Goal: Task Accomplishment & Management: Manage account settings

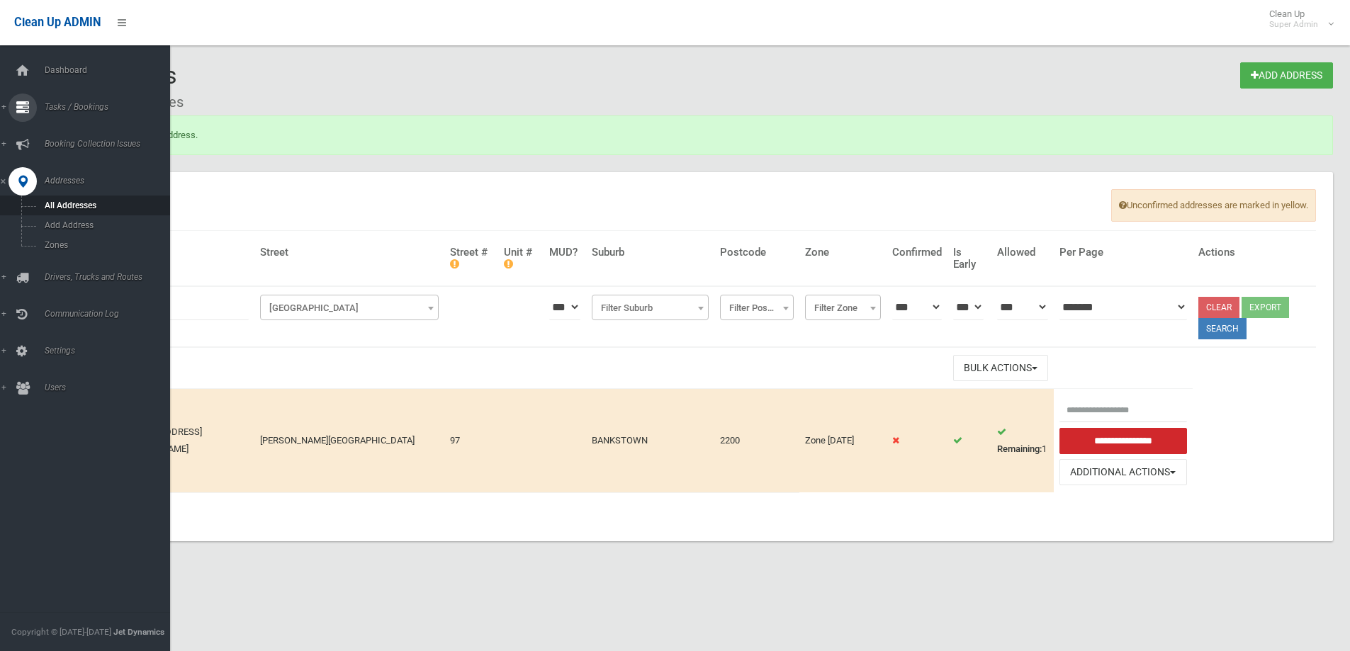
click at [71, 103] on span "Tasks / Bookings" at bounding box center [110, 107] width 140 height 10
click at [60, 206] on link "Search" at bounding box center [90, 211] width 181 height 20
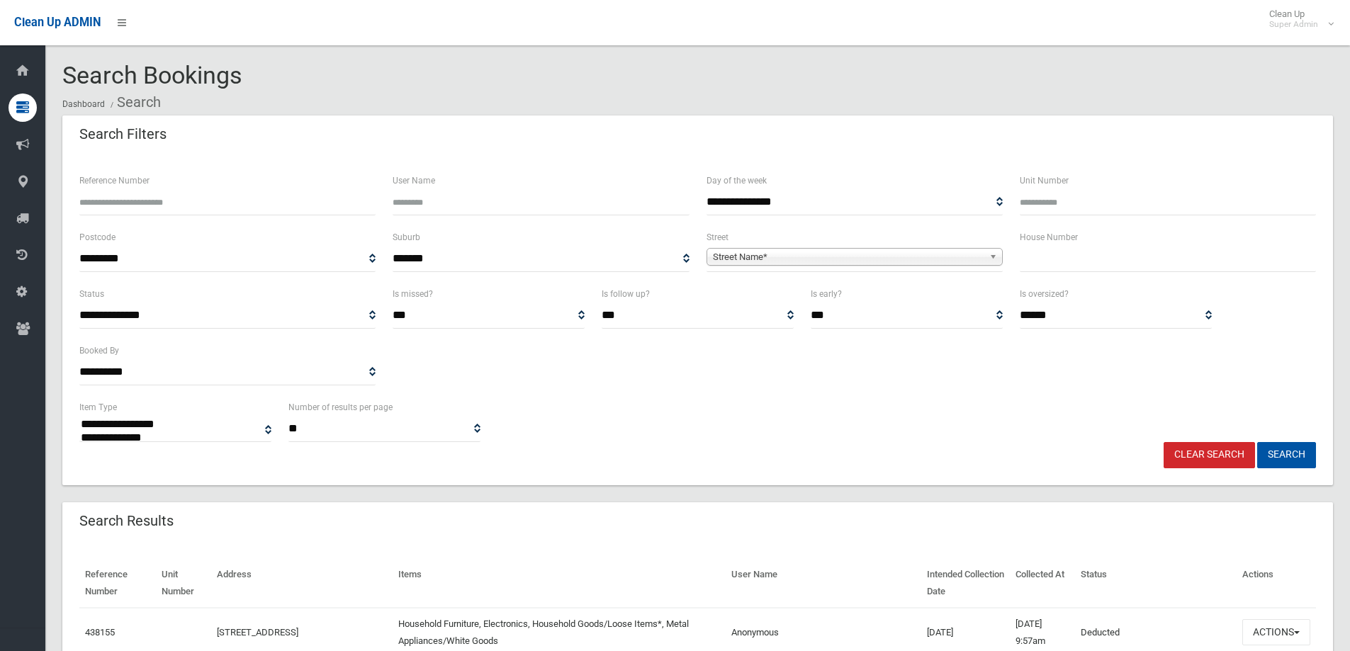
select select
click at [1028, 263] on input "text" at bounding box center [1168, 259] width 296 height 26
type input "***"
click at [811, 252] on span "Street Name*" at bounding box center [848, 257] width 271 height 17
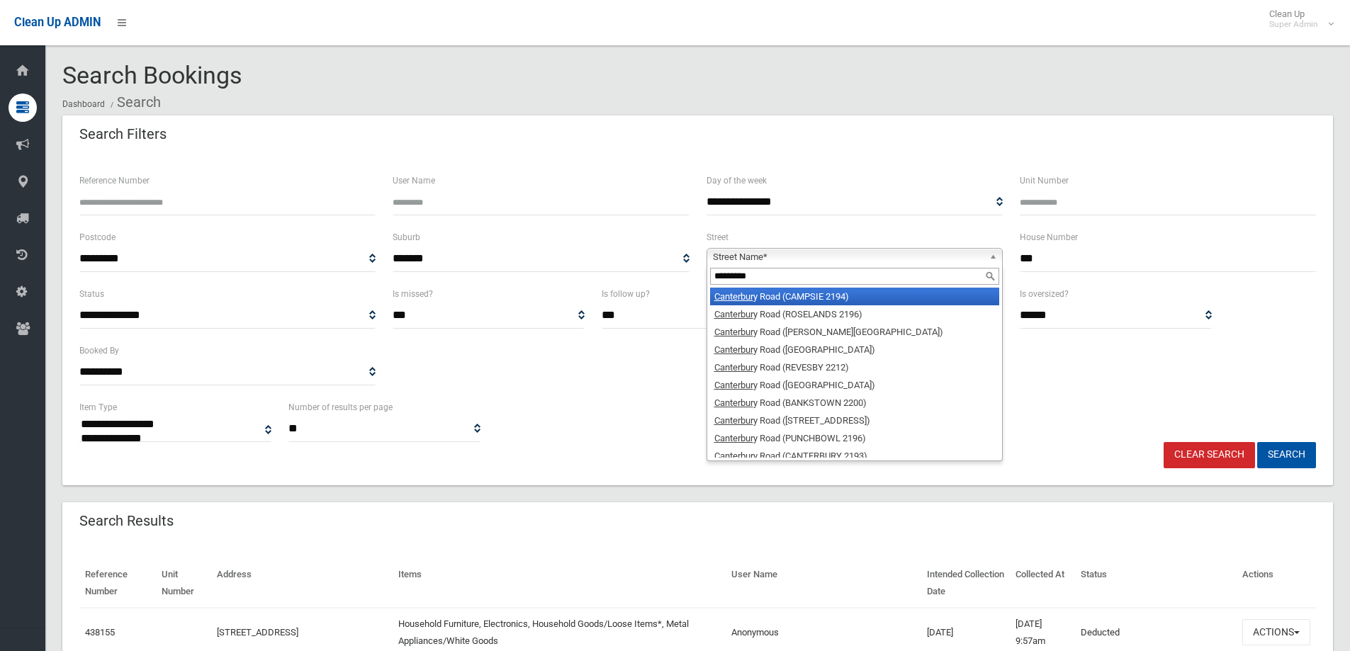
type input "**********"
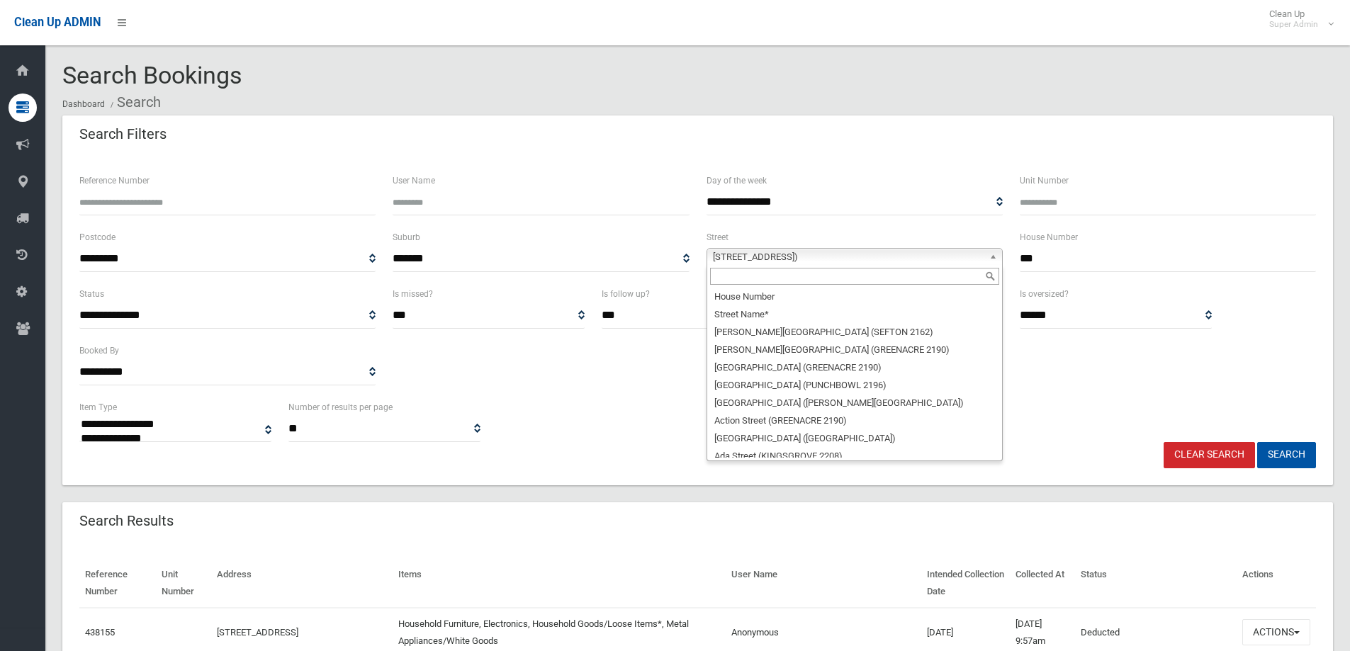
click at [792, 254] on span "Canterbury Road (CAMPSIE 2194)" at bounding box center [848, 257] width 271 height 17
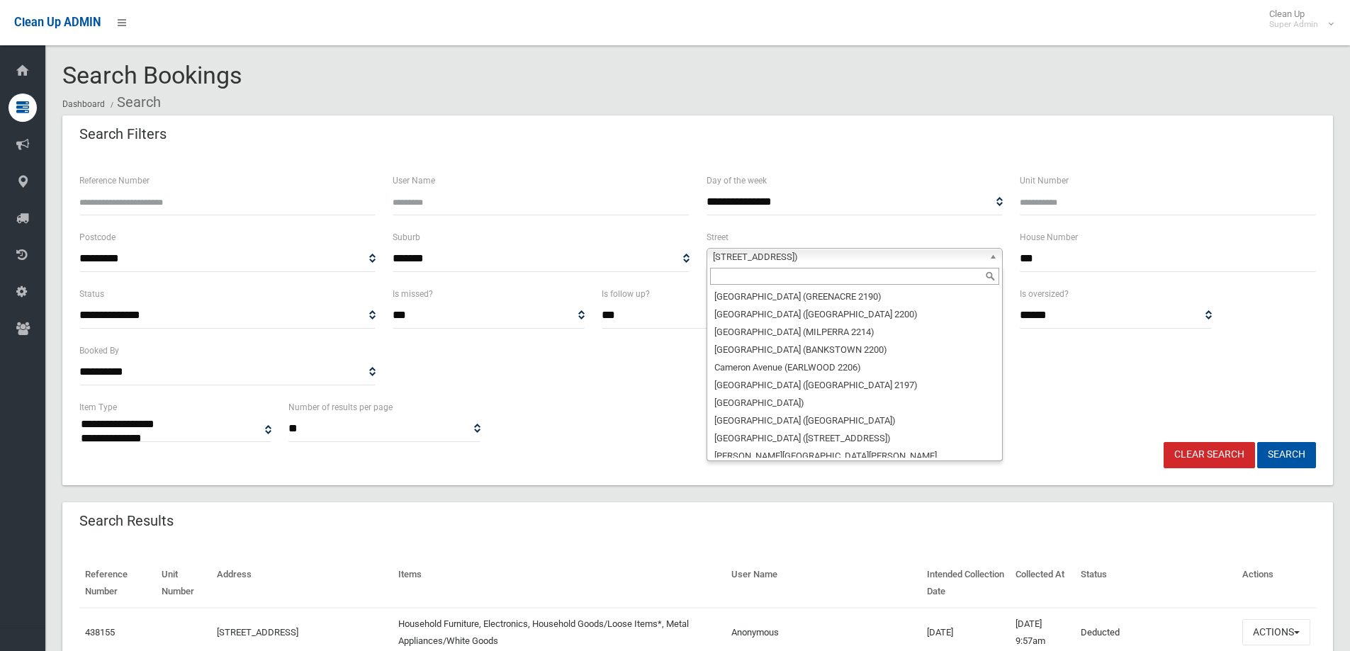
click at [802, 582] on li "[GEOGRAPHIC_DATA])" at bounding box center [854, 591] width 289 height 18
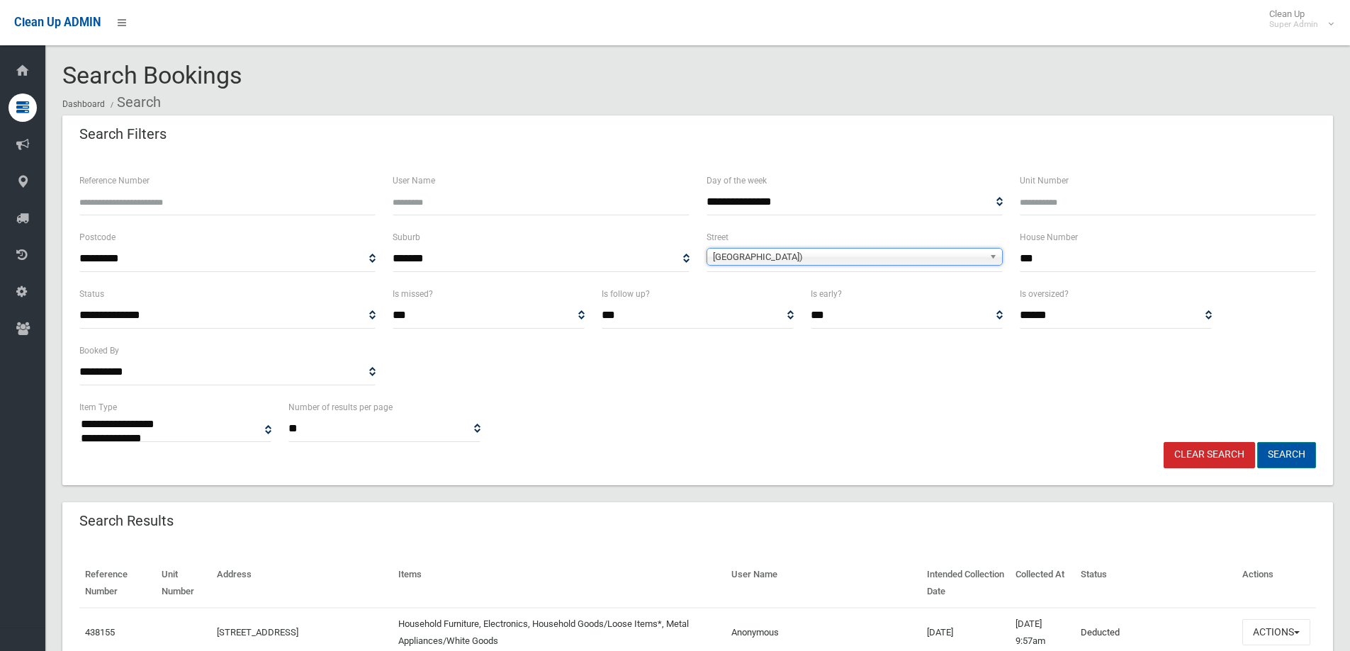
click at [1284, 454] on button "Search" at bounding box center [1286, 455] width 59 height 26
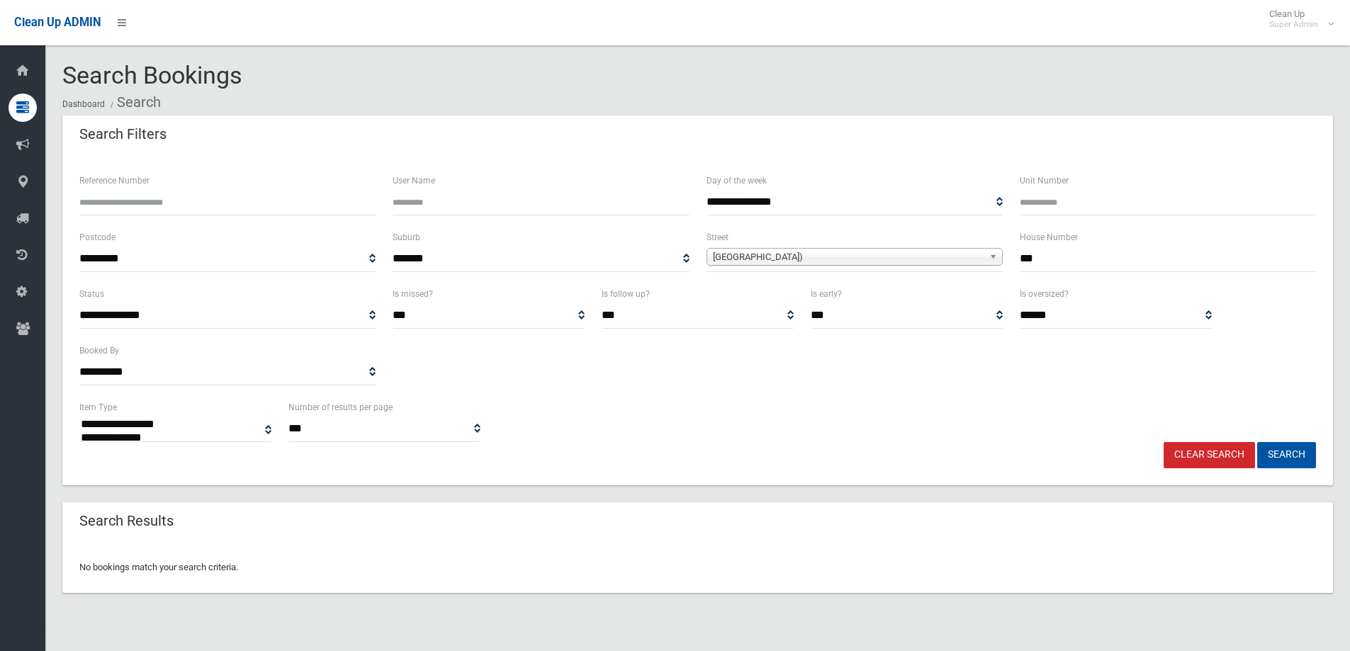
select select
click at [1046, 260] on input "***" at bounding box center [1168, 259] width 296 height 26
type input "*******"
click at [1257, 442] on button "Search" at bounding box center [1286, 455] width 59 height 26
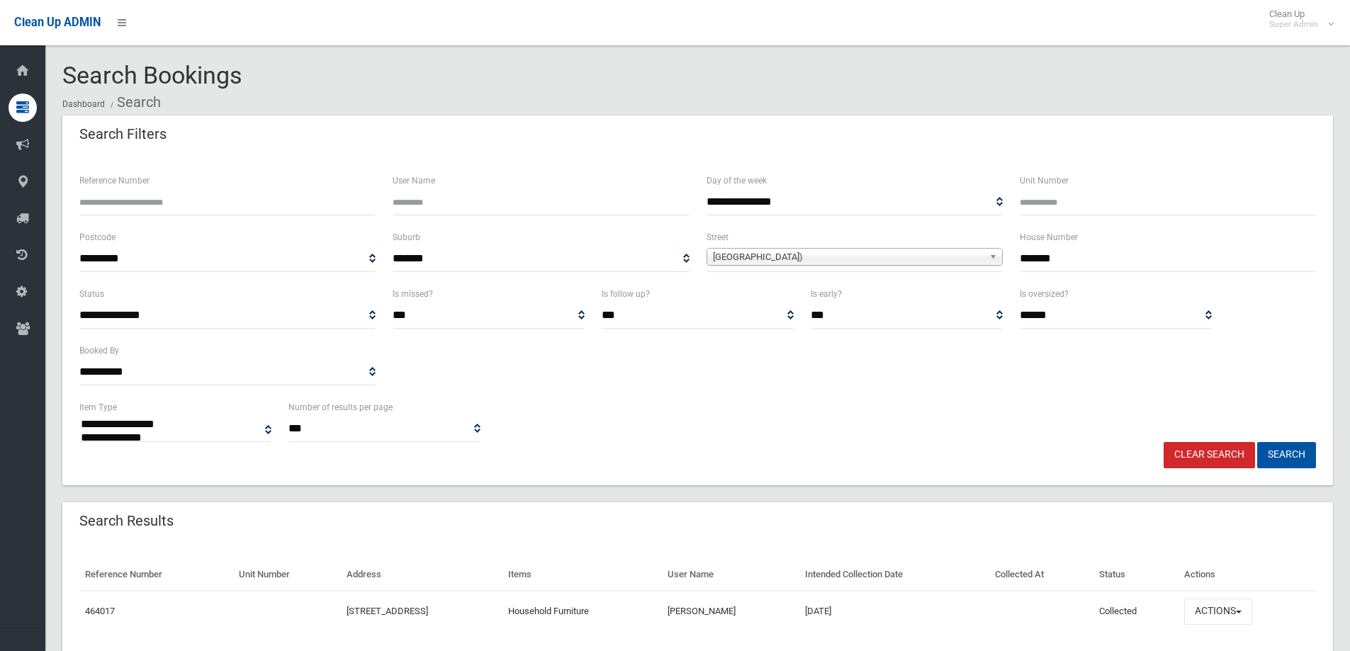
select select
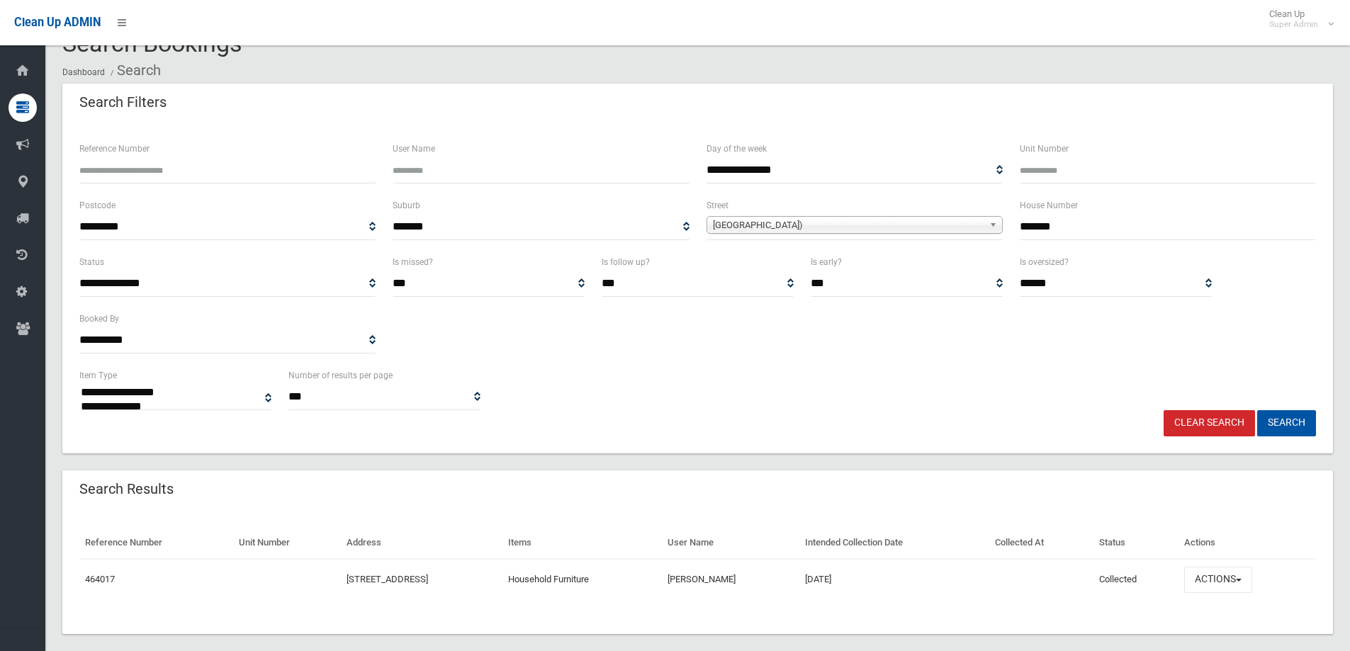
scroll to position [49, 0]
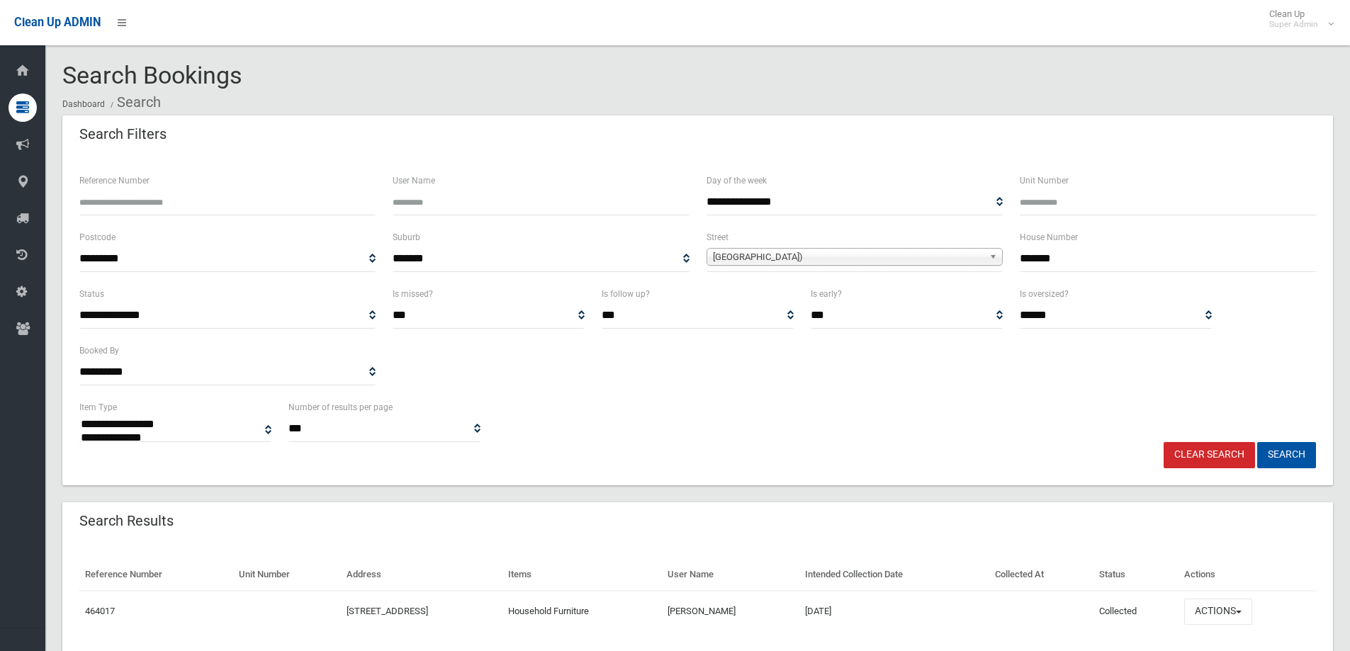
select select
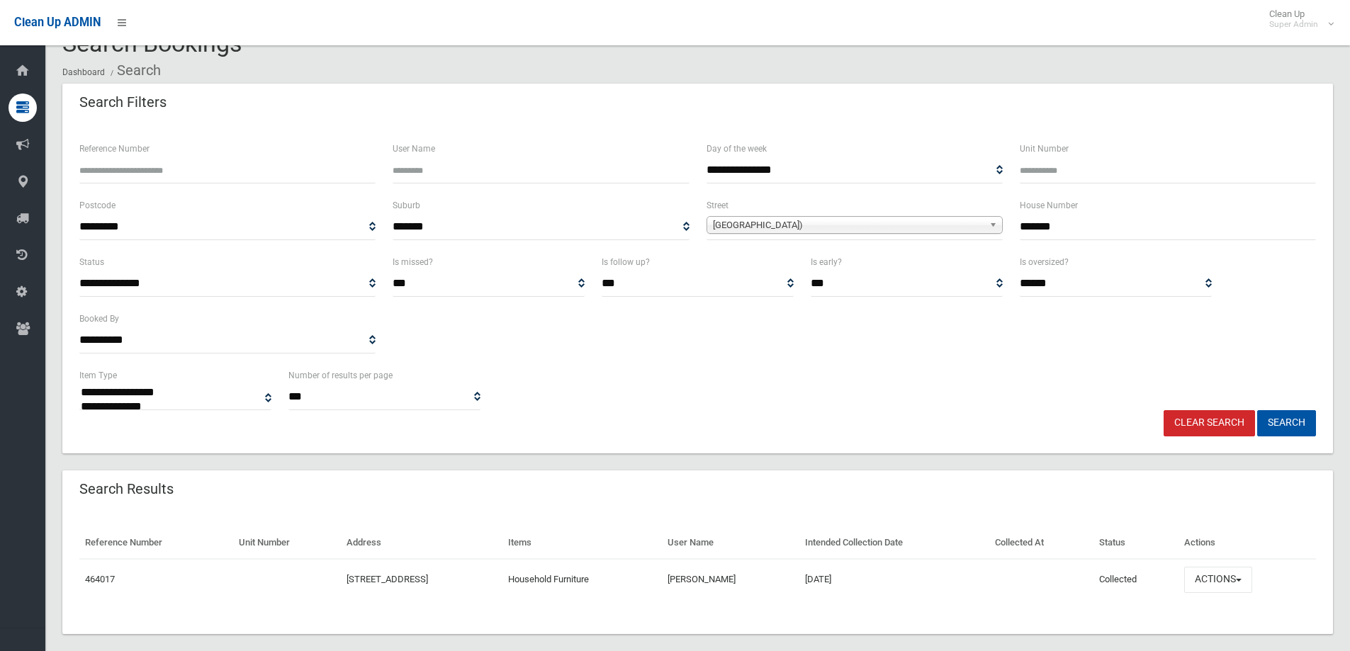
scroll to position [49, 0]
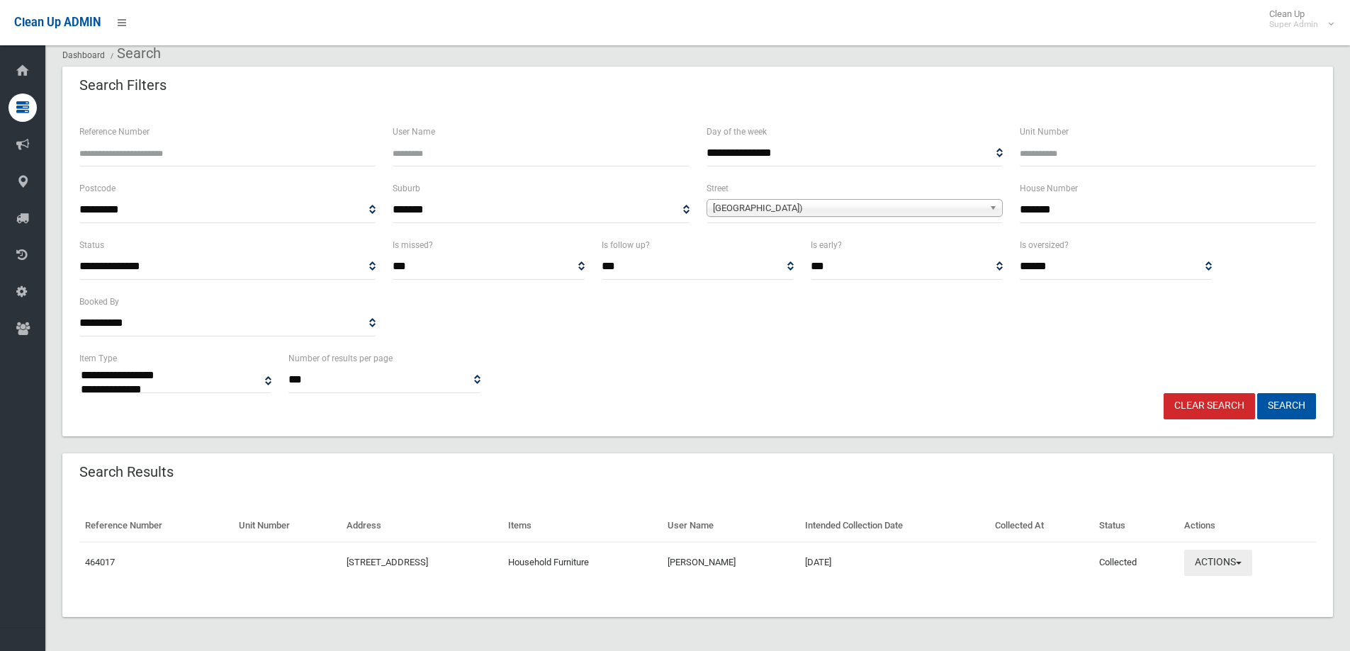
click at [1224, 558] on button "Actions" at bounding box center [1218, 563] width 68 height 26
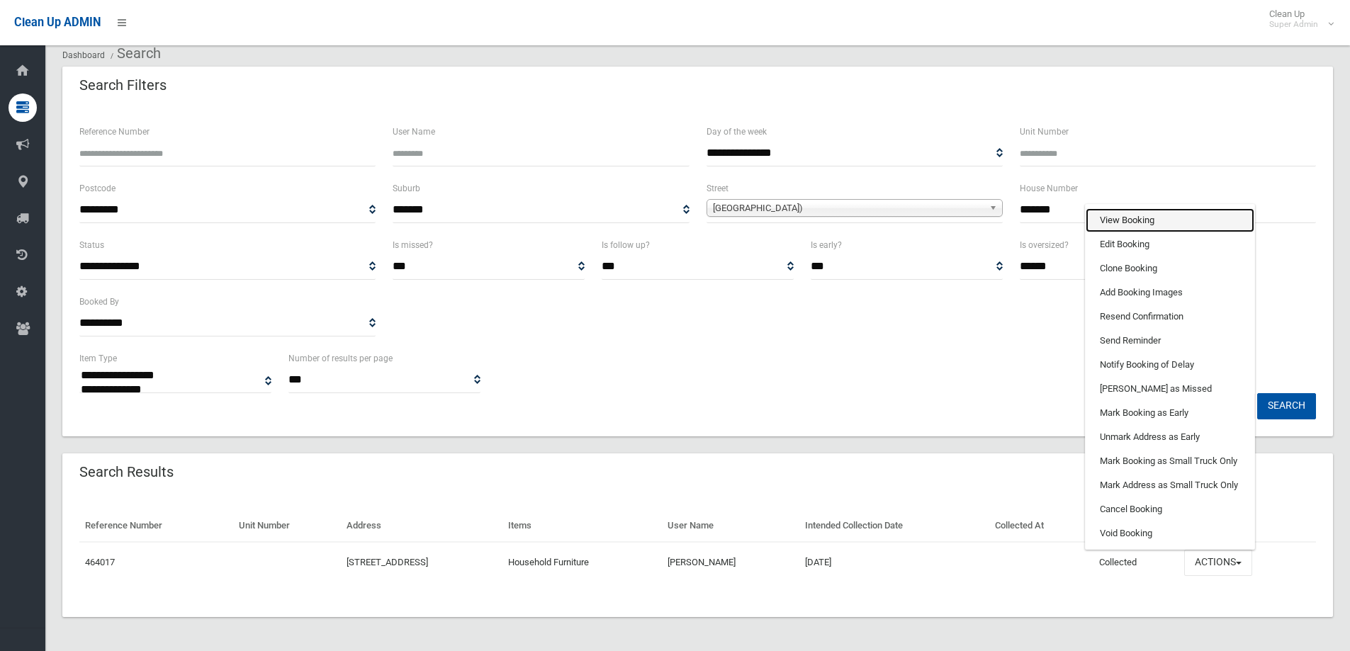
click at [1142, 223] on link "View Booking" at bounding box center [1170, 220] width 169 height 24
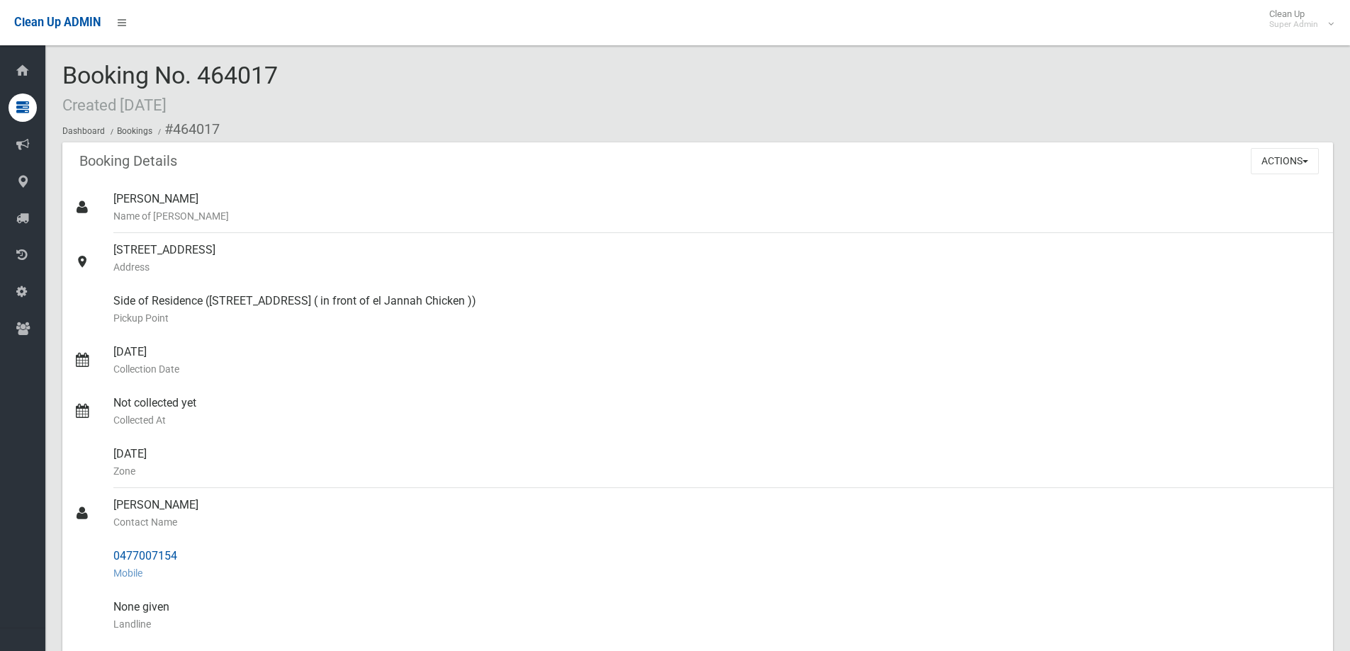
click at [135, 556] on div "0477007154 Mobile" at bounding box center [717, 564] width 1208 height 51
drag, startPoint x: 110, startPoint y: 555, endPoint x: 215, endPoint y: 553, distance: 104.9
click at [215, 553] on link "0477007154 Mobile" at bounding box center [697, 564] width 1271 height 51
copy link "0477007154"
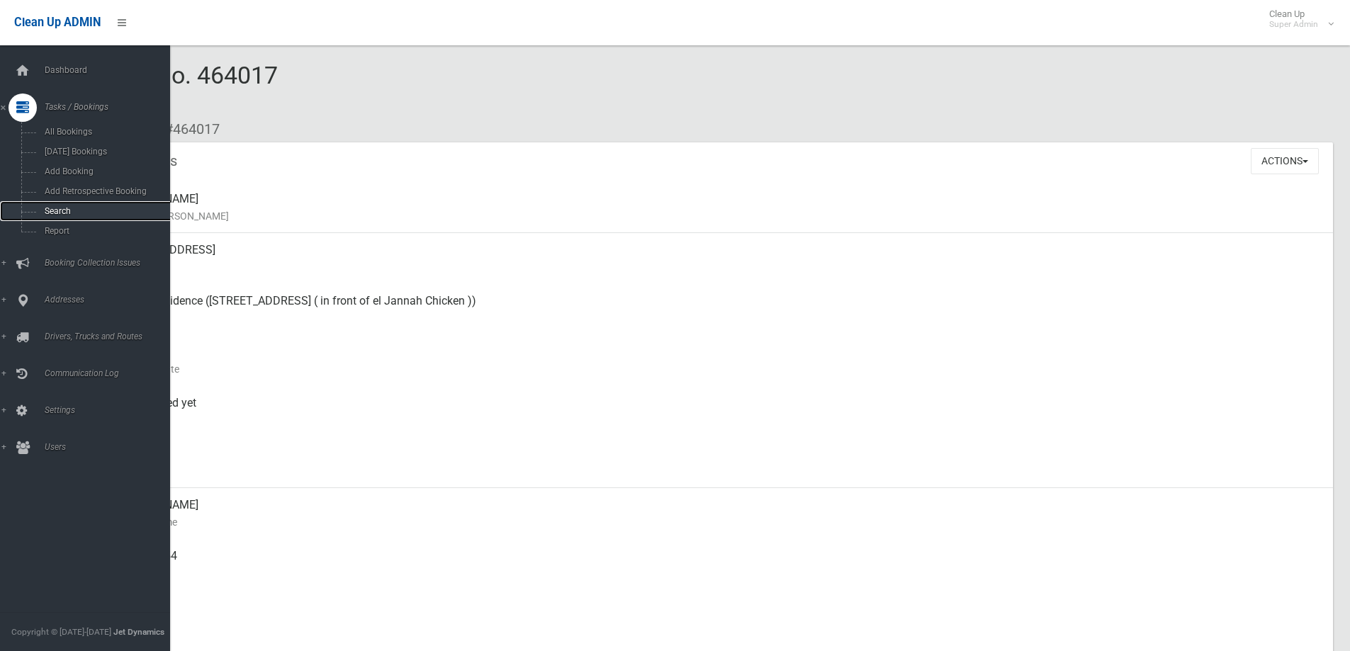
click at [50, 211] on span "Search" at bounding box center [104, 211] width 128 height 10
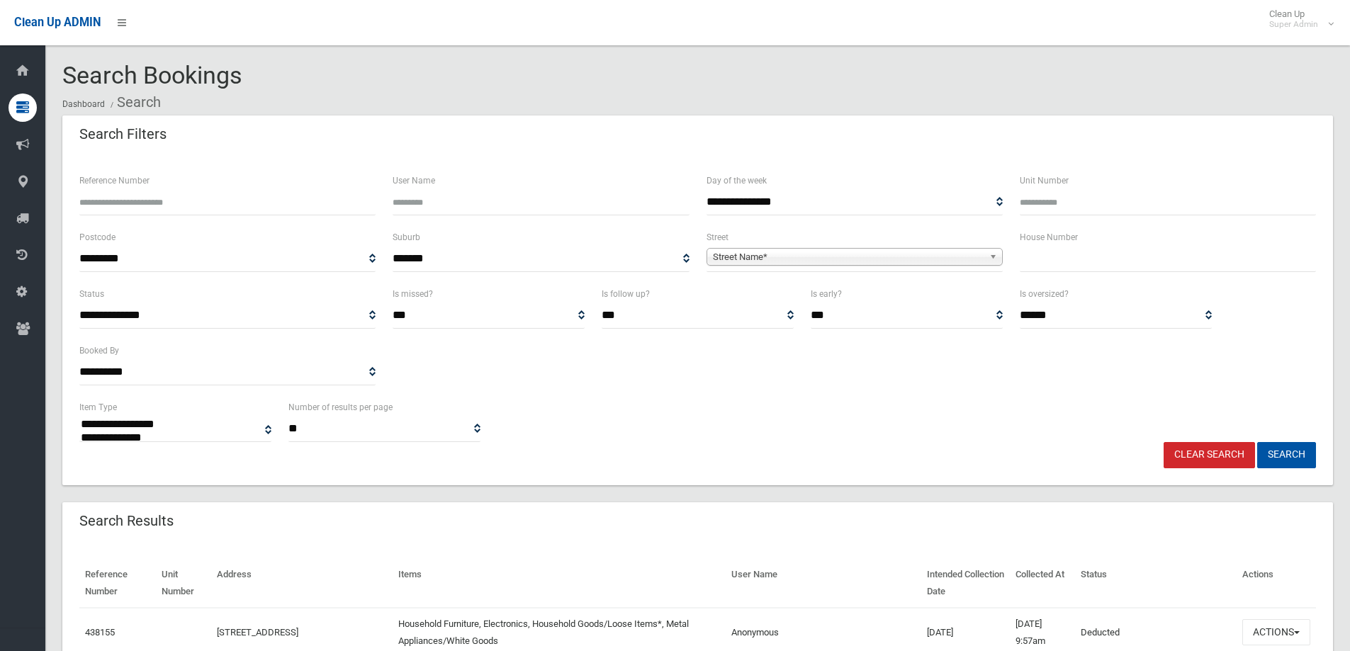
select select
click at [113, 206] on input "Reference Number" at bounding box center [227, 202] width 296 height 26
type input "******"
click at [1257, 442] on button "Search" at bounding box center [1286, 455] width 59 height 26
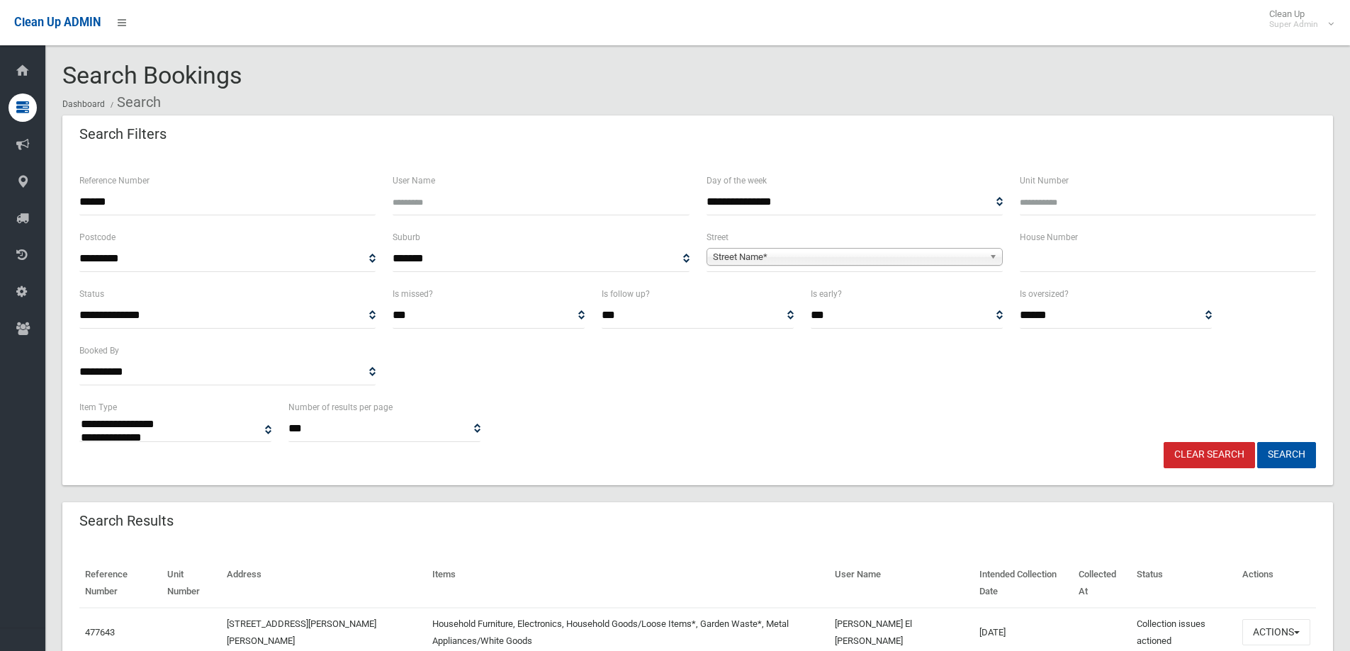
select select
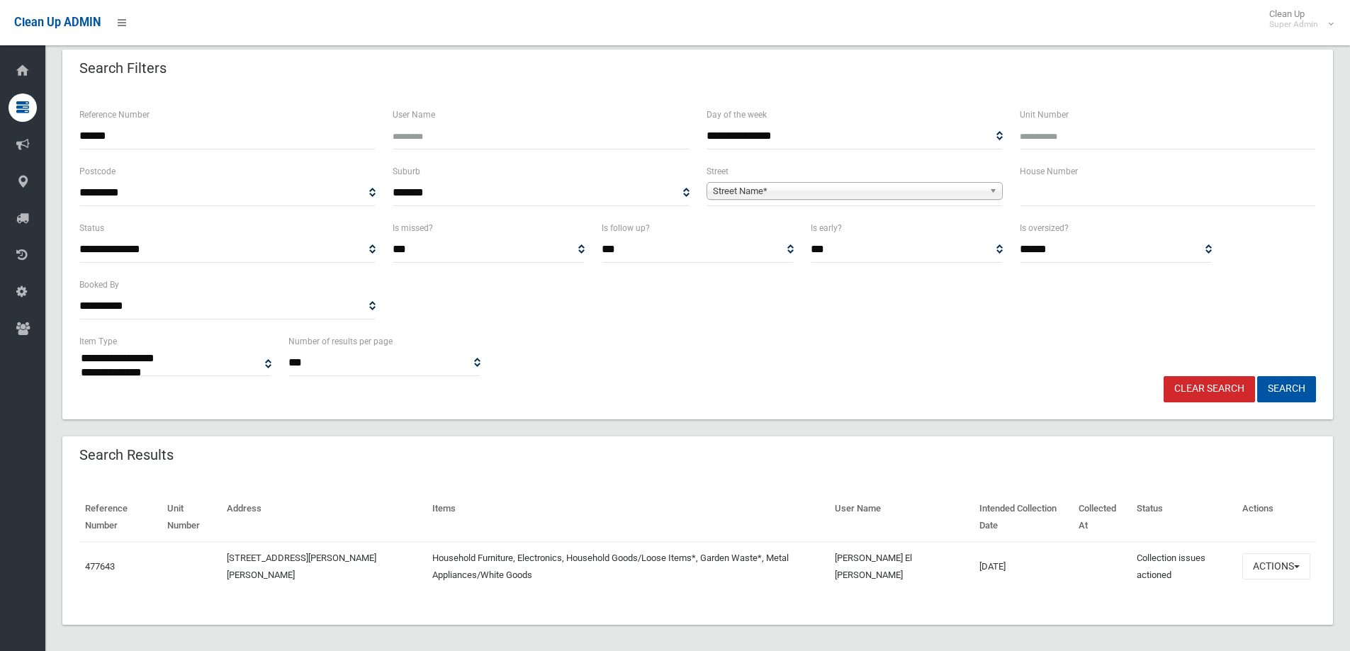
scroll to position [74, 0]
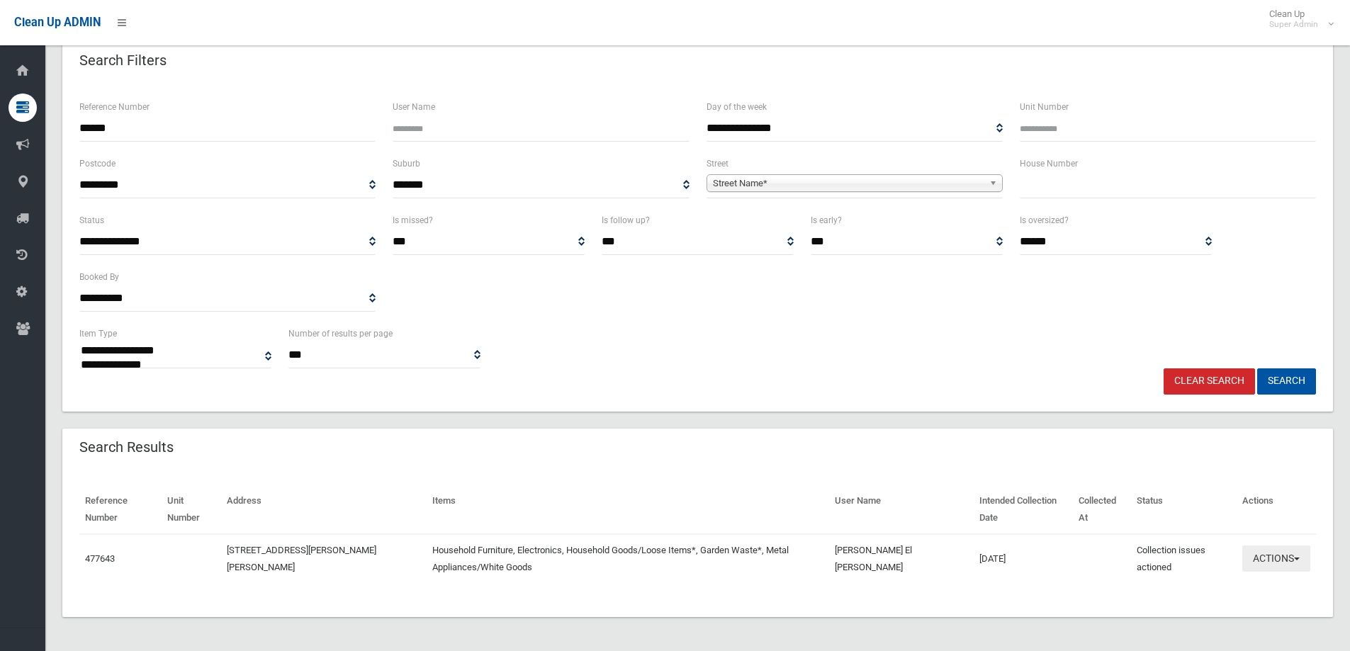
click at [1261, 553] on button "Actions" at bounding box center [1276, 559] width 68 height 26
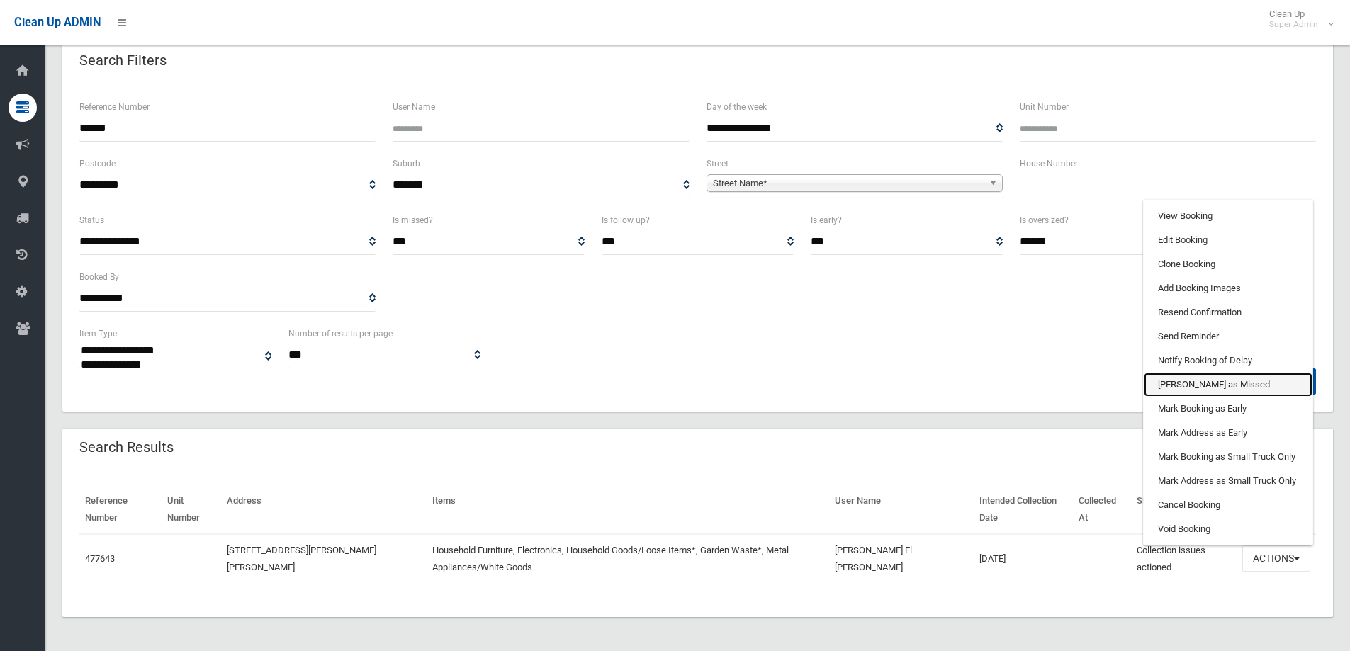
click at [1202, 387] on link "[PERSON_NAME] as Missed" at bounding box center [1228, 385] width 169 height 24
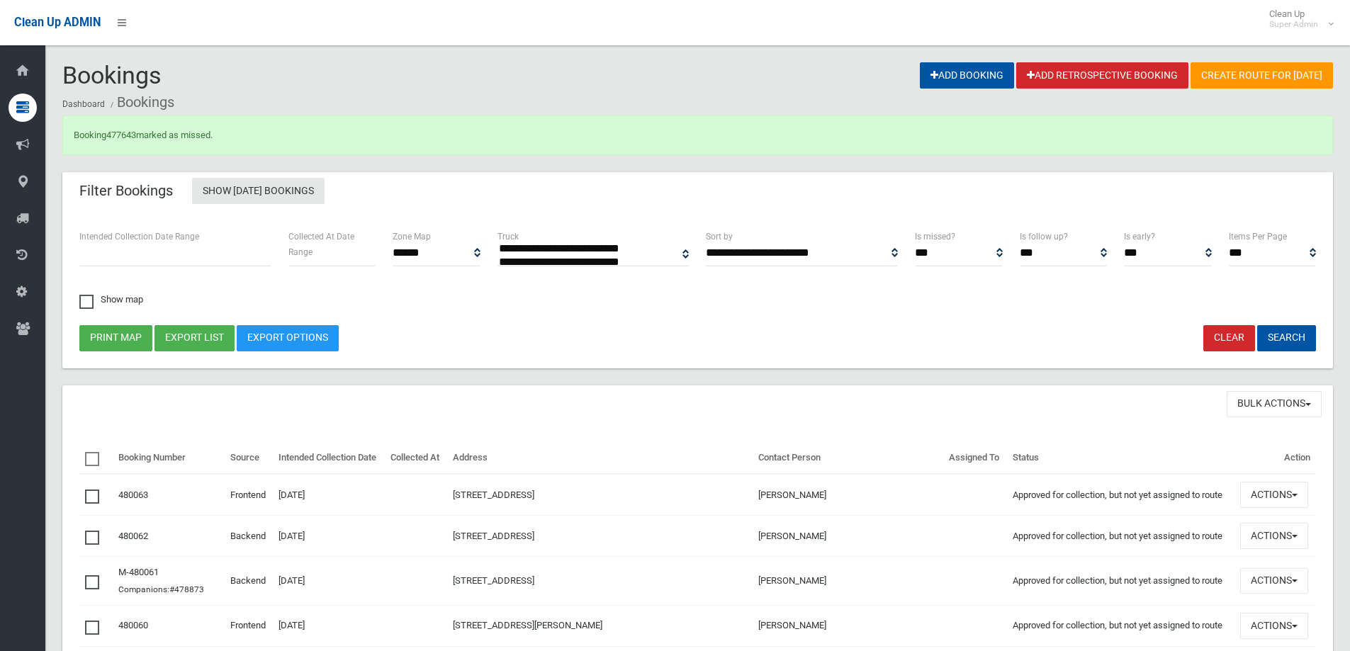
select select
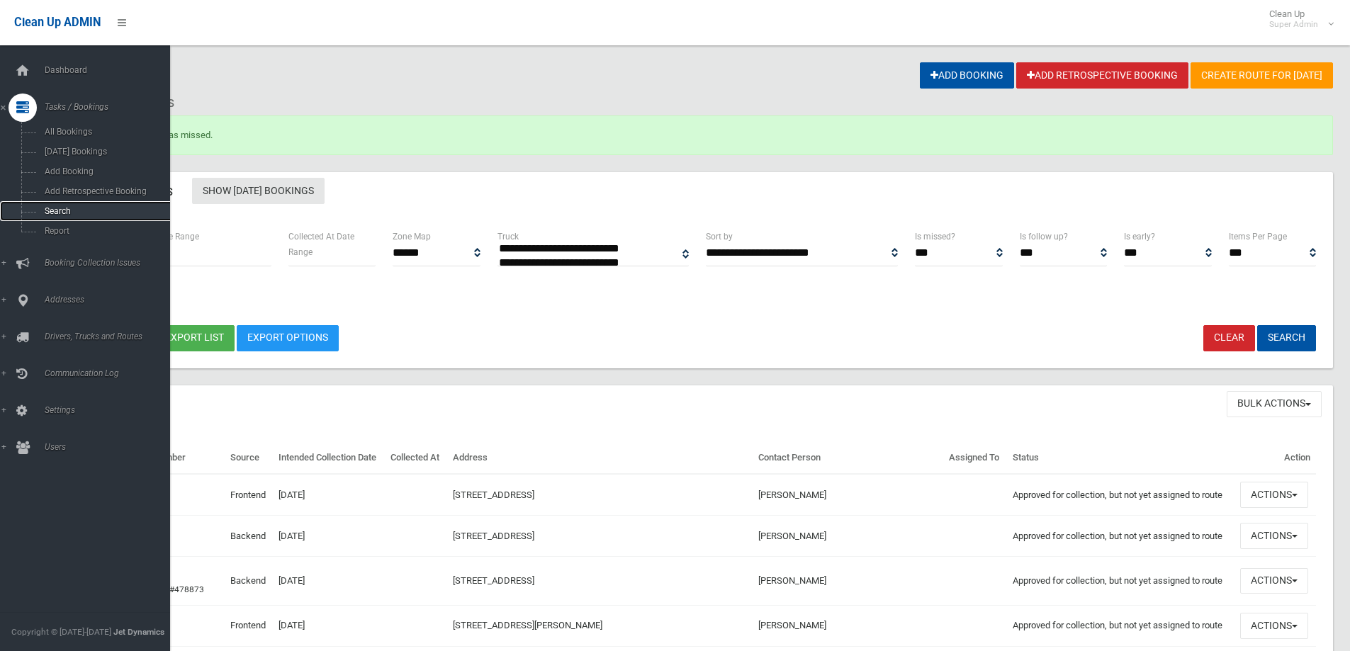
click at [51, 210] on span "Search" at bounding box center [104, 211] width 128 height 10
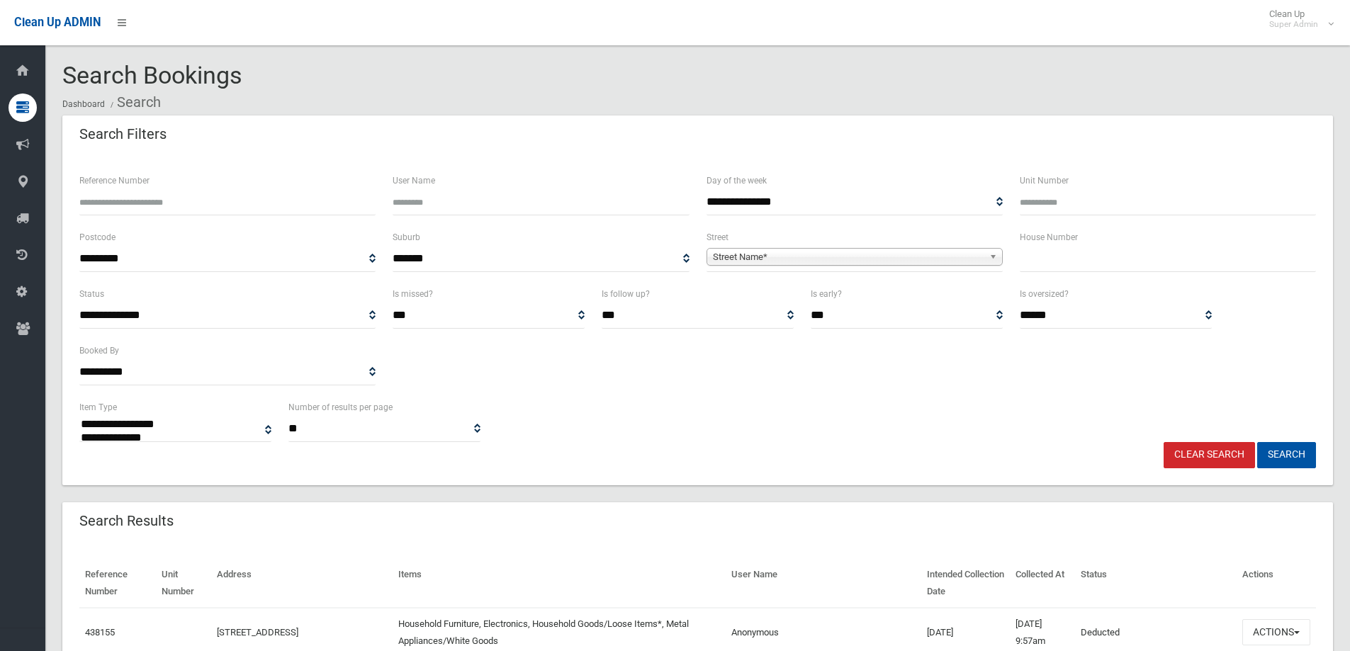
select select
type input "********"
click at [1257, 442] on button "Search" at bounding box center [1286, 455] width 59 height 26
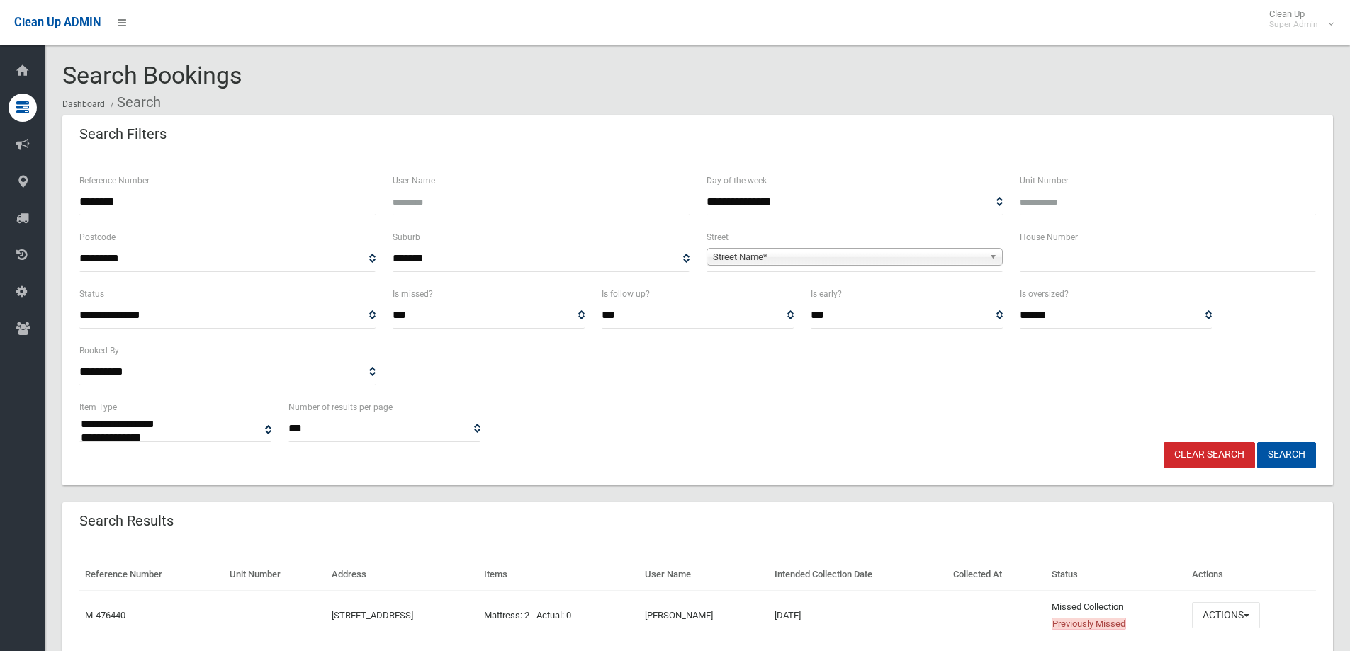
select select
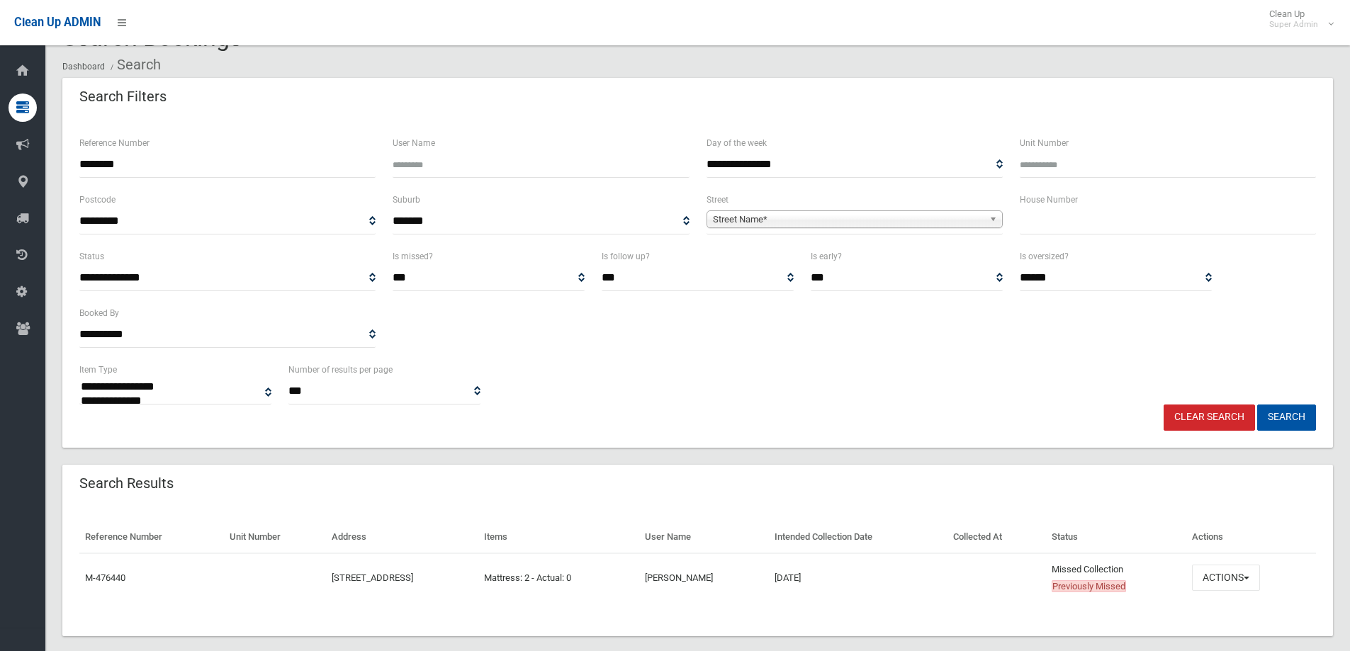
scroll to position [57, 0]
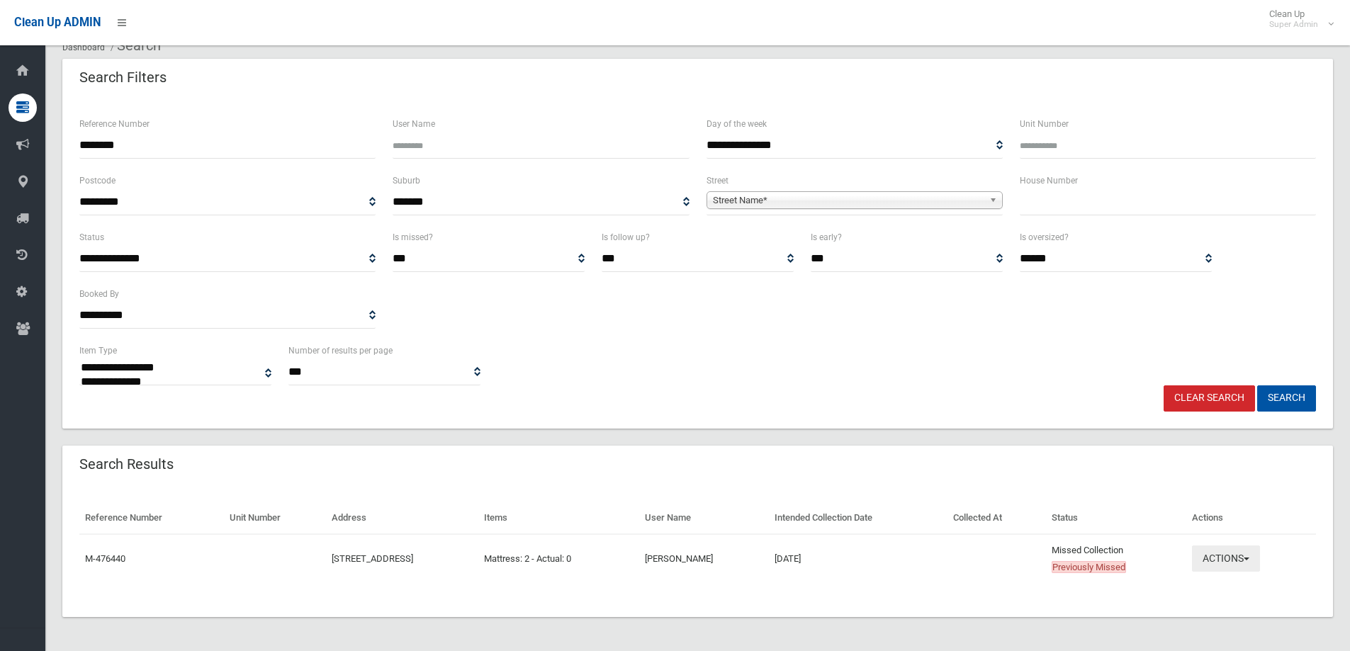
click at [1246, 556] on button "Actions" at bounding box center [1226, 559] width 68 height 26
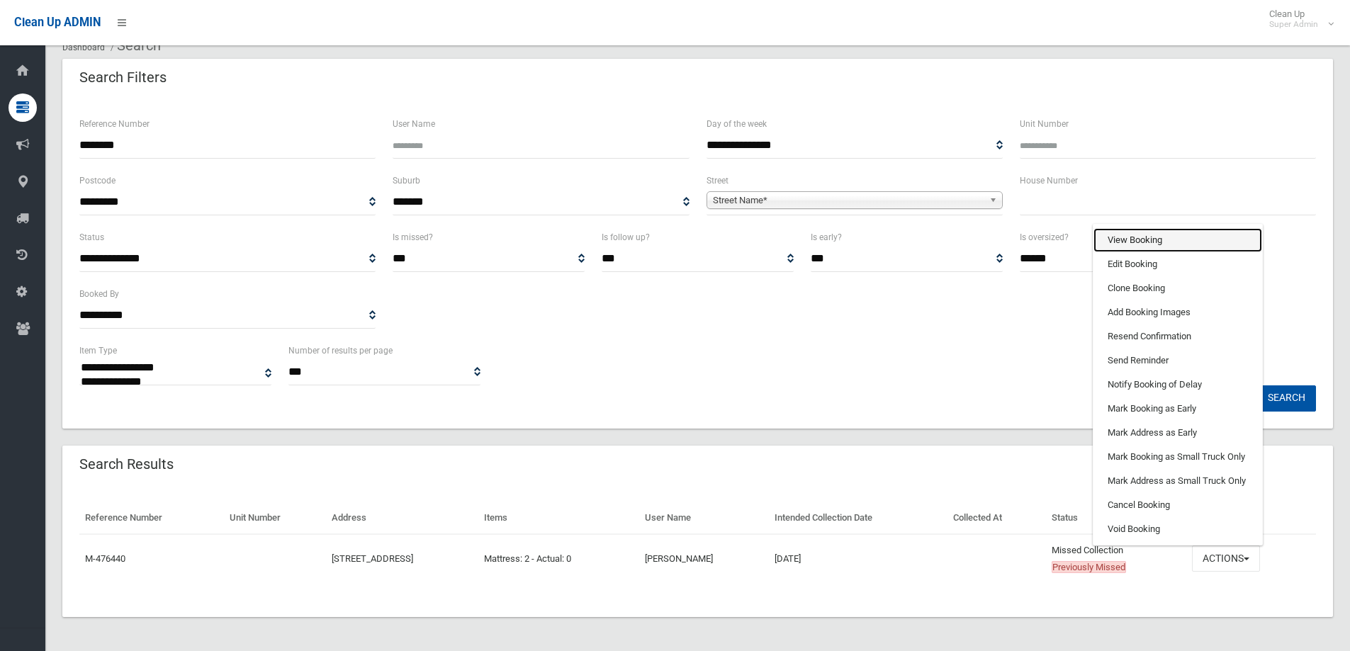
click at [1147, 241] on link "View Booking" at bounding box center [1177, 240] width 169 height 24
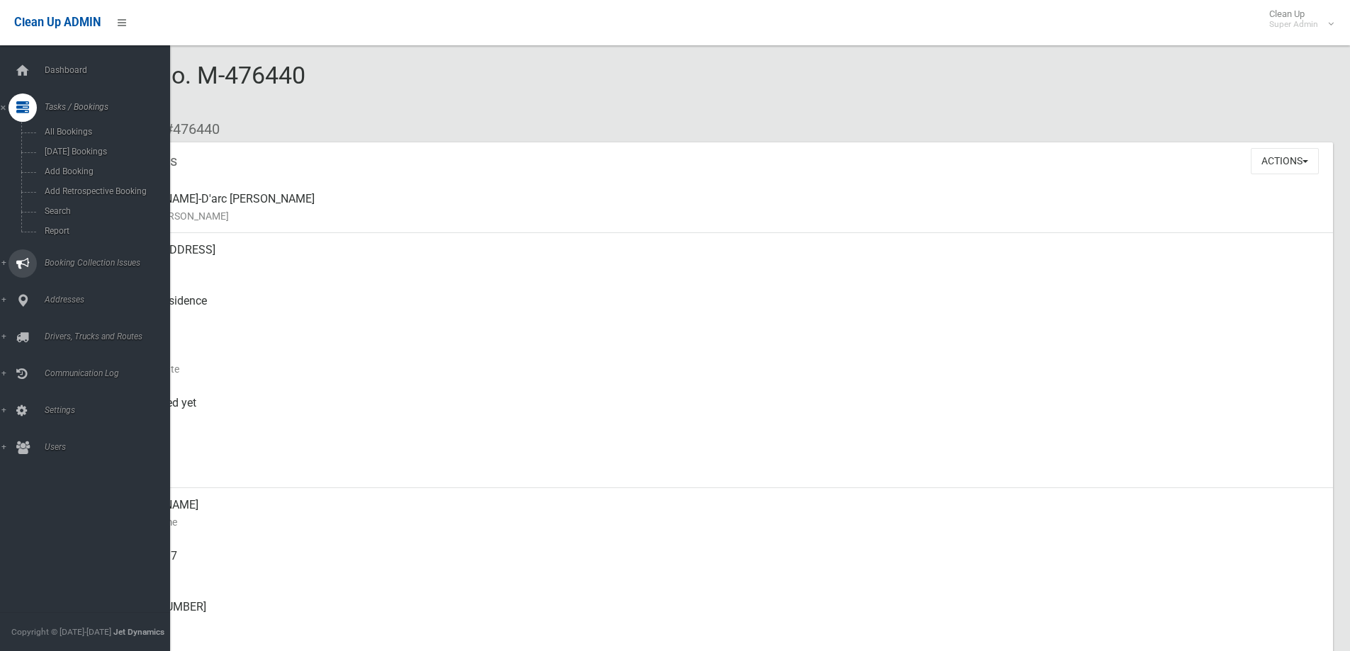
click at [76, 257] on link "Booking Collection Issues" at bounding box center [90, 263] width 181 height 28
click at [91, 170] on span "All Reported Issues" at bounding box center [104, 169] width 128 height 10
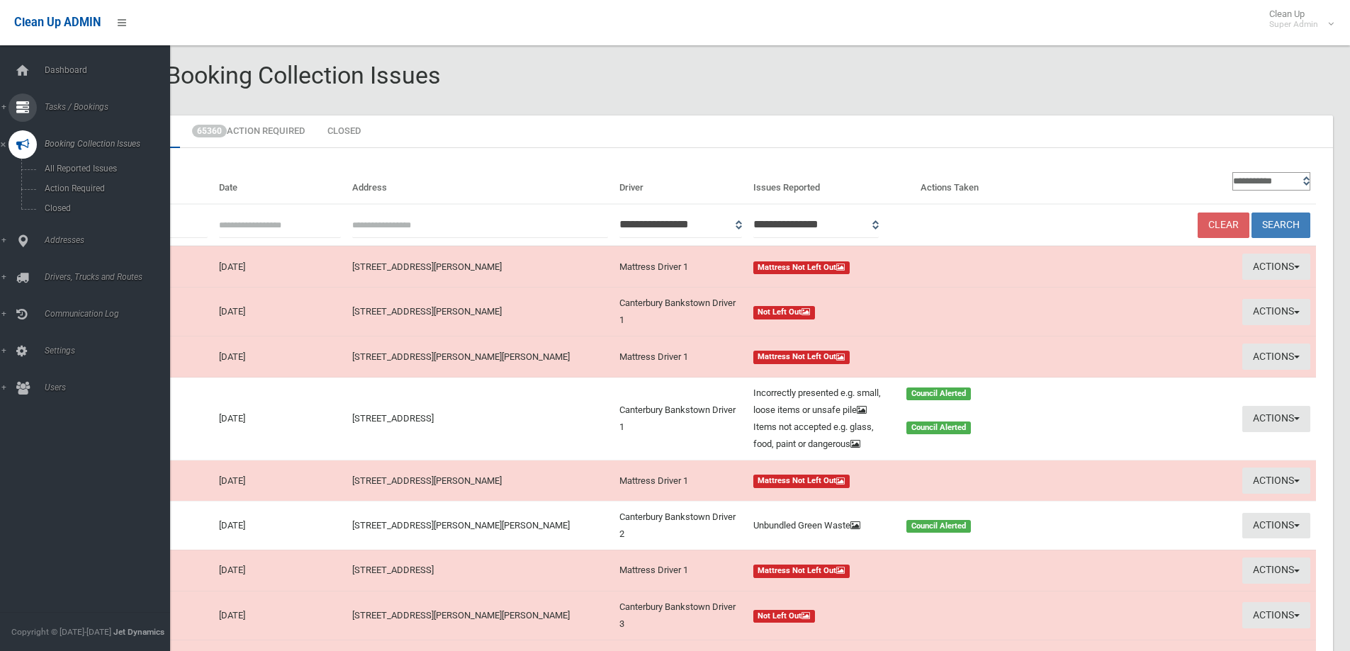
click at [88, 107] on span "Tasks / Bookings" at bounding box center [110, 107] width 140 height 10
click at [64, 208] on span "Search" at bounding box center [104, 211] width 128 height 10
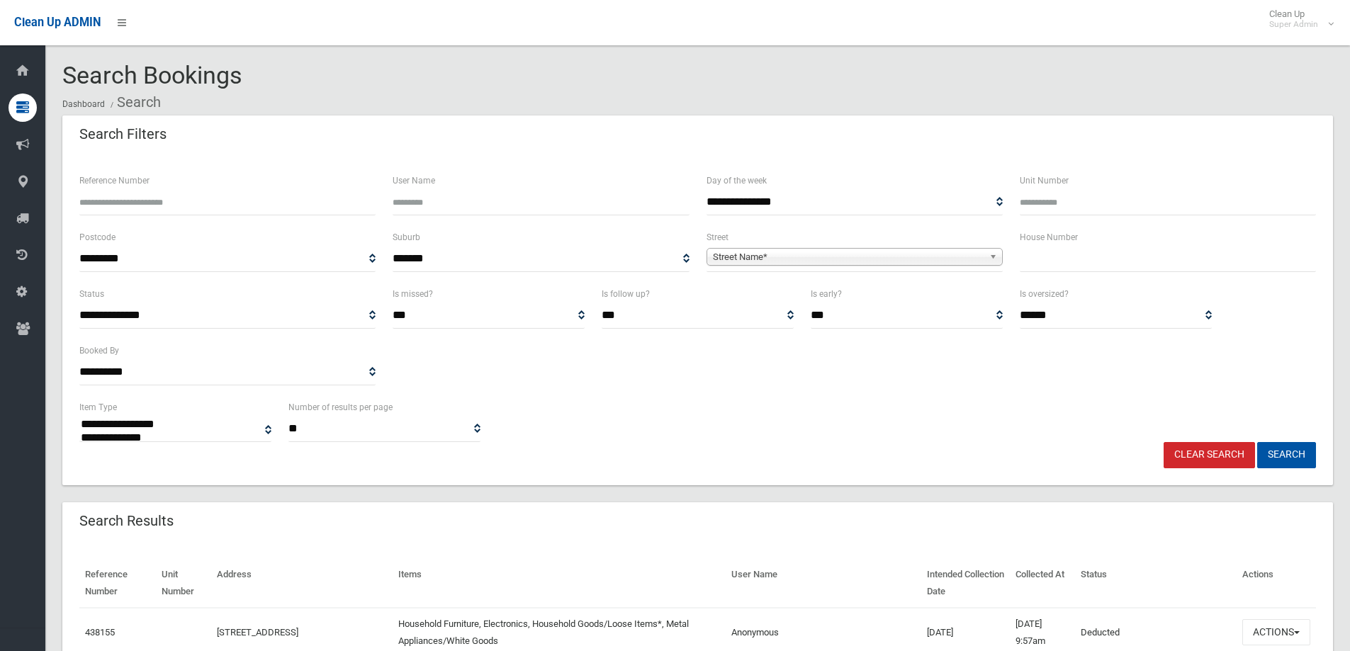
select select
click at [135, 203] on input "Reference Number" at bounding box center [227, 202] width 296 height 26
type input "******"
click at [1257, 442] on button "Search" at bounding box center [1286, 455] width 59 height 26
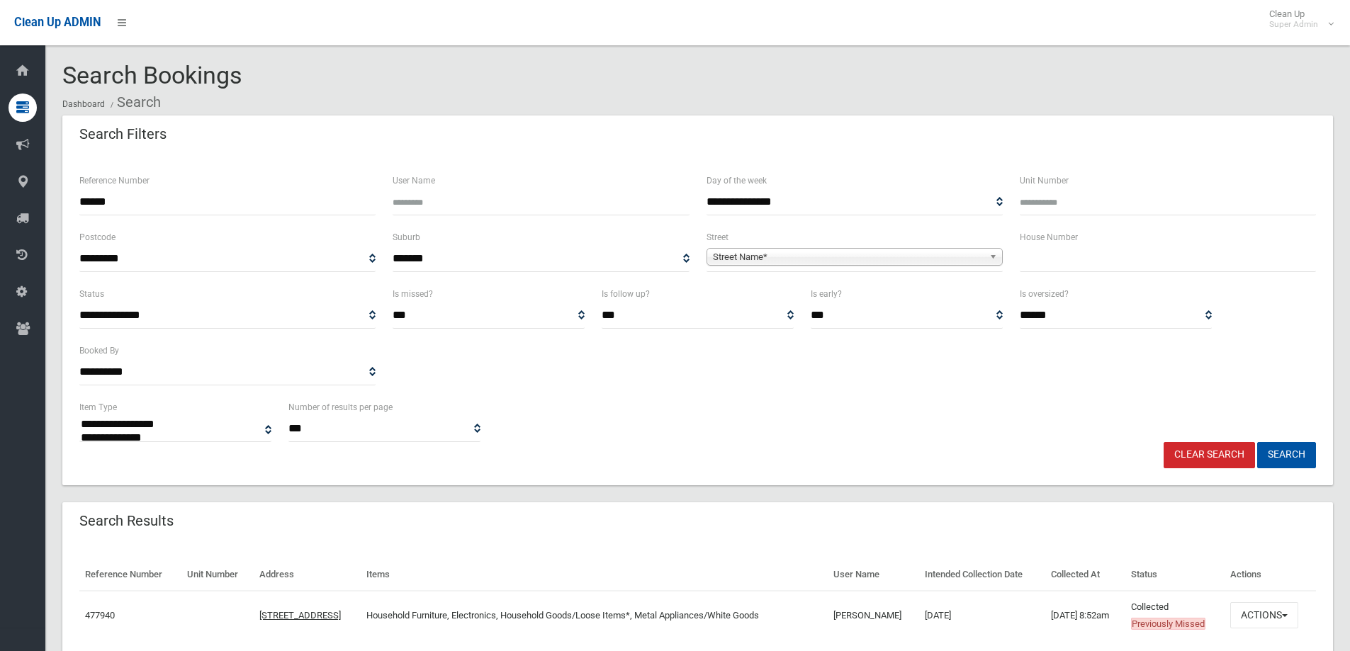
select select
click at [1263, 611] on button "Actions" at bounding box center [1264, 615] width 68 height 26
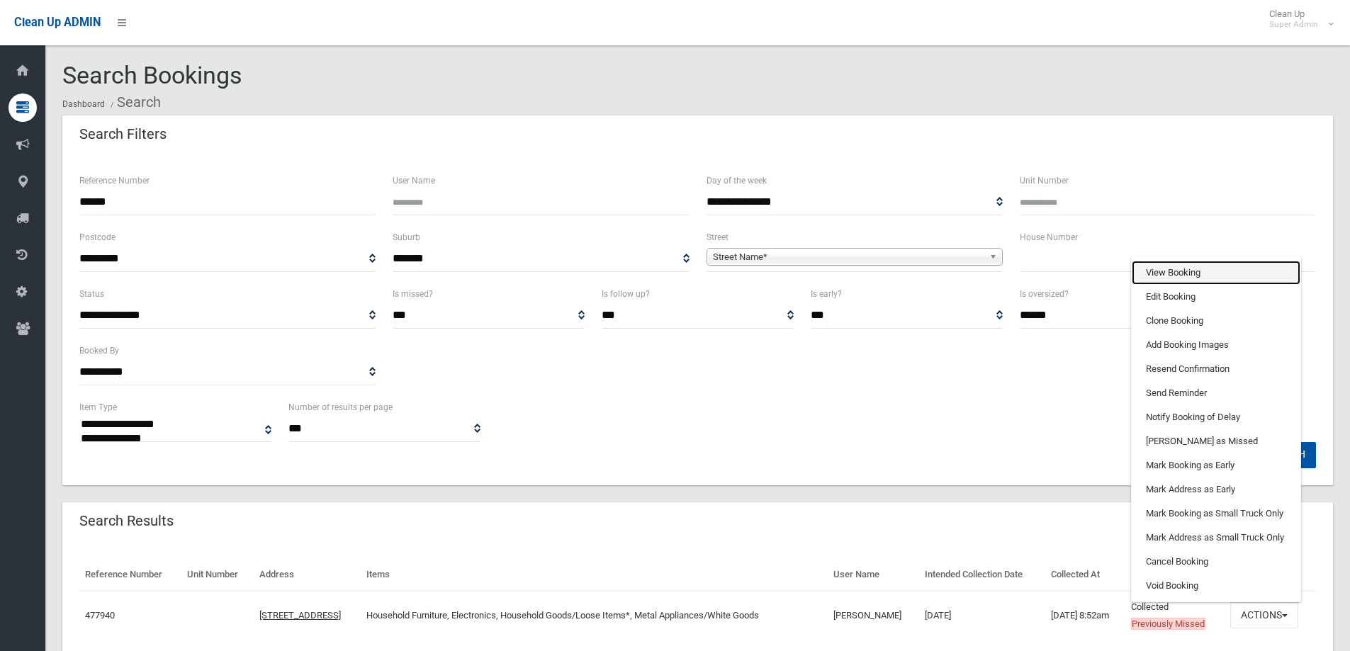
click at [1164, 268] on link "View Booking" at bounding box center [1216, 273] width 169 height 24
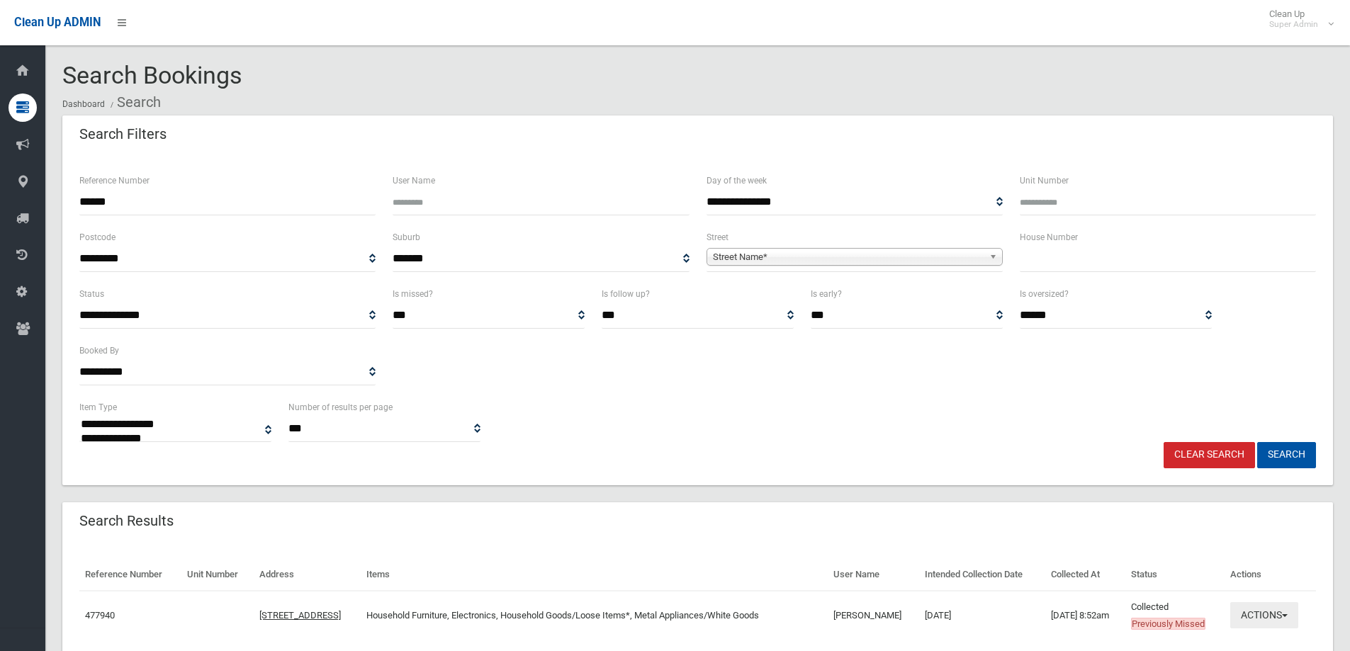
click at [1261, 609] on button "Actions" at bounding box center [1264, 615] width 68 height 26
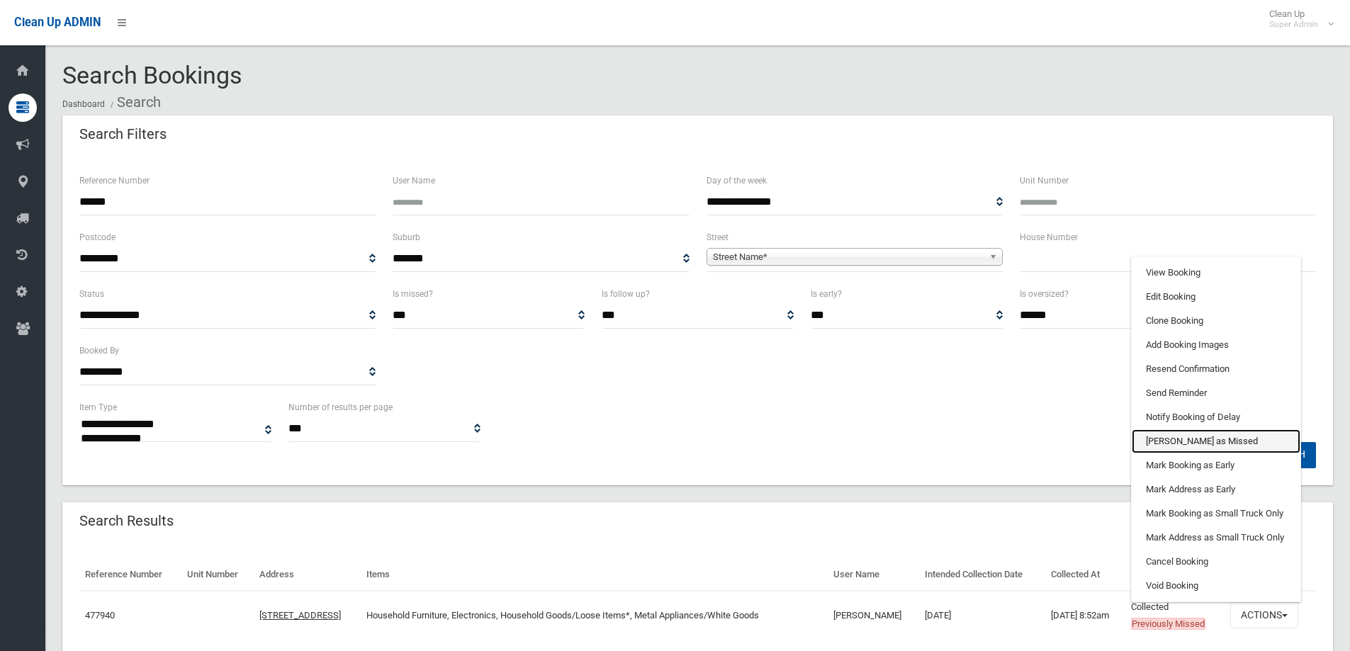
click at [1164, 439] on link "[PERSON_NAME] as Missed" at bounding box center [1216, 441] width 169 height 24
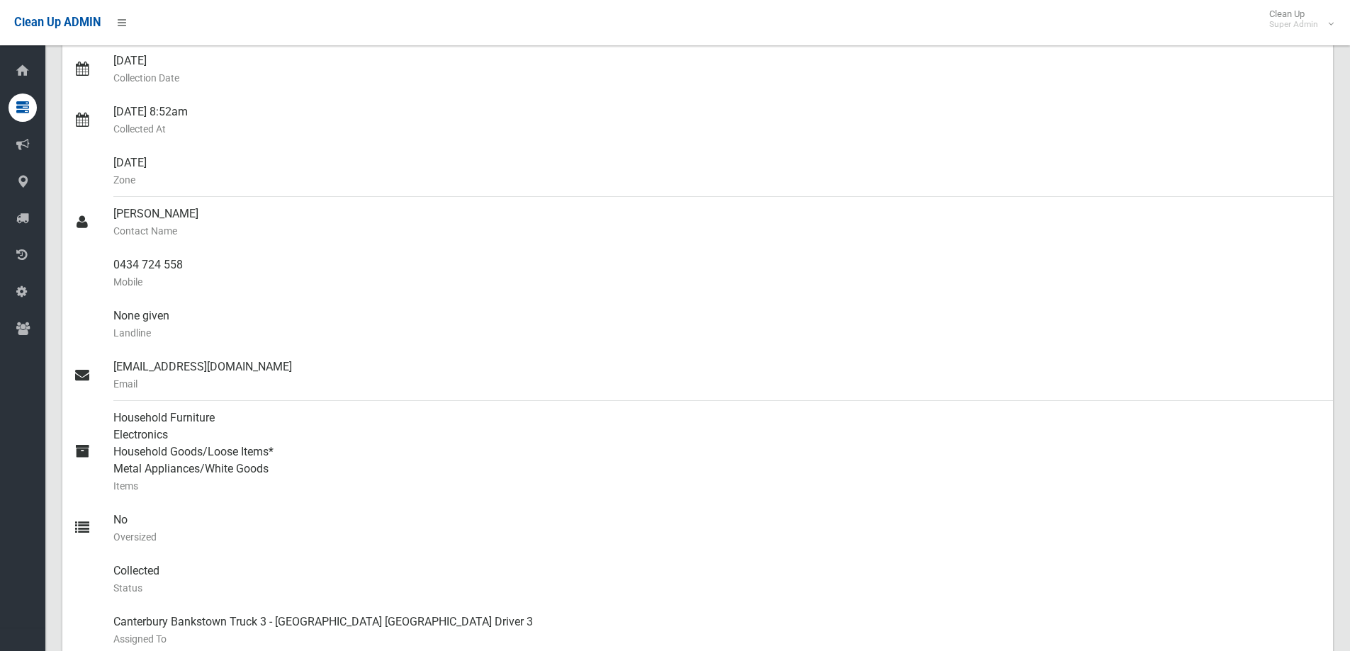
scroll to position [303, 0]
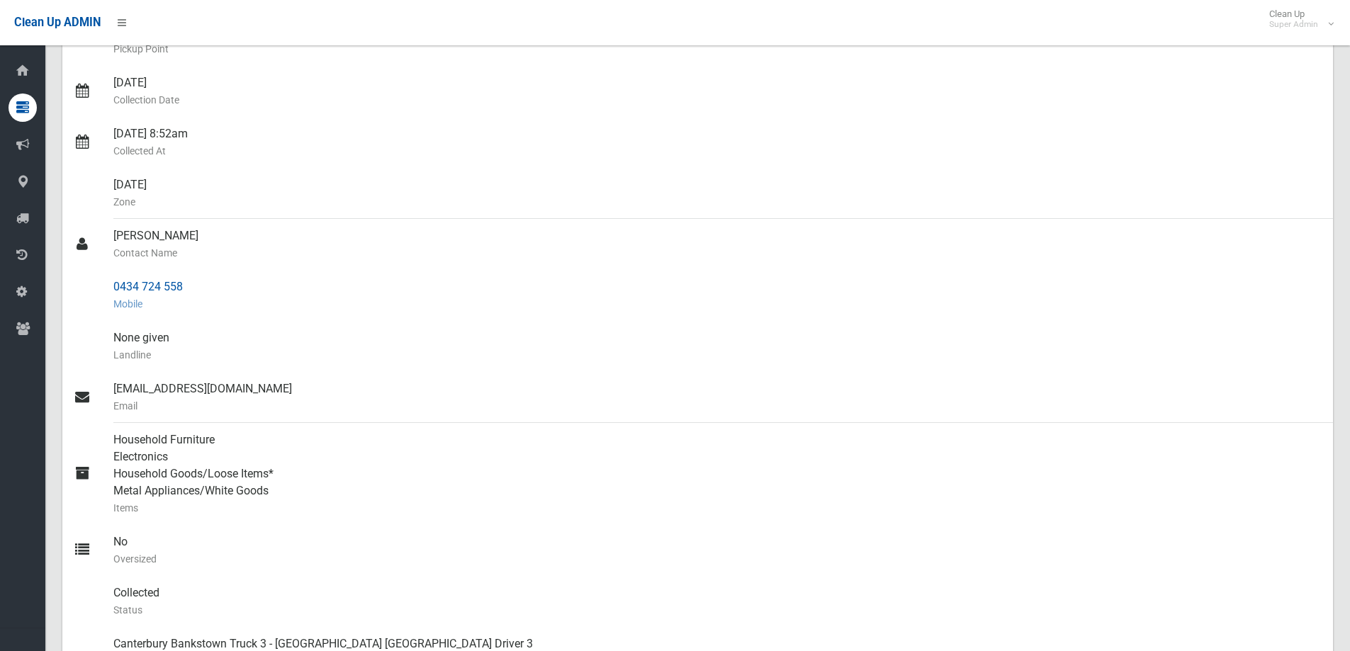
drag, startPoint x: 188, startPoint y: 283, endPoint x: 95, endPoint y: 283, distance: 92.8
click at [95, 283] on link "0434 724 558 Mobile" at bounding box center [697, 295] width 1271 height 51
copy link "0434 724 558"
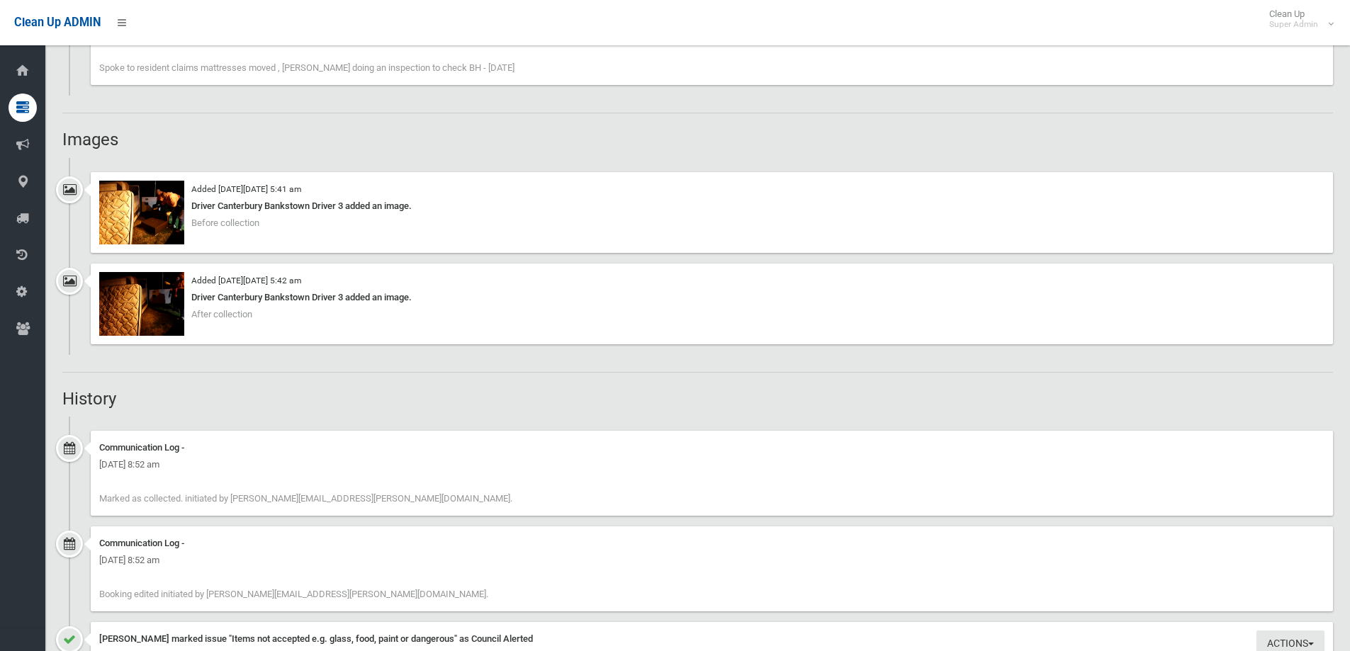
scroll to position [1154, 0]
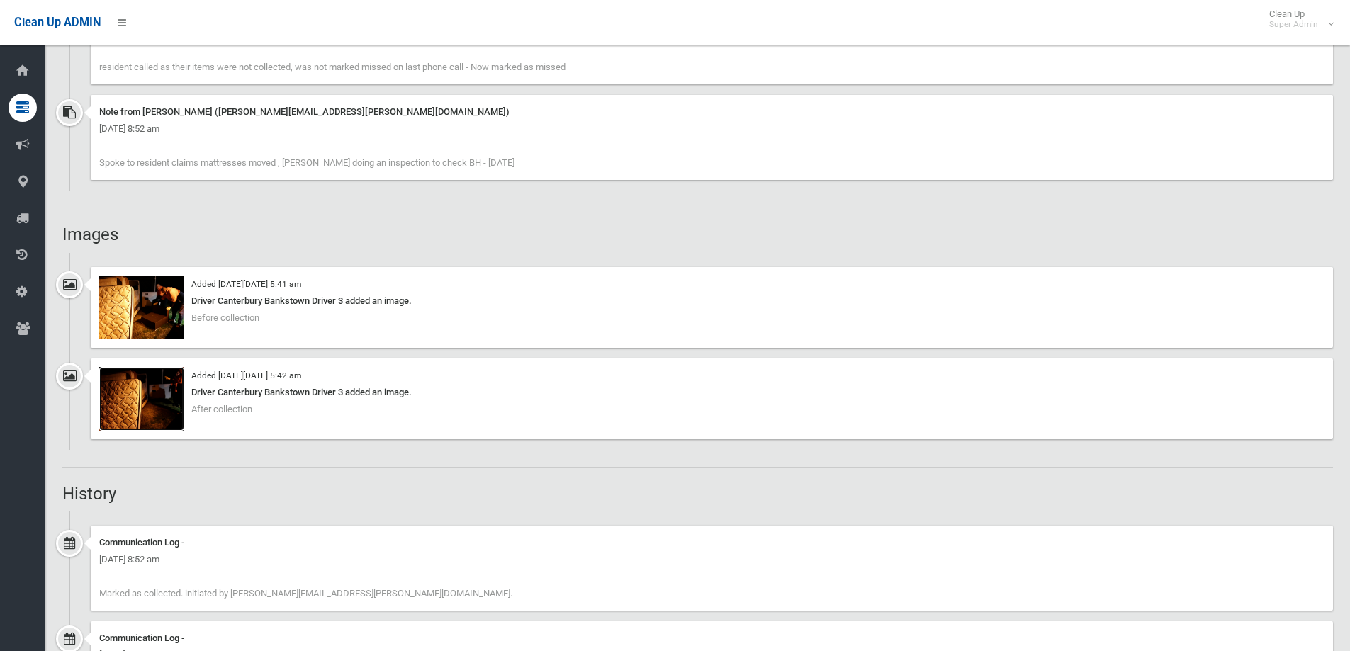
click at [162, 407] on img at bounding box center [141, 399] width 85 height 64
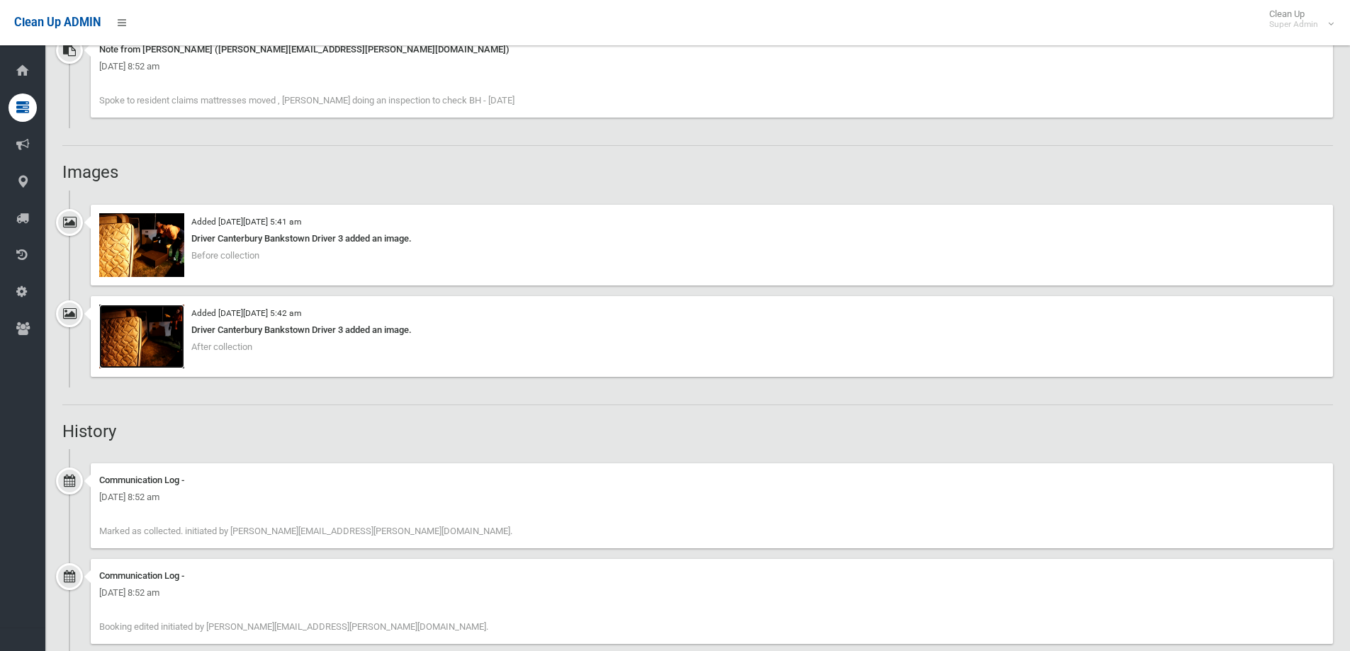
scroll to position [1225, 0]
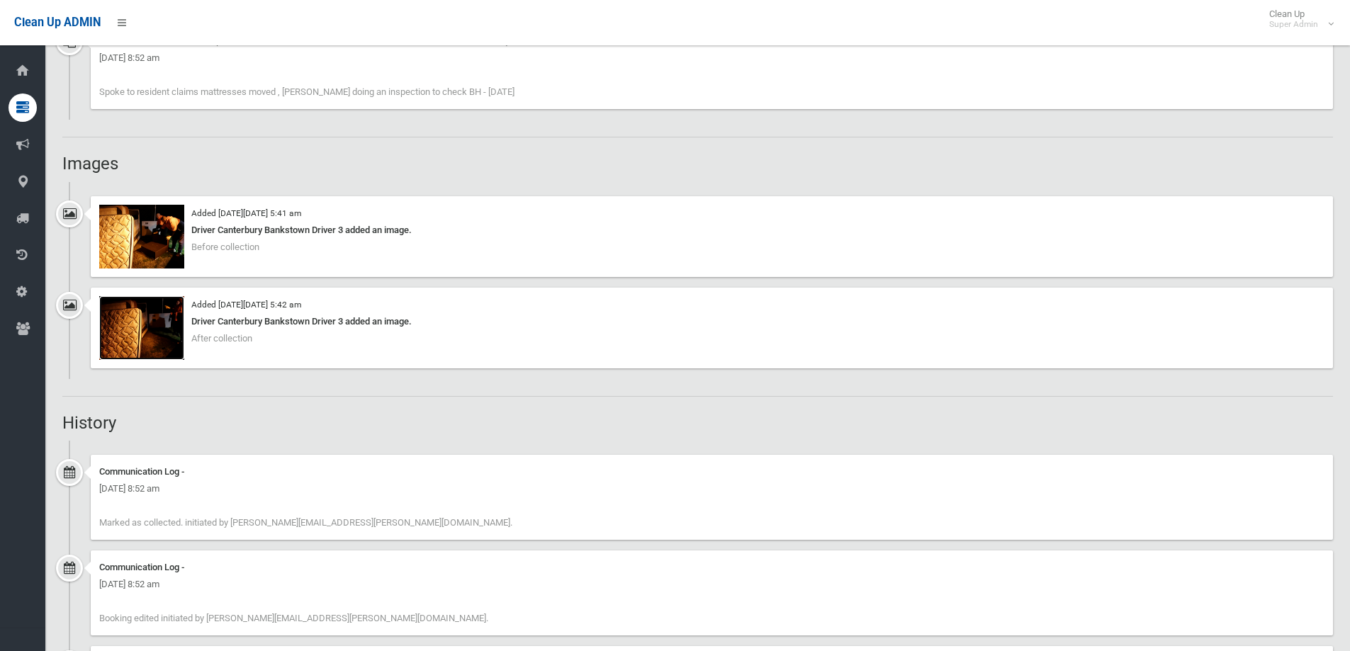
click at [165, 334] on img at bounding box center [141, 328] width 85 height 64
click at [128, 317] on img at bounding box center [141, 328] width 85 height 64
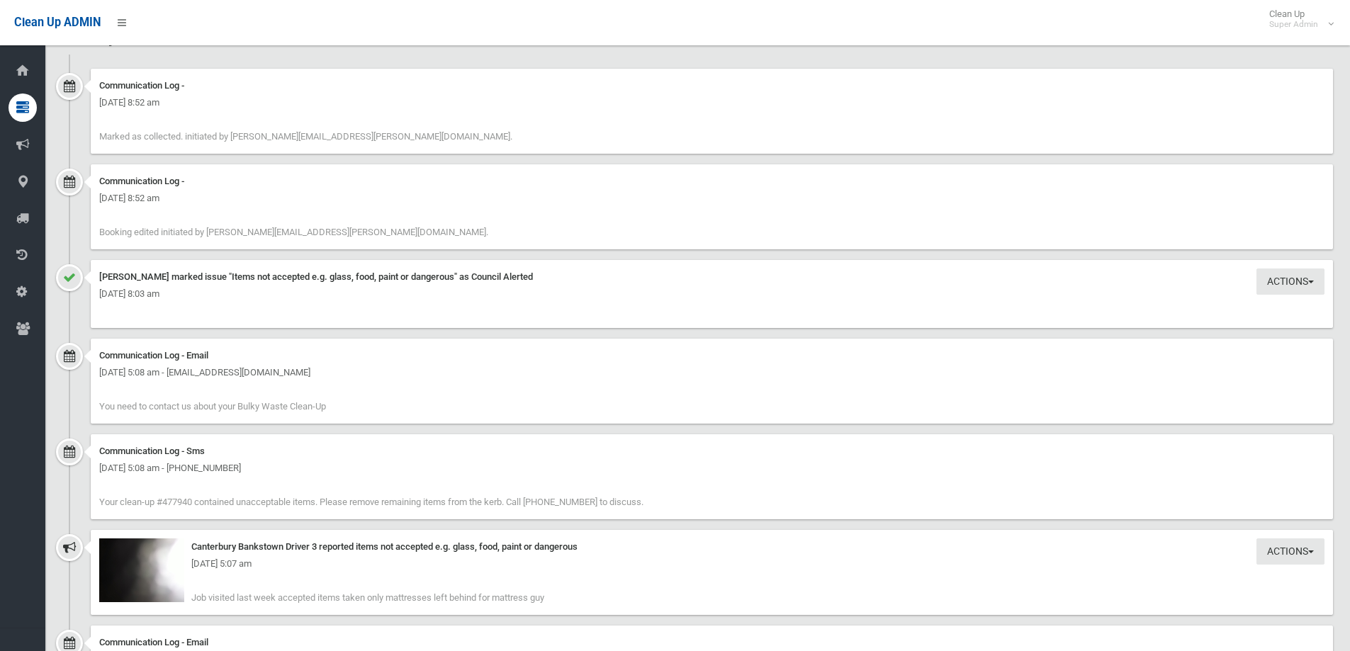
scroll to position [1366, 0]
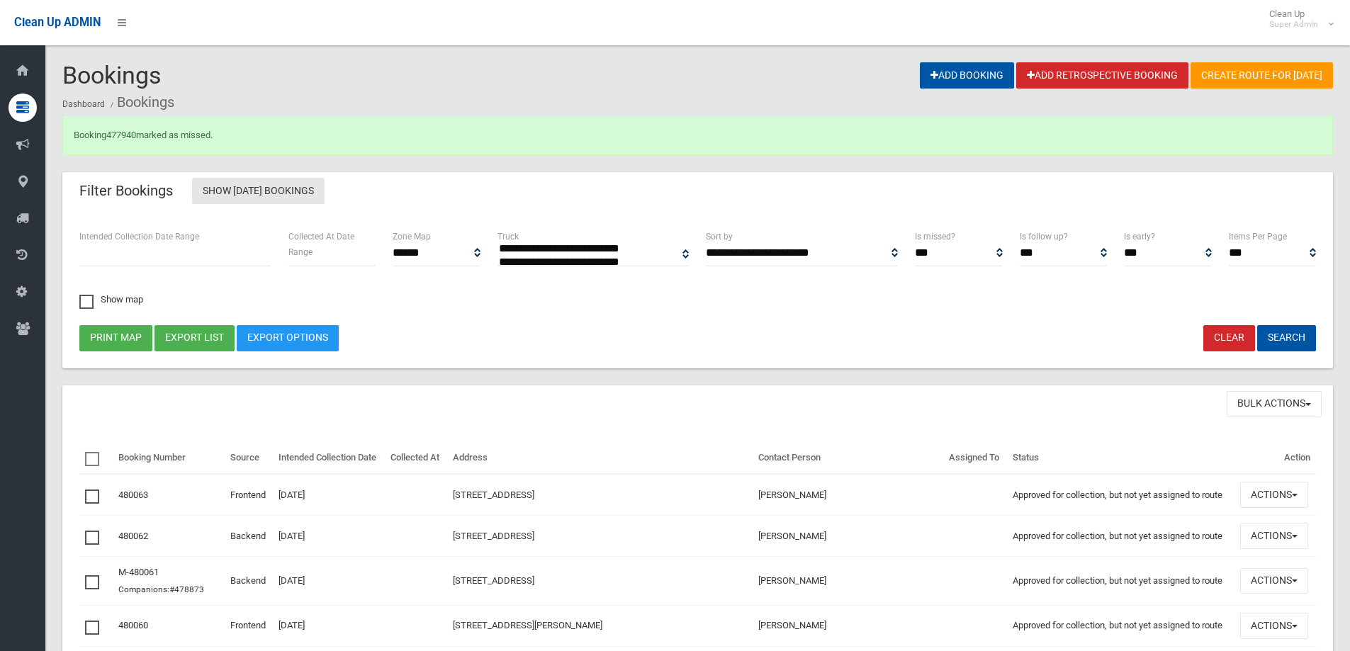
select select
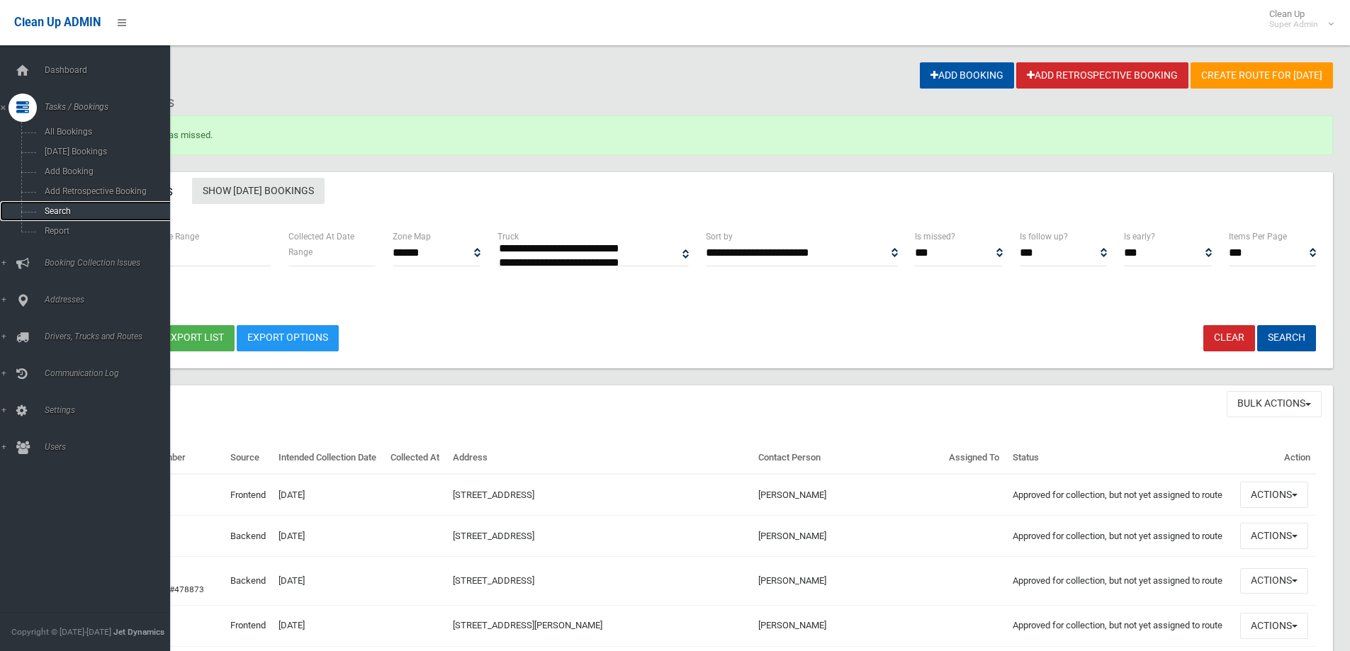
click at [57, 212] on span "Search" at bounding box center [104, 211] width 128 height 10
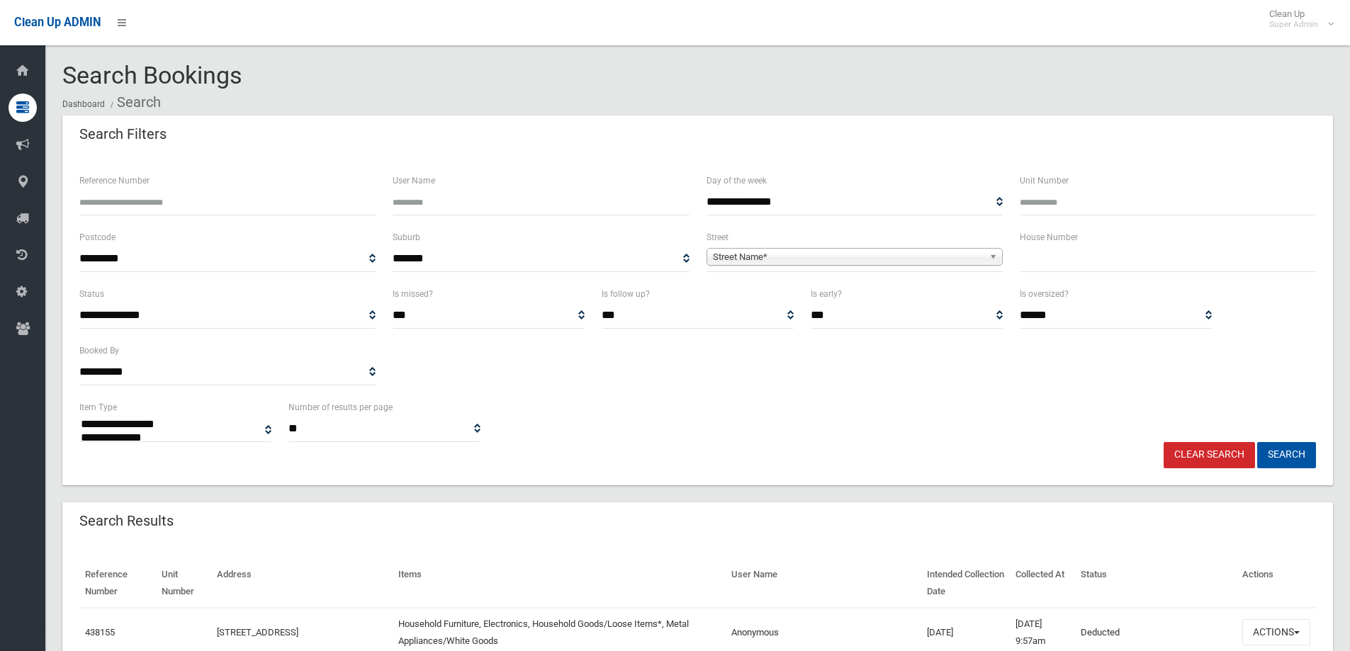
select select
click at [1052, 264] on input "text" at bounding box center [1168, 259] width 296 height 26
type input "***"
click at [724, 255] on span "Street Name*" at bounding box center [848, 257] width 271 height 17
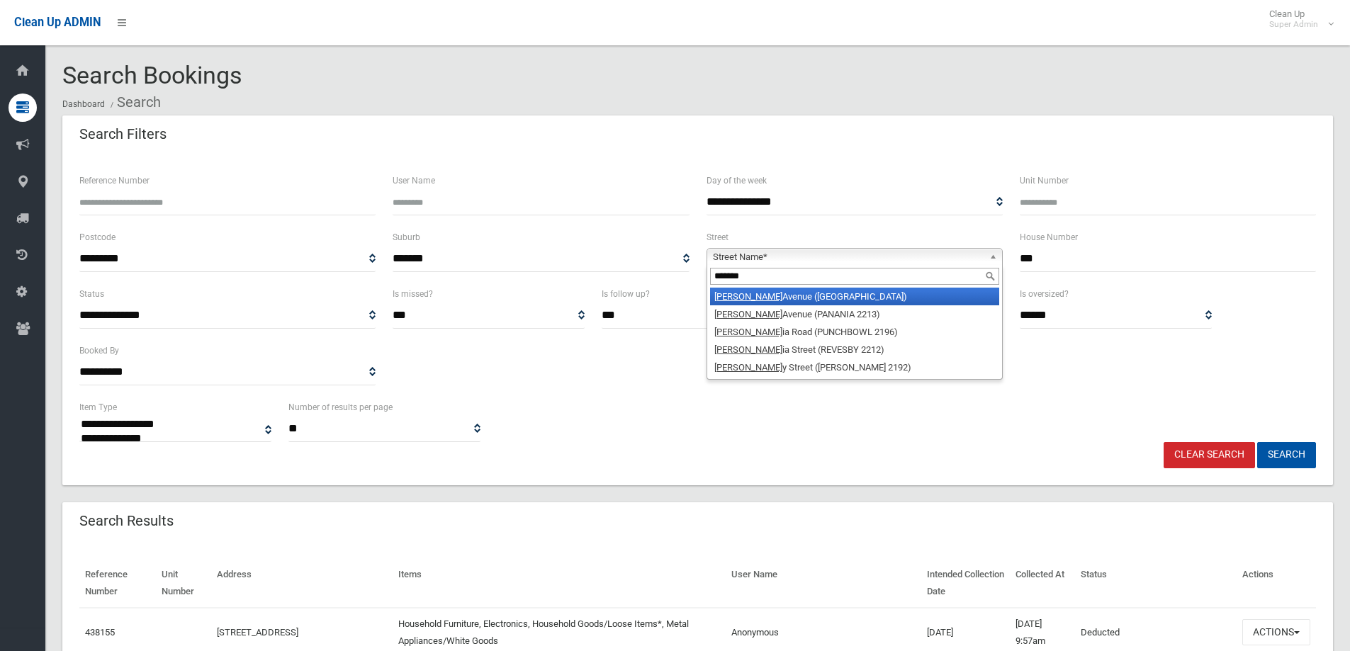
type input "********"
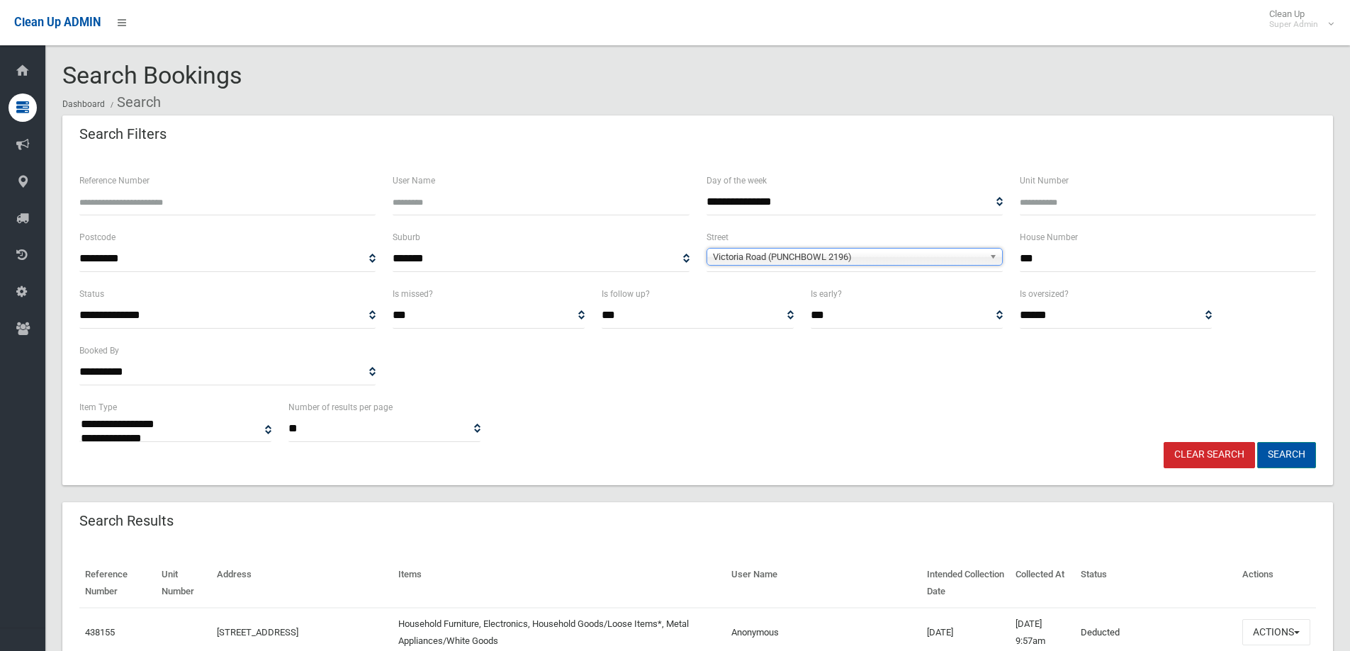
click at [1293, 452] on button "Search" at bounding box center [1286, 455] width 59 height 26
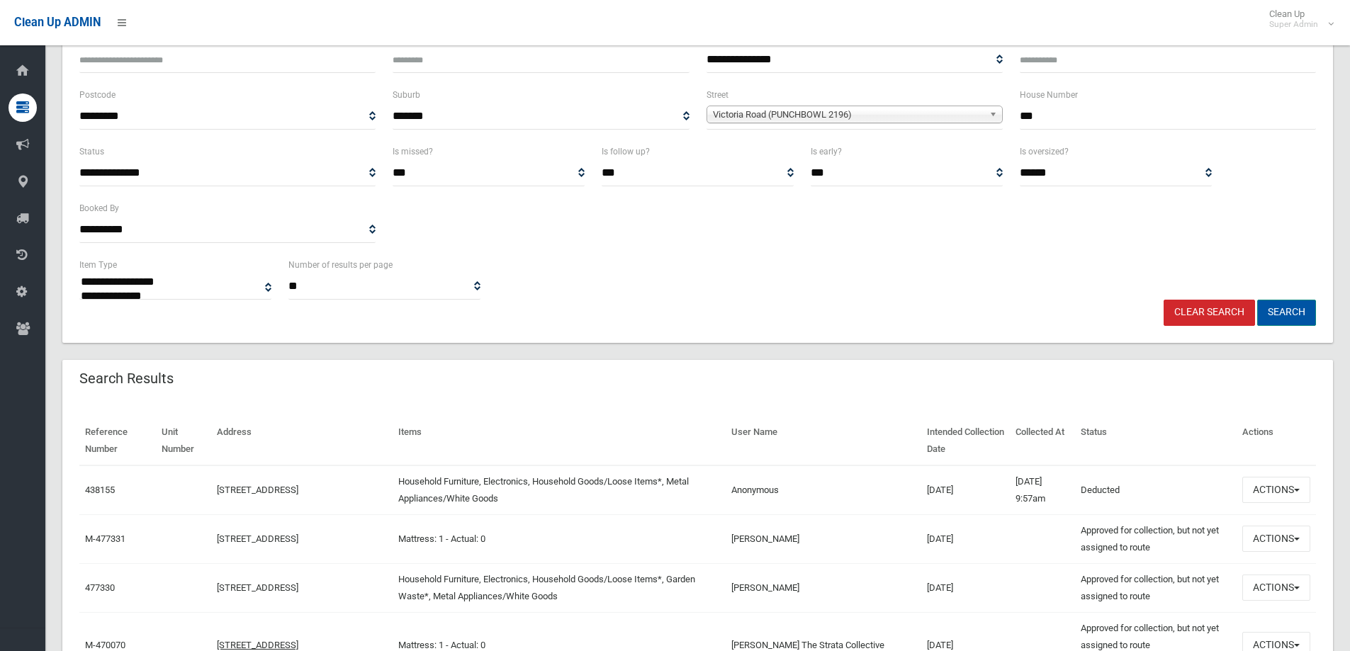
scroll to position [142, 0]
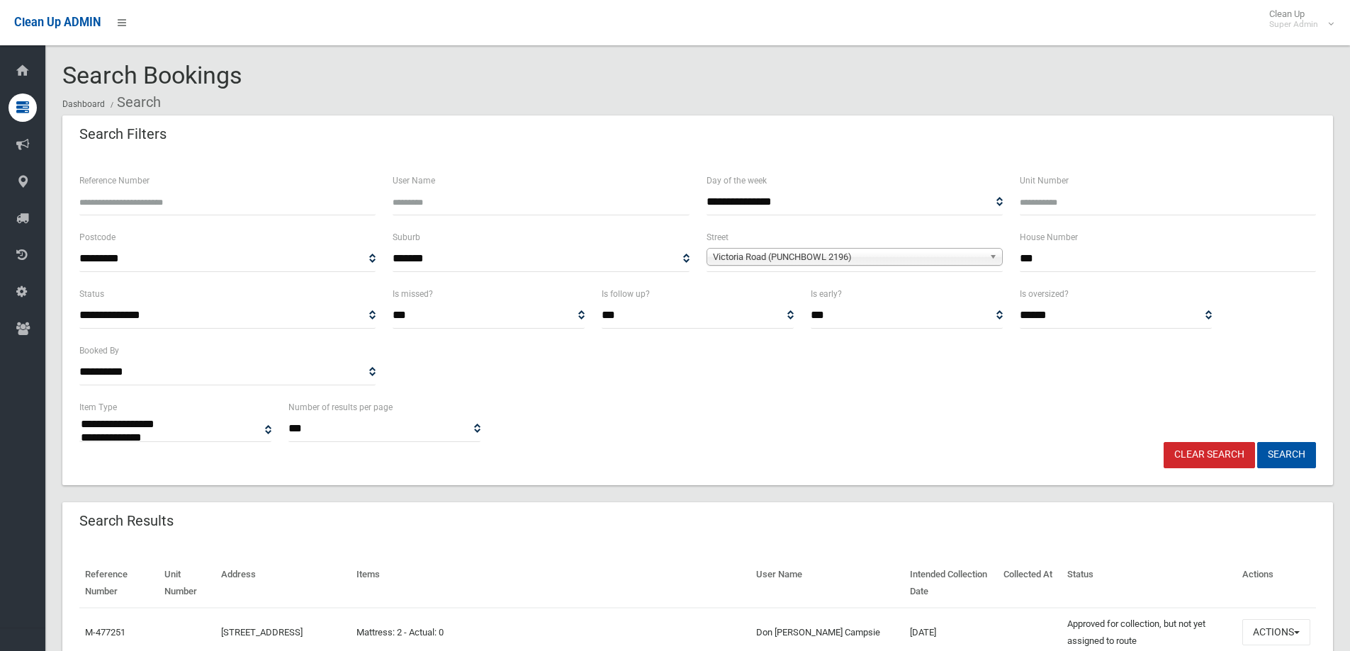
select select
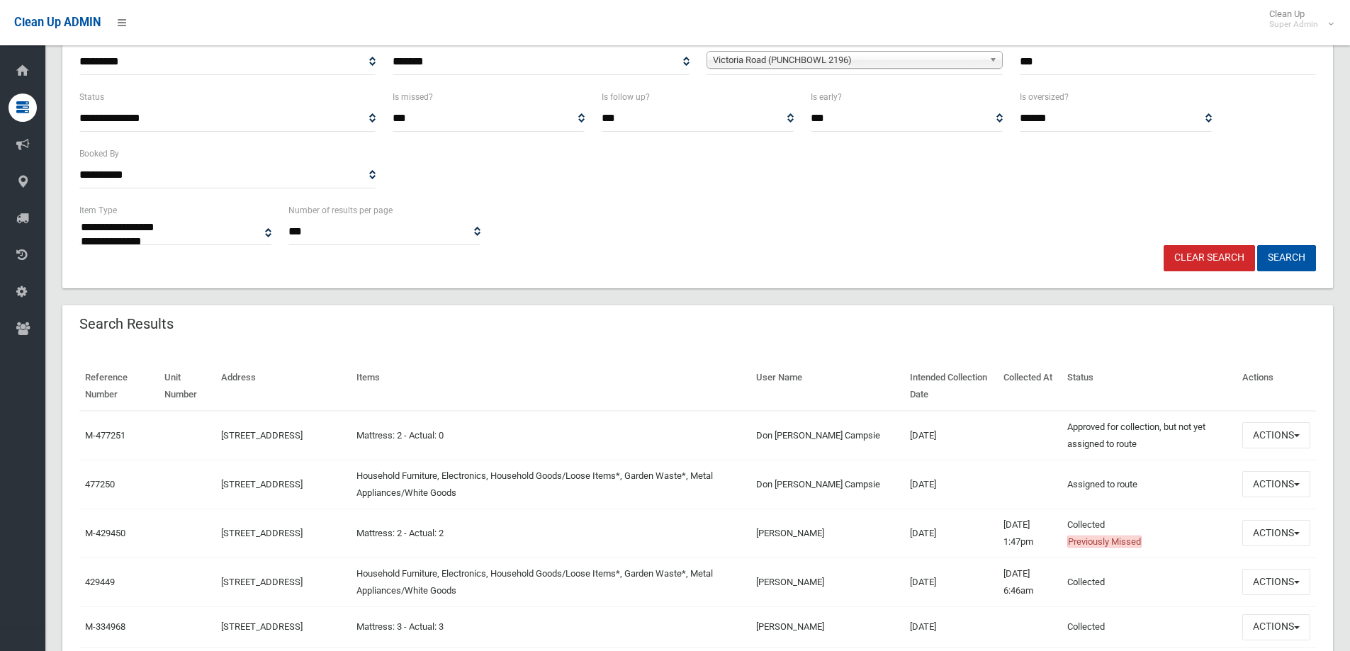
scroll to position [213, 0]
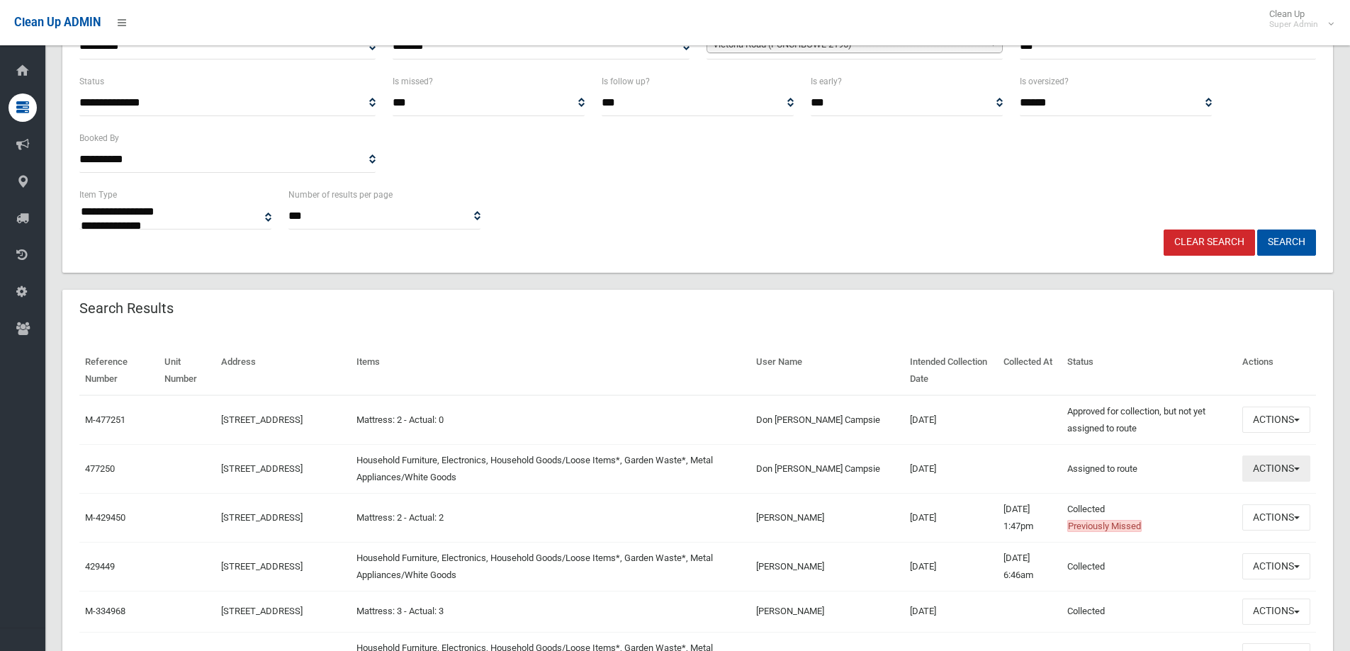
click at [1272, 467] on button "Actions" at bounding box center [1276, 469] width 68 height 26
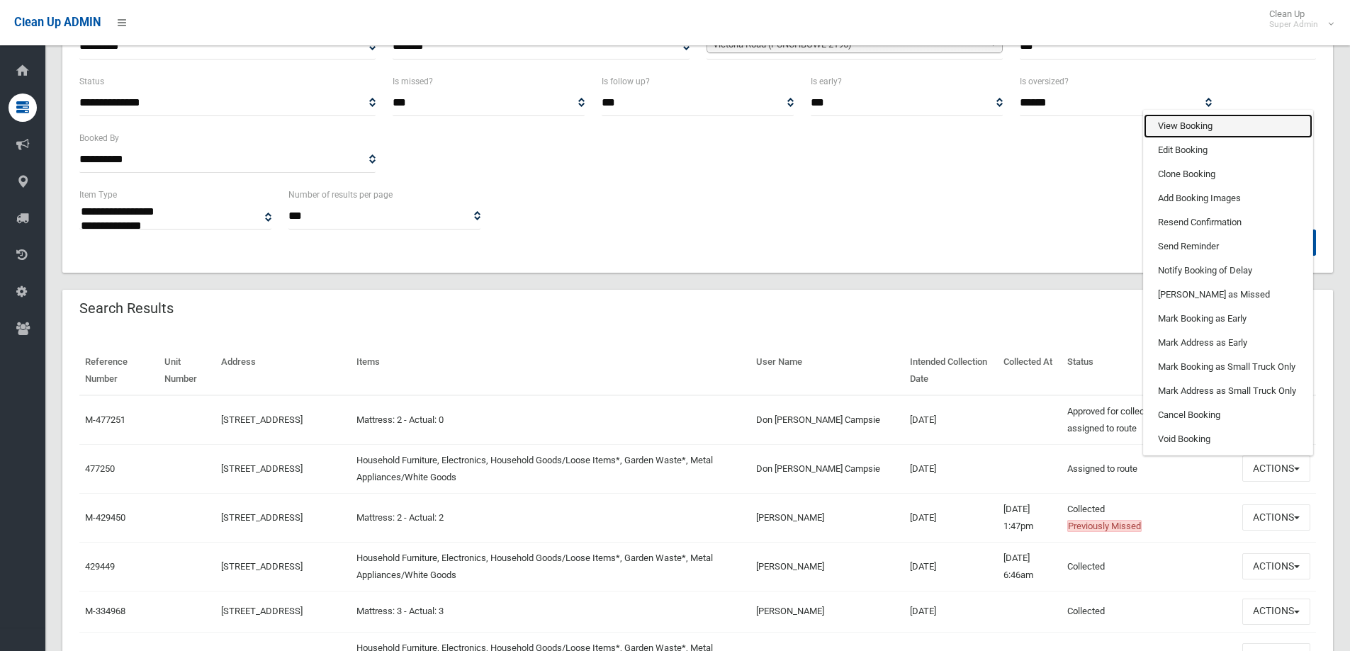
click at [1173, 122] on link "View Booking" at bounding box center [1228, 126] width 169 height 24
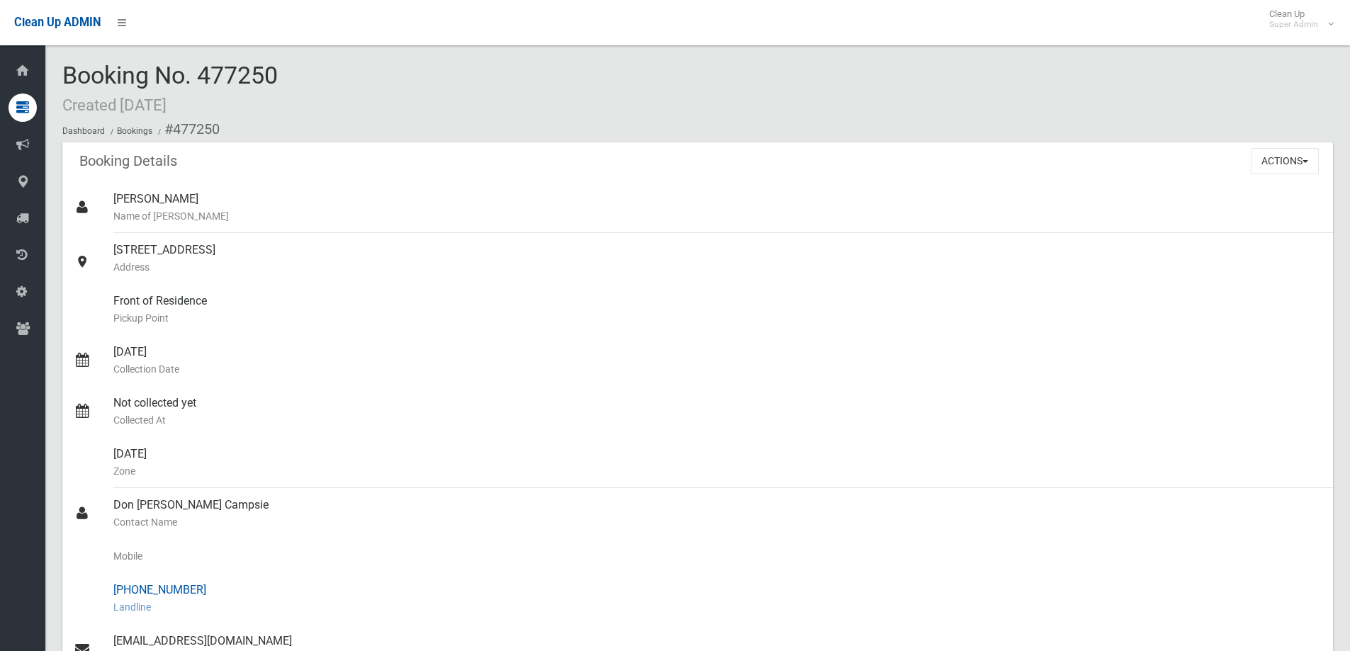
drag, startPoint x: 139, startPoint y: 589, endPoint x: 199, endPoint y: 588, distance: 60.2
click at [204, 589] on div "(02) 9789 6088 Landline" at bounding box center [717, 598] width 1208 height 51
copy div "9789 6088"
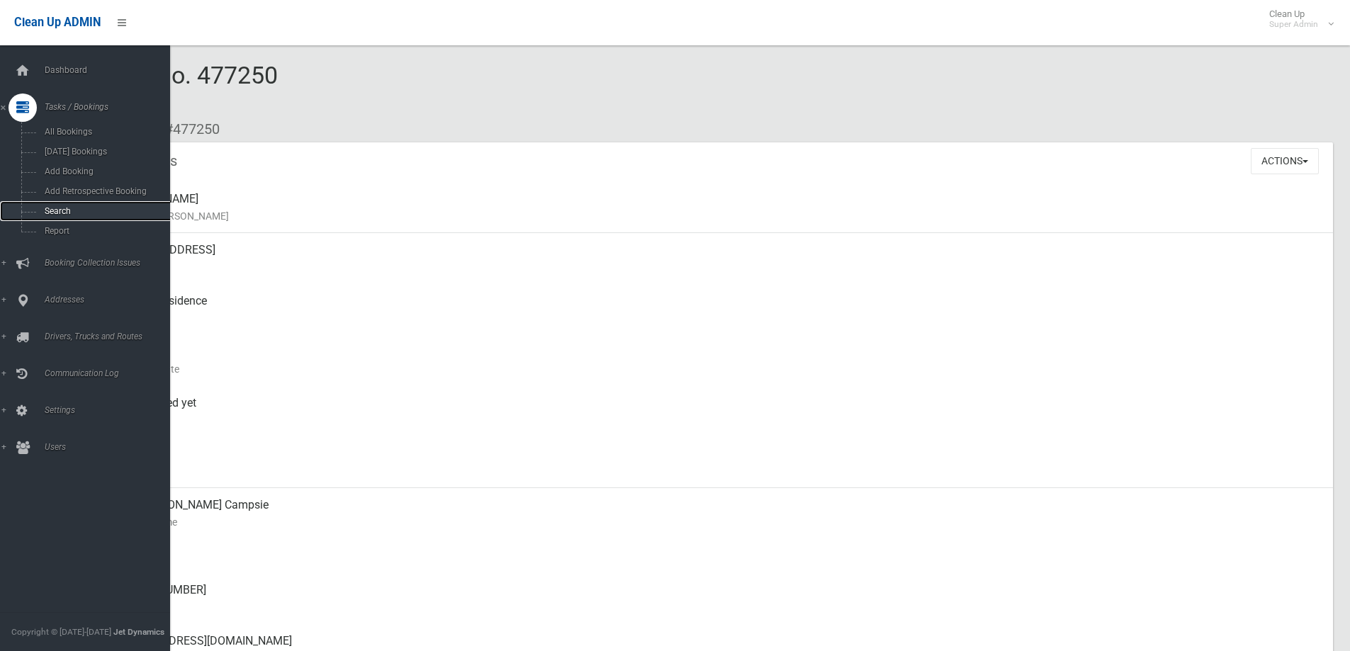
click at [53, 210] on span "Search" at bounding box center [104, 211] width 128 height 10
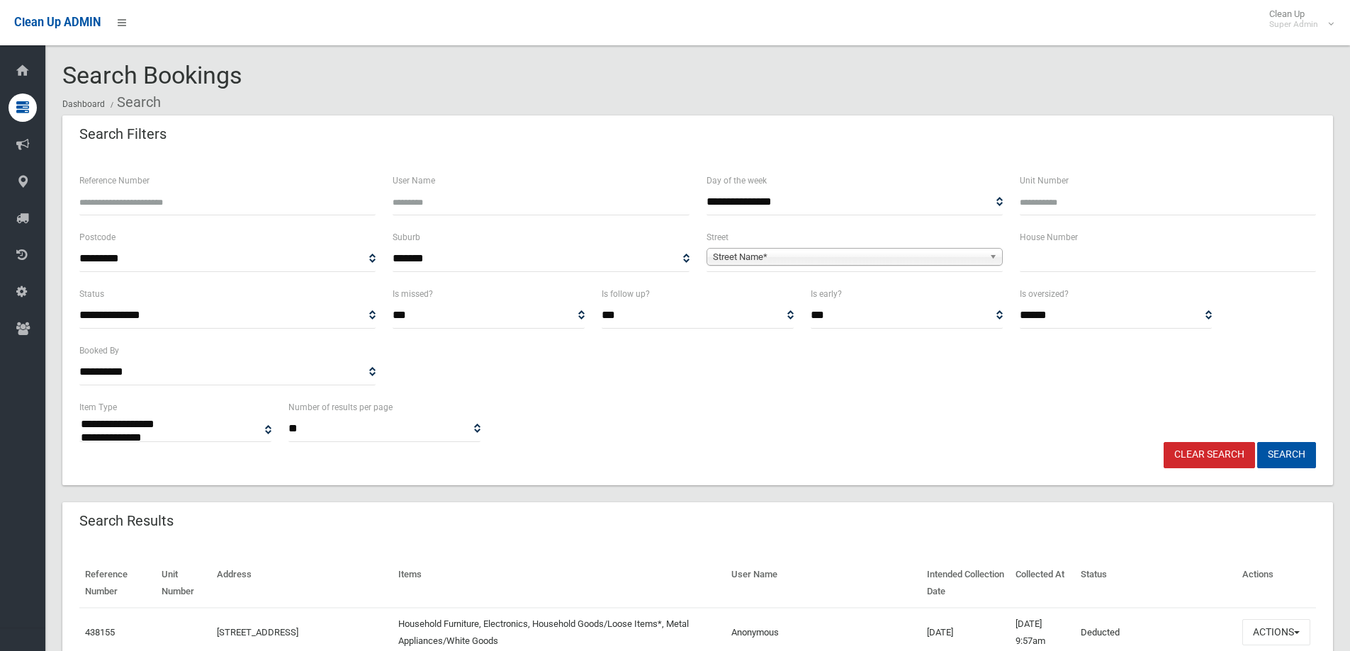
select select
click at [1038, 267] on input "text" at bounding box center [1168, 259] width 296 height 26
type input "**"
click at [774, 261] on span "Street Name*" at bounding box center [848, 257] width 271 height 17
type input "******"
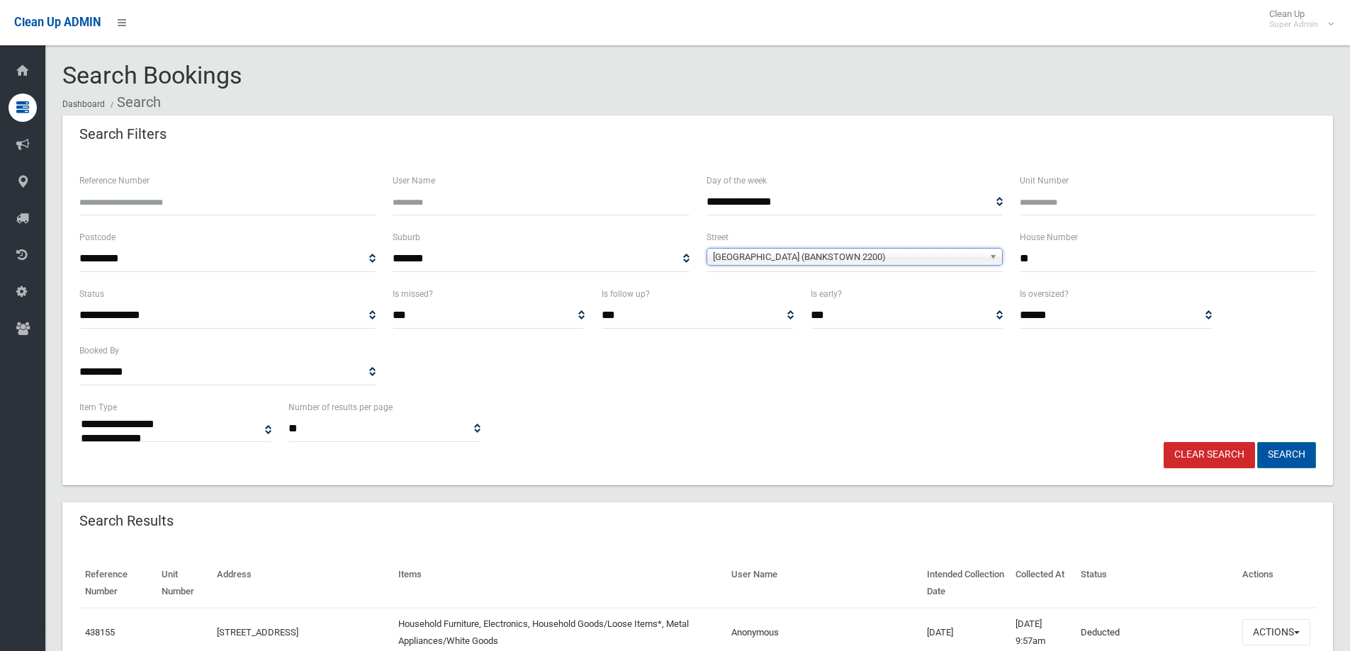
click at [1290, 457] on button "Search" at bounding box center [1286, 455] width 59 height 26
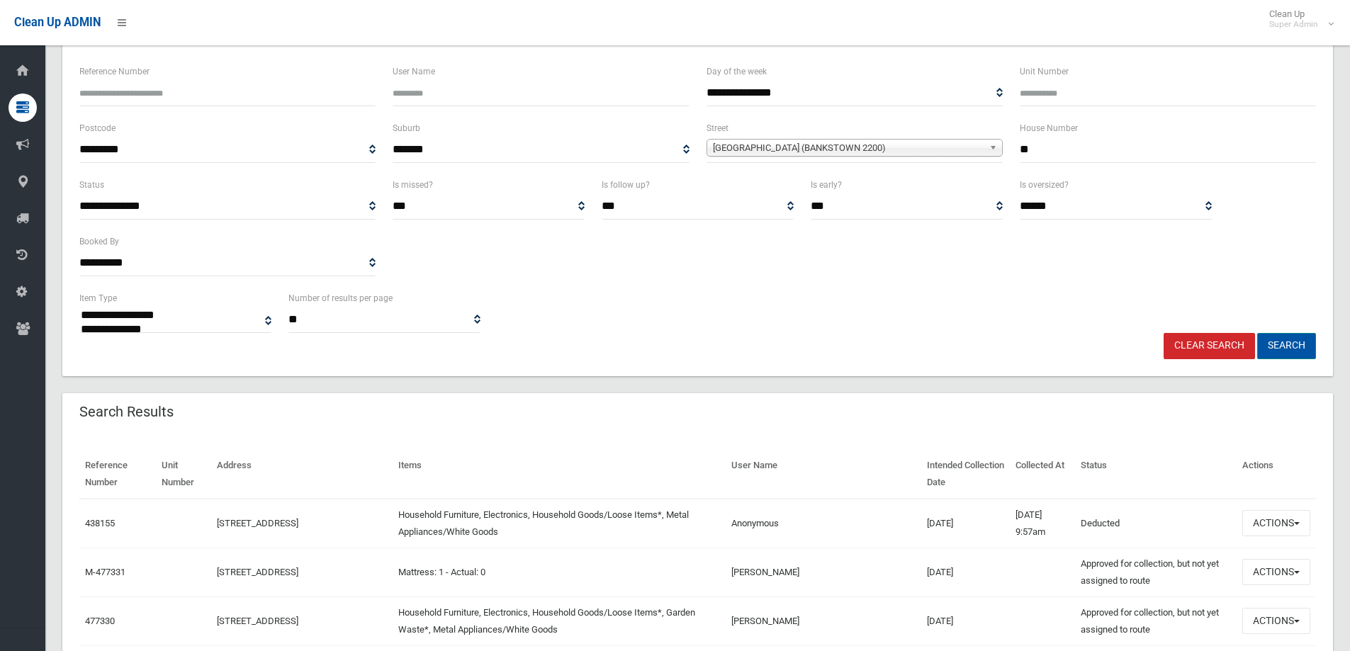
scroll to position [142, 0]
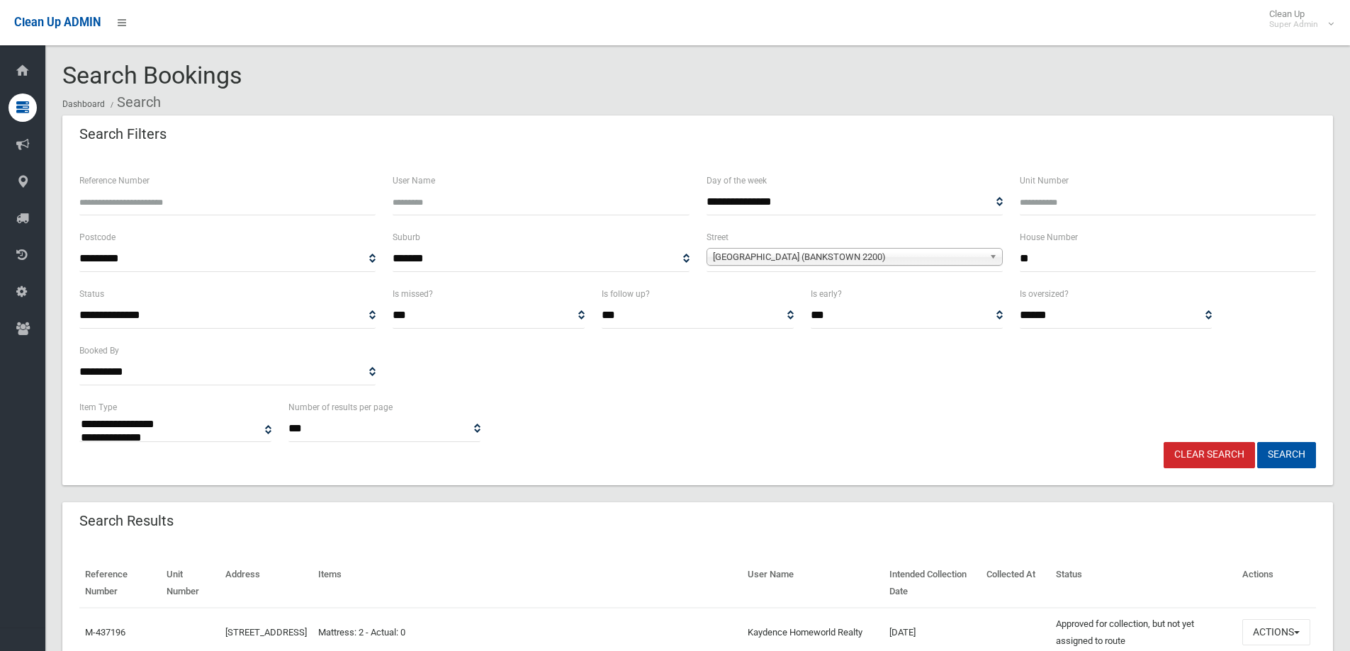
select select
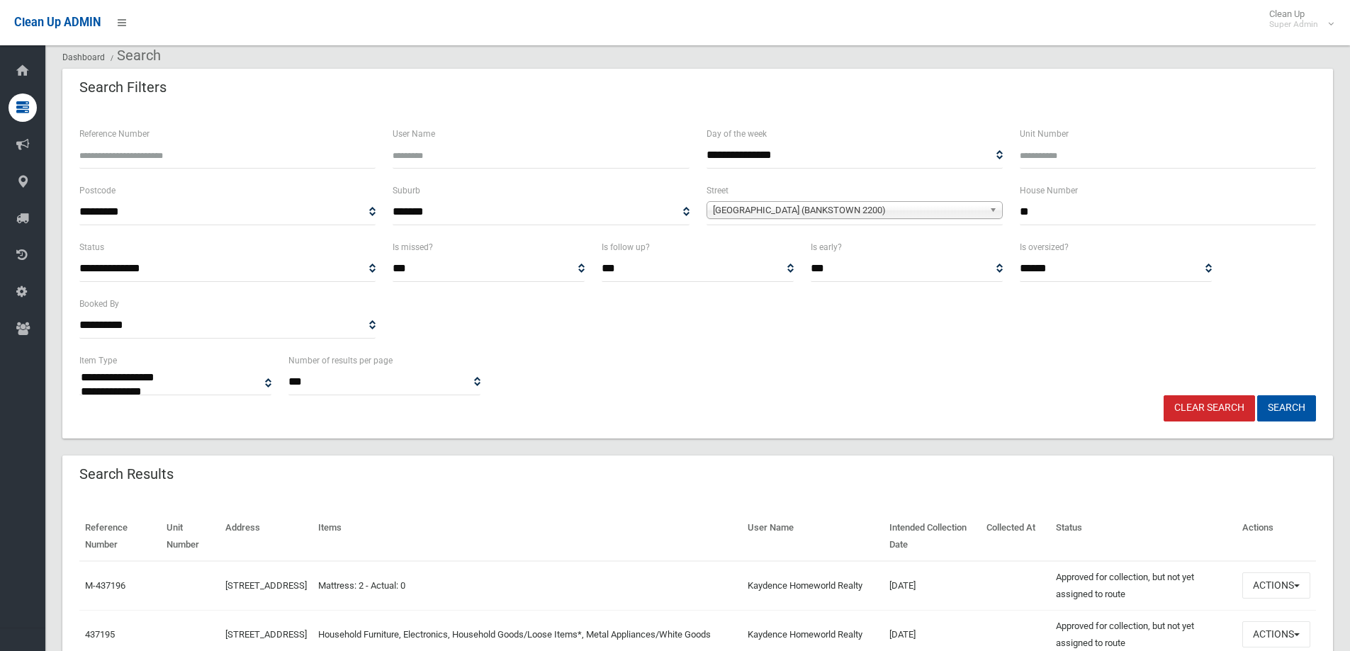
scroll to position [142, 0]
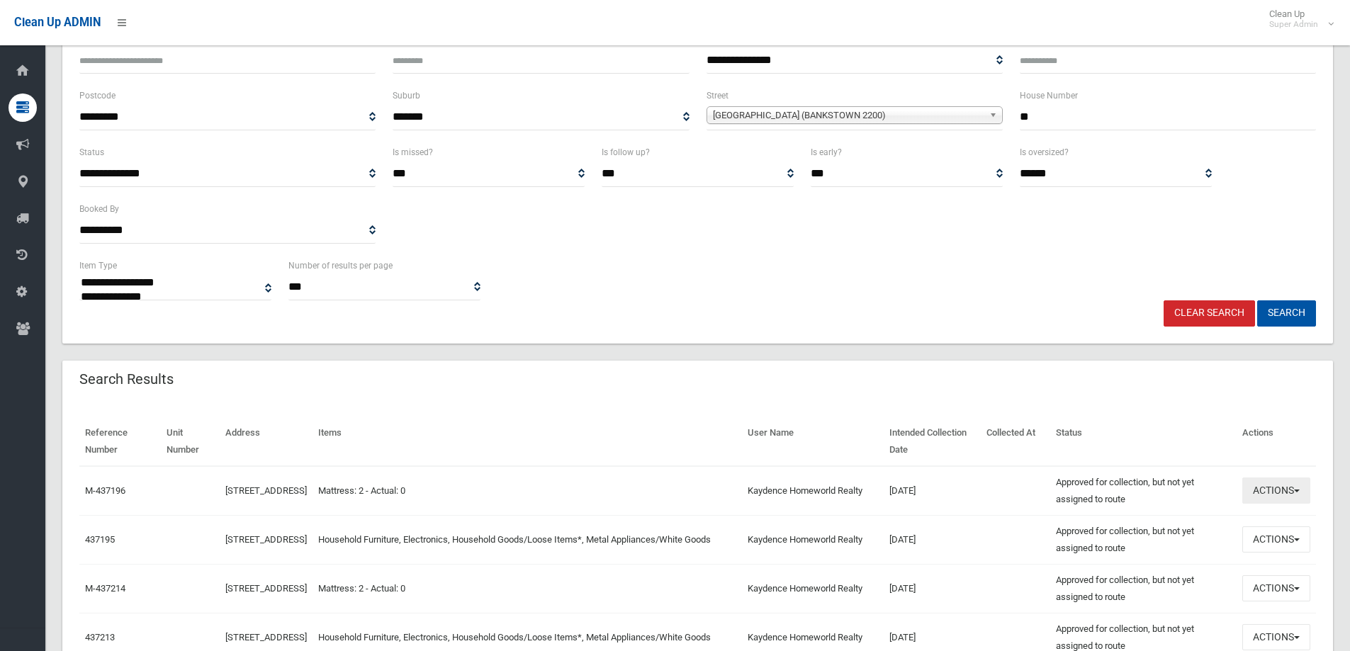
click at [1271, 485] on button "Actions" at bounding box center [1276, 491] width 68 height 26
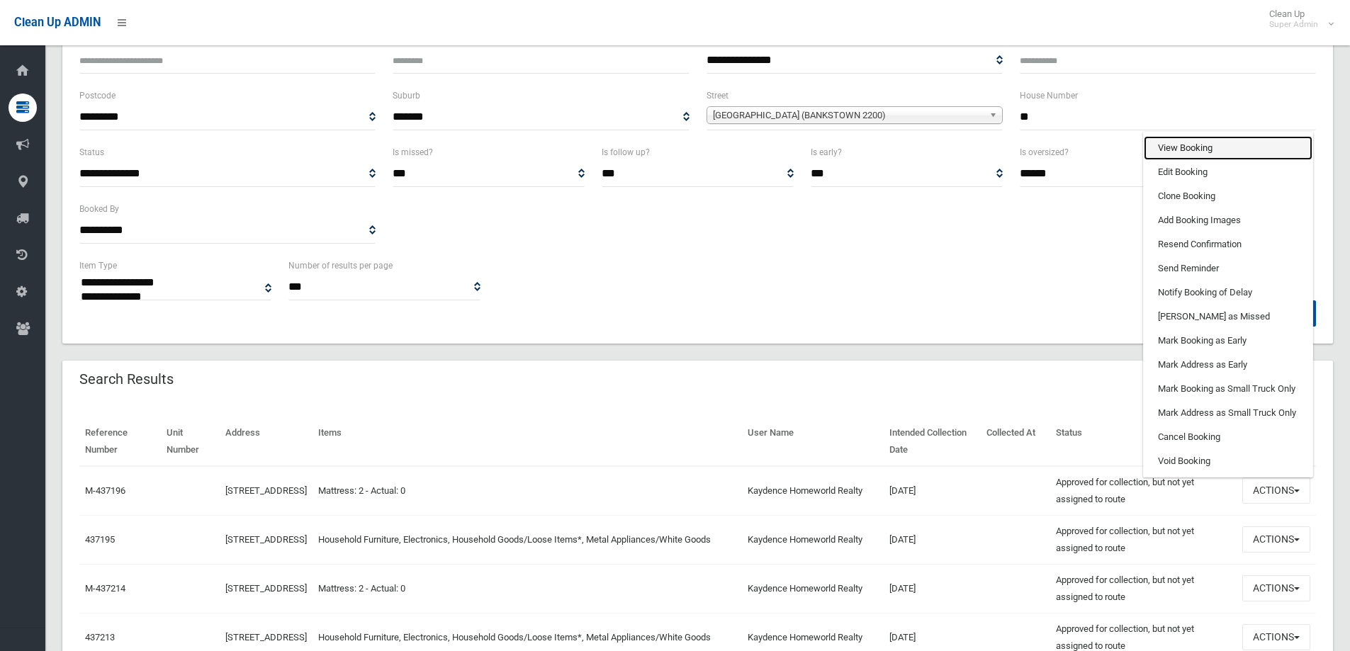
click at [1190, 151] on link "View Booking" at bounding box center [1228, 148] width 169 height 24
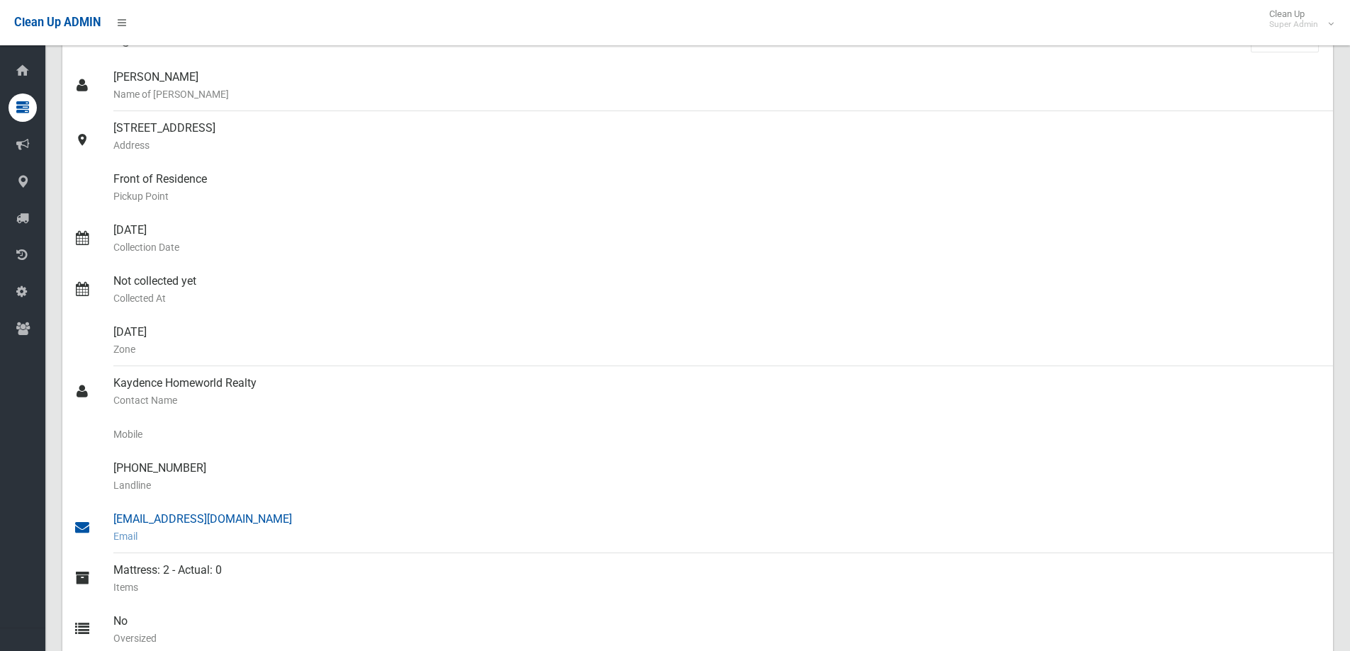
scroll to position [142, 0]
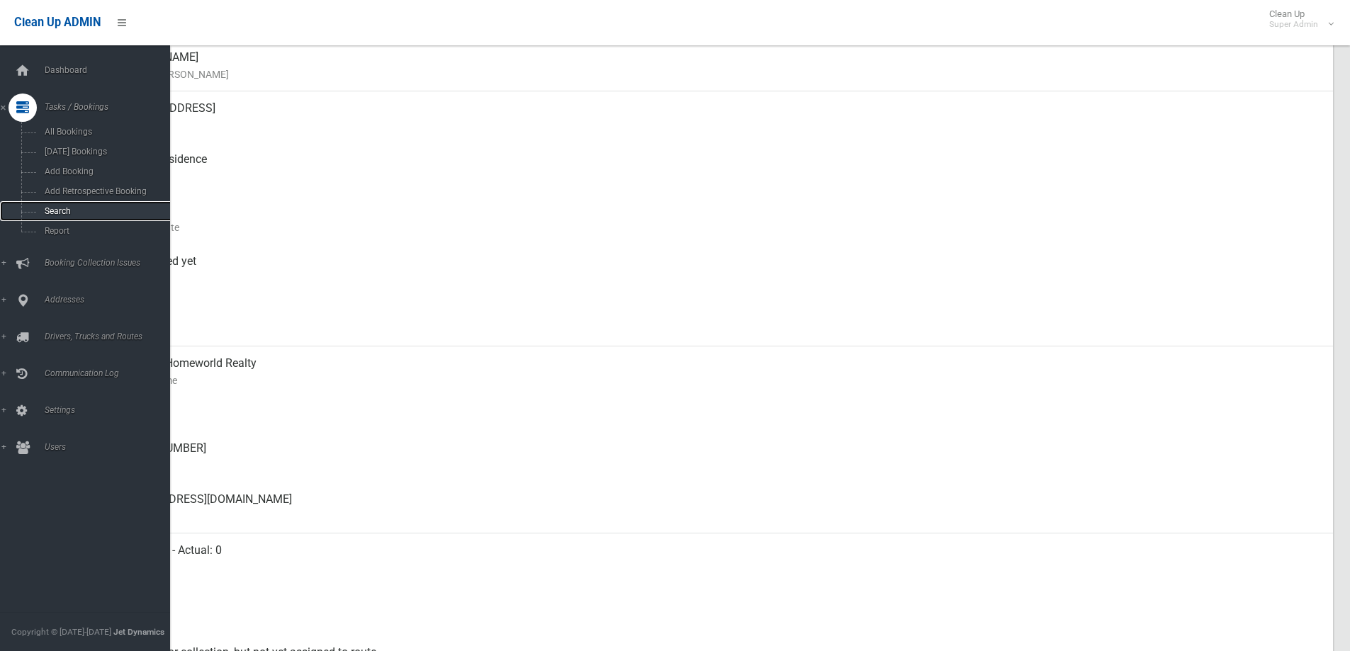
click at [62, 210] on span "Search" at bounding box center [104, 211] width 128 height 10
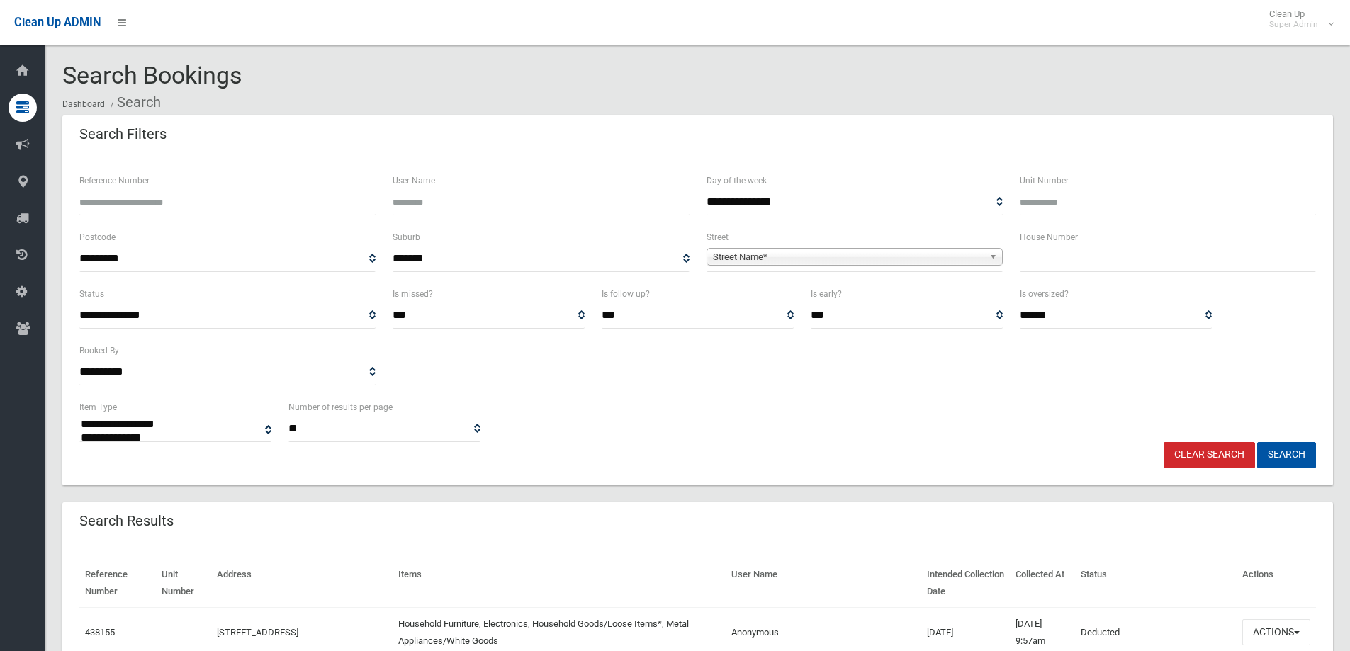
select select
click at [1042, 268] on input "text" at bounding box center [1168, 259] width 296 height 26
type input "*******"
click at [761, 260] on span "Street Name*" at bounding box center [848, 257] width 271 height 17
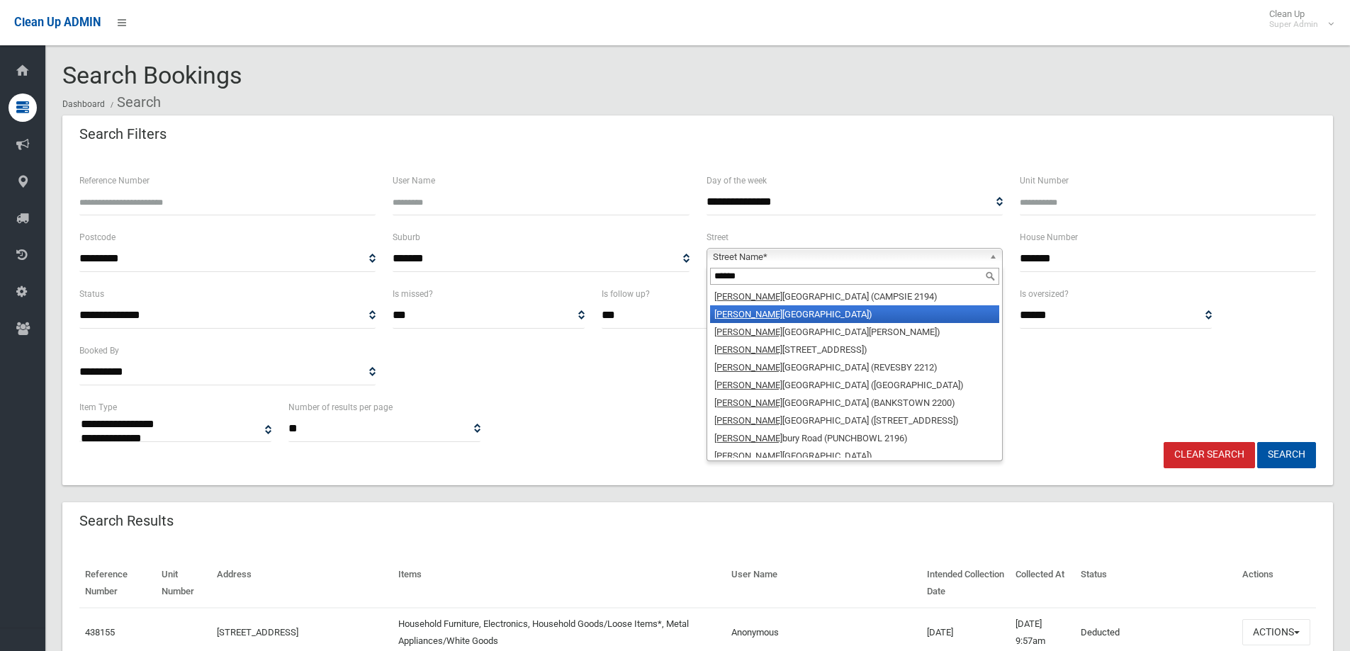
type input "******"
click at [762, 315] on li "Canter bury Road (ROSELANDS 2196)" at bounding box center [854, 314] width 289 height 18
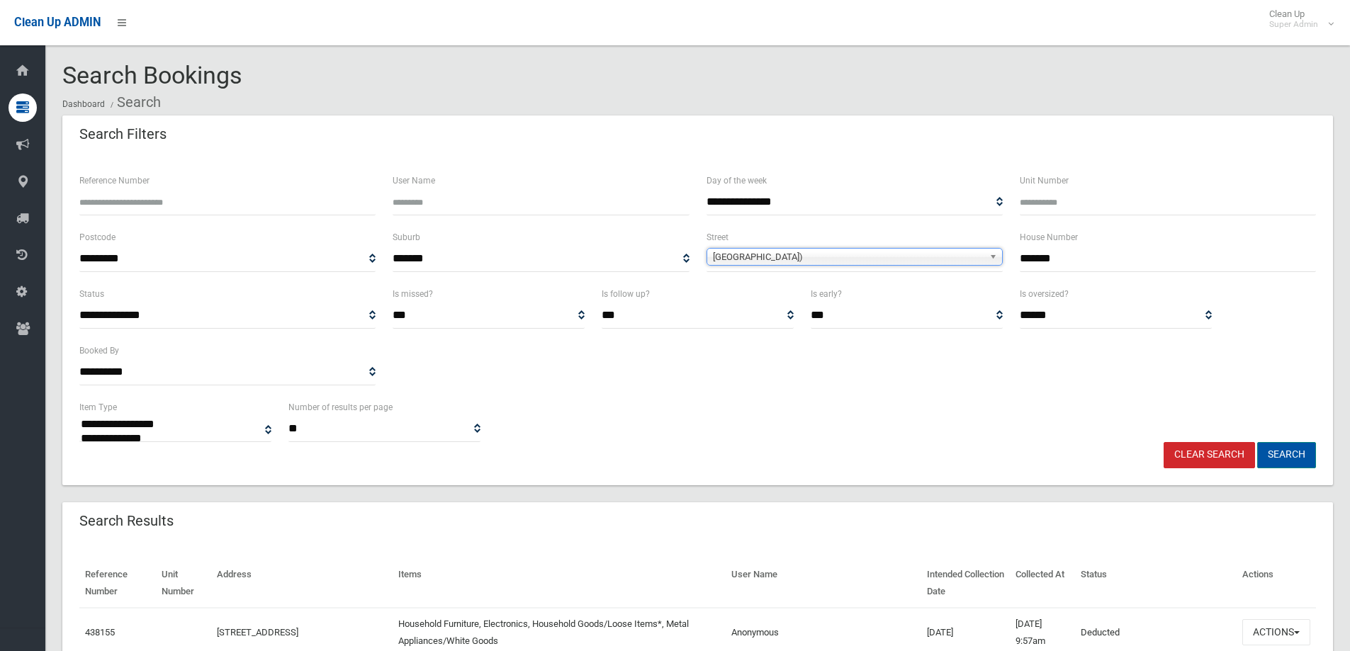
click at [1294, 450] on button "Search" at bounding box center [1286, 455] width 59 height 26
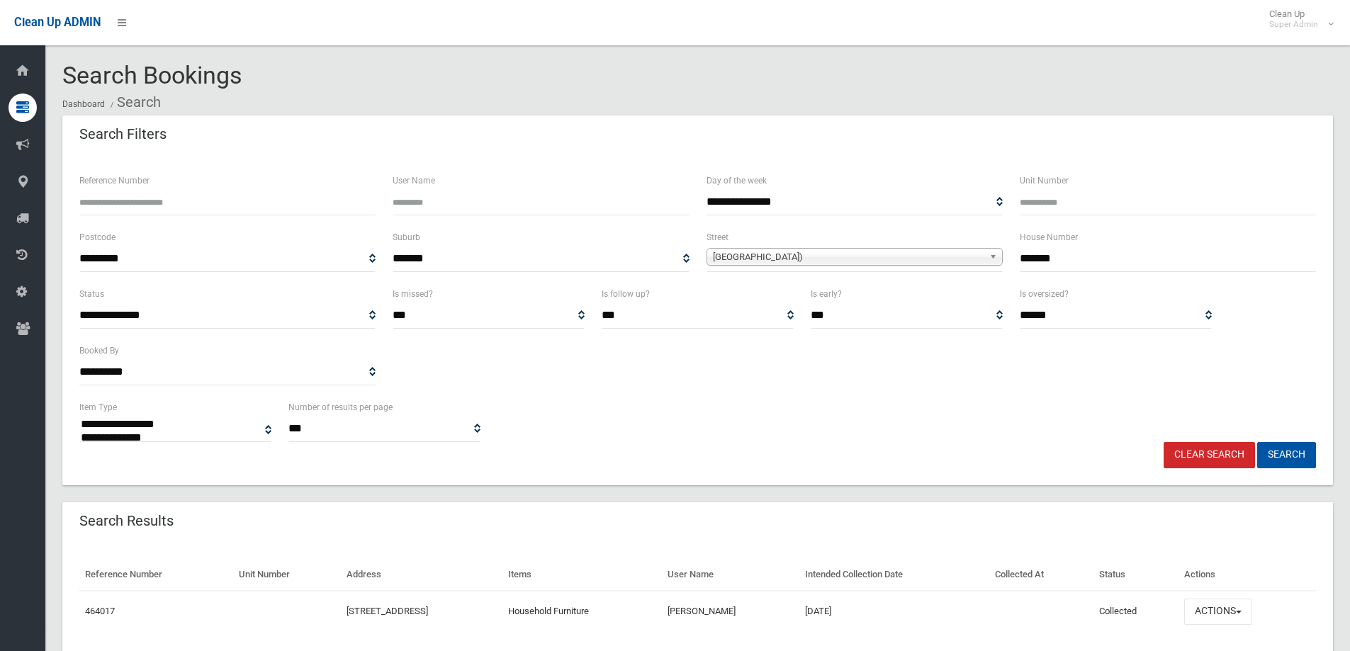
select select
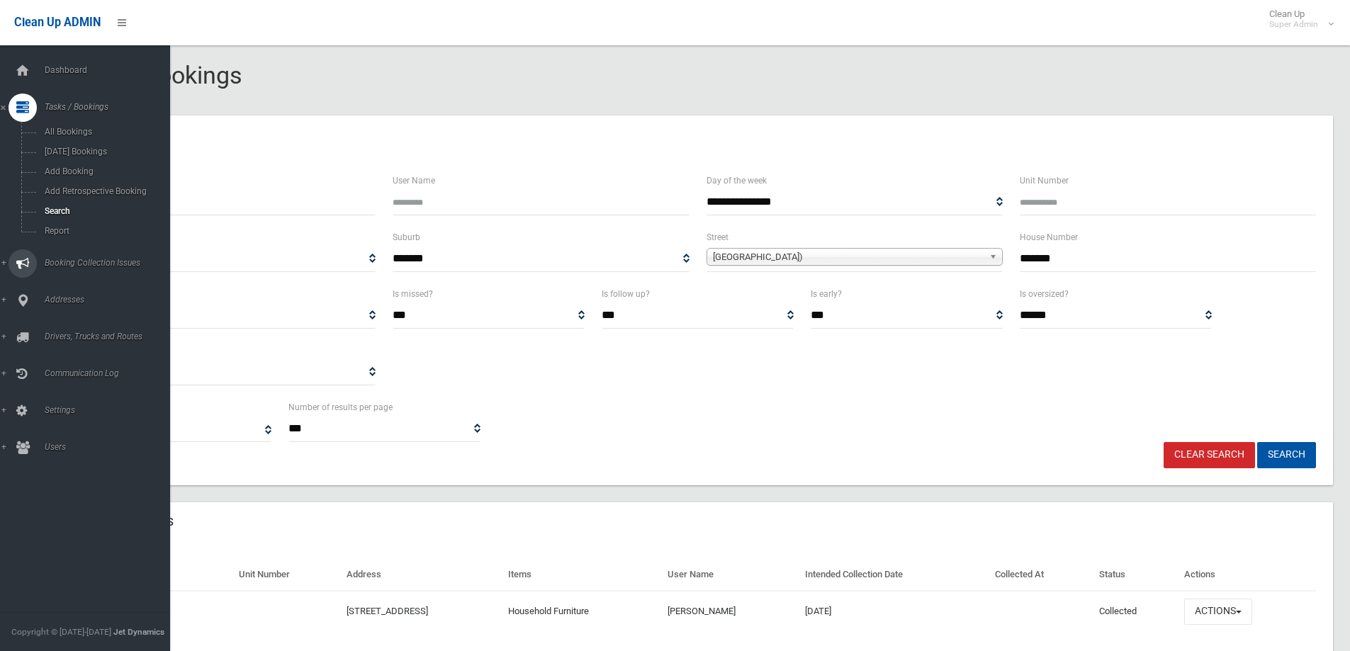
click at [88, 263] on span "Booking Collection Issues" at bounding box center [110, 263] width 140 height 10
click at [76, 162] on link "All Reported Issues" at bounding box center [90, 169] width 181 height 20
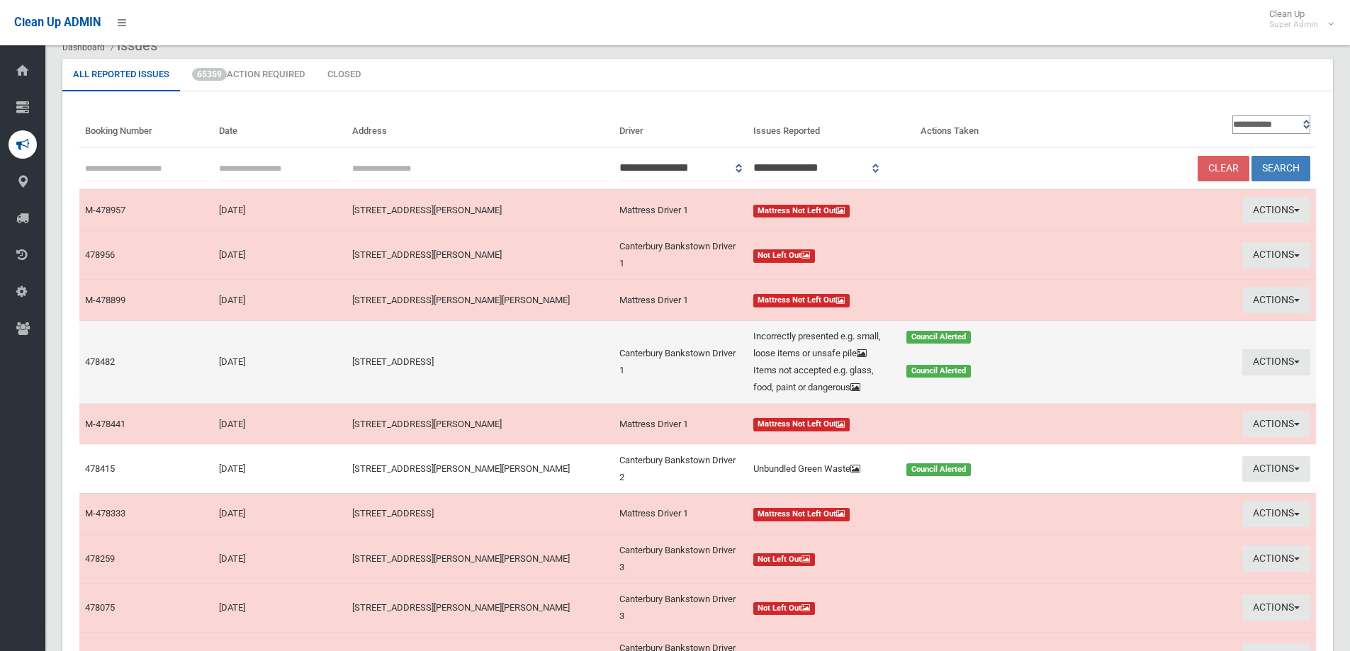
scroll to position [237, 0]
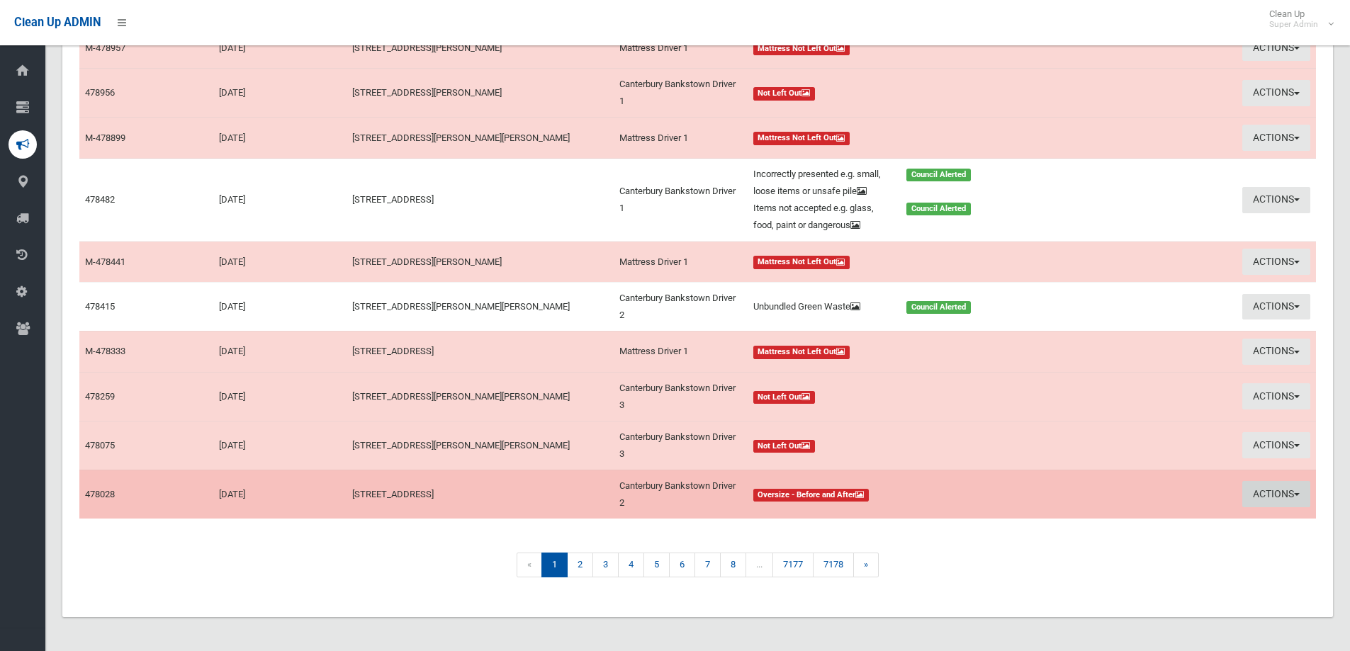
click at [1252, 488] on button "Actions" at bounding box center [1276, 494] width 68 height 26
click at [1085, 517] on link "View Booking" at bounding box center [1139, 524] width 169 height 24
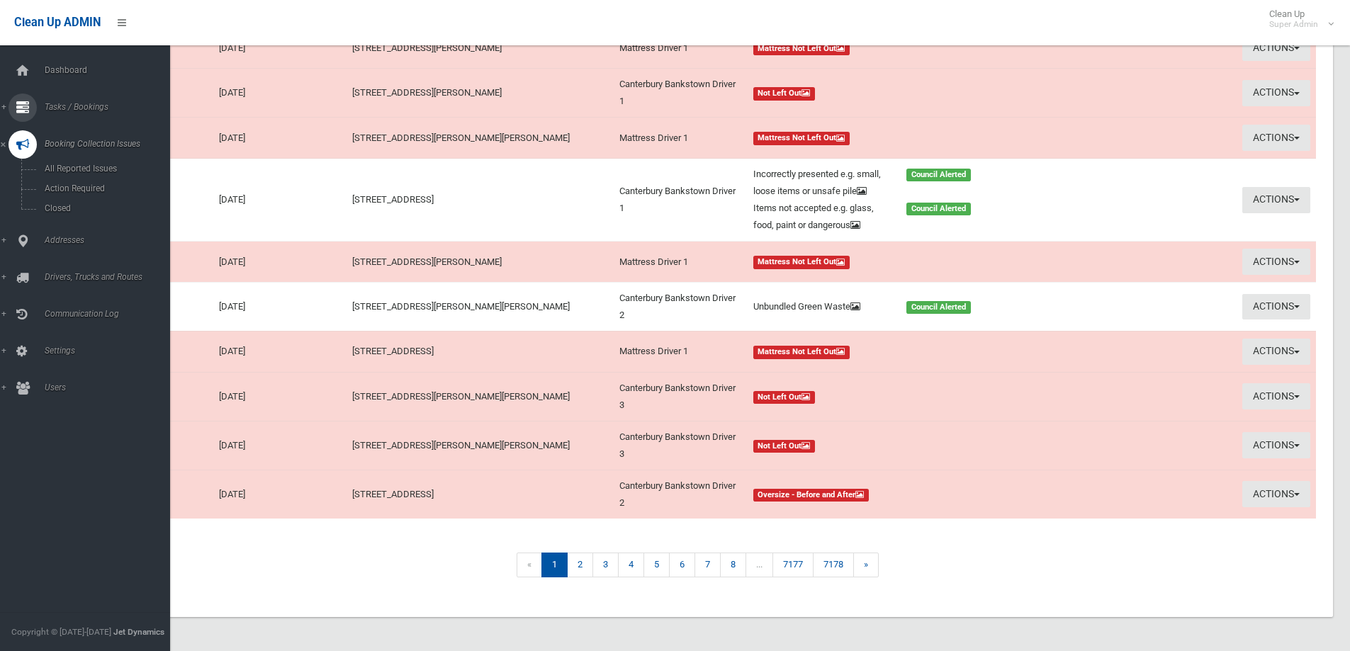
click at [77, 102] on span "Tasks / Bookings" at bounding box center [110, 107] width 140 height 10
click at [58, 203] on link "Search" at bounding box center [90, 211] width 181 height 20
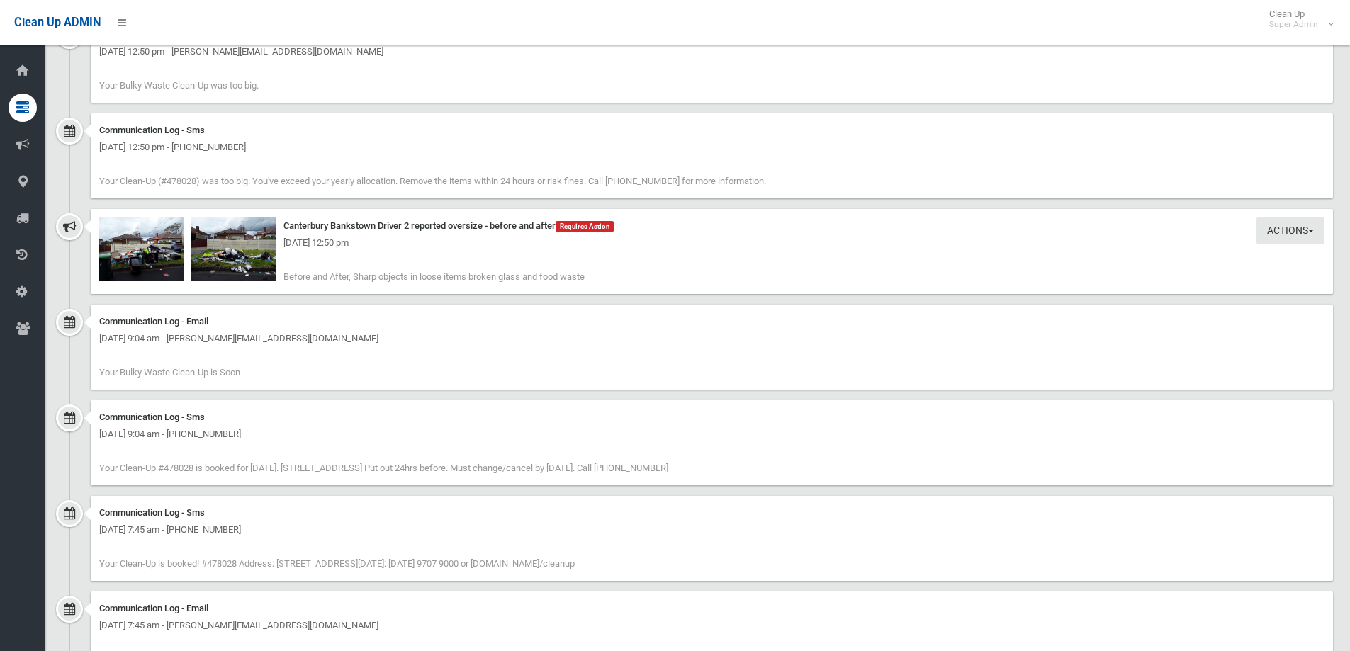
scroll to position [1031, 0]
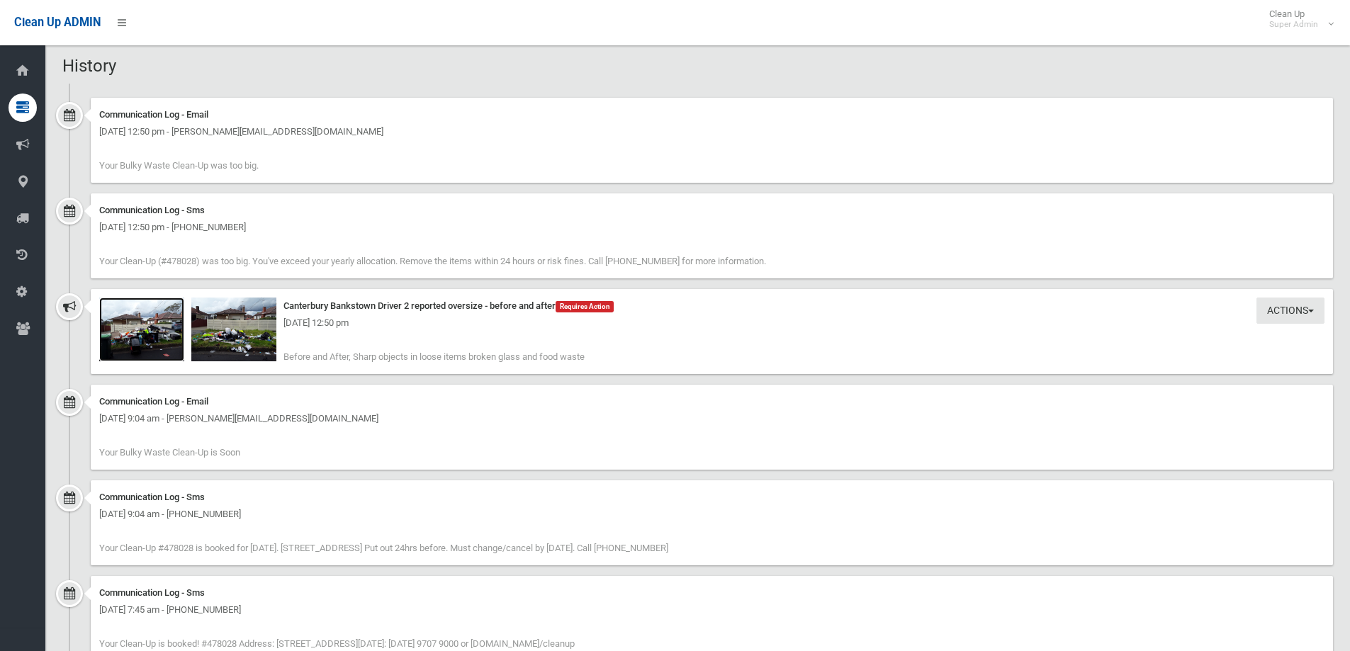
click at [159, 340] on img at bounding box center [141, 330] width 85 height 64
click at [233, 338] on img at bounding box center [233, 330] width 85 height 64
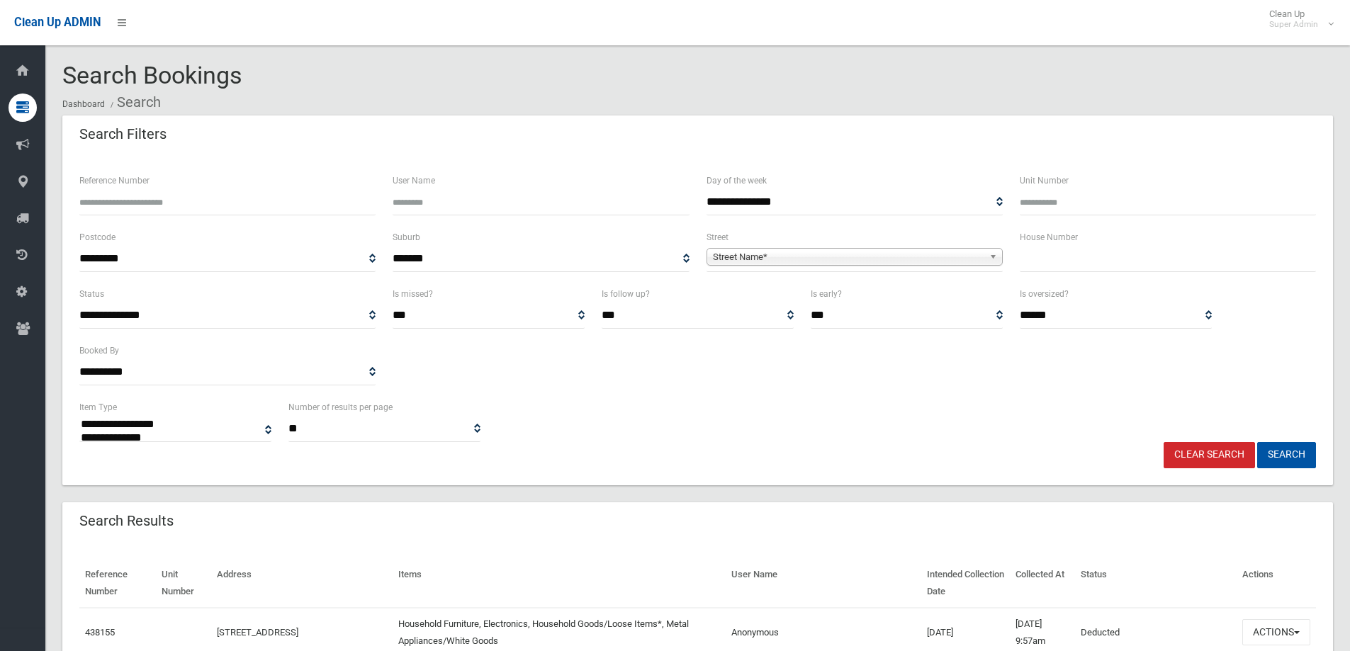
select select
click at [1043, 271] on input "text" at bounding box center [1168, 259] width 296 height 26
type input "**"
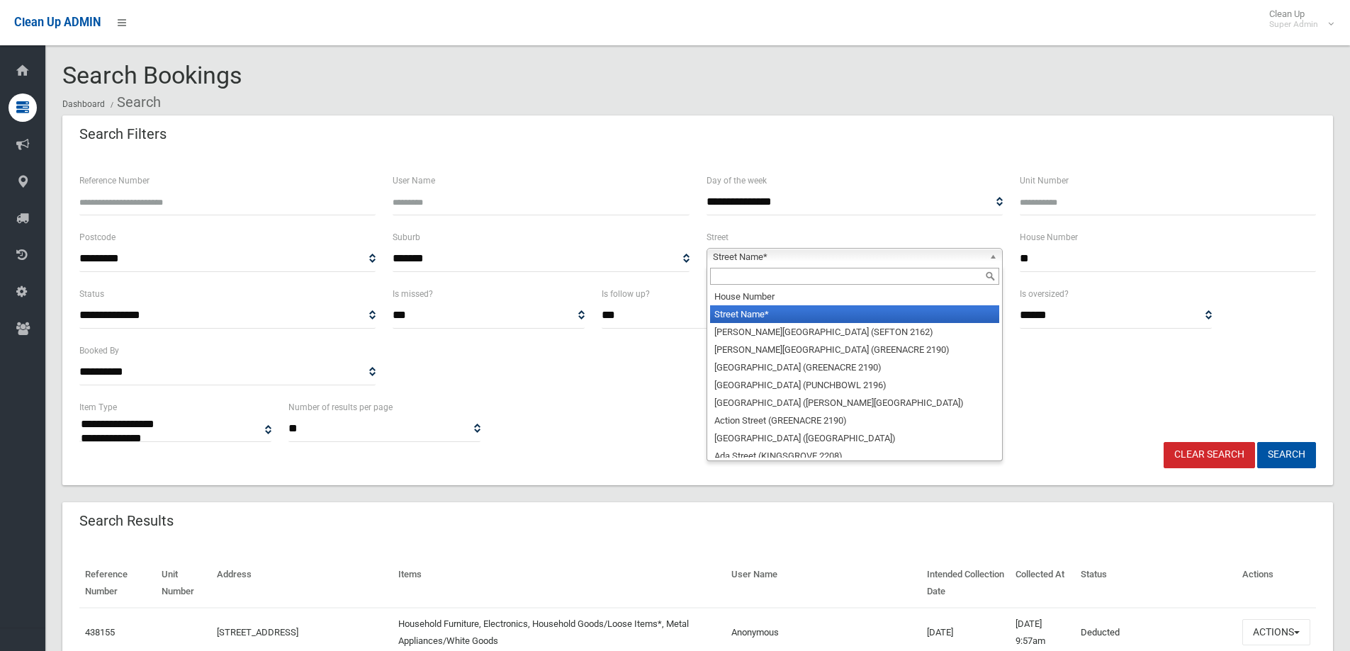
click at [728, 257] on span "Street Name*" at bounding box center [848, 257] width 271 height 17
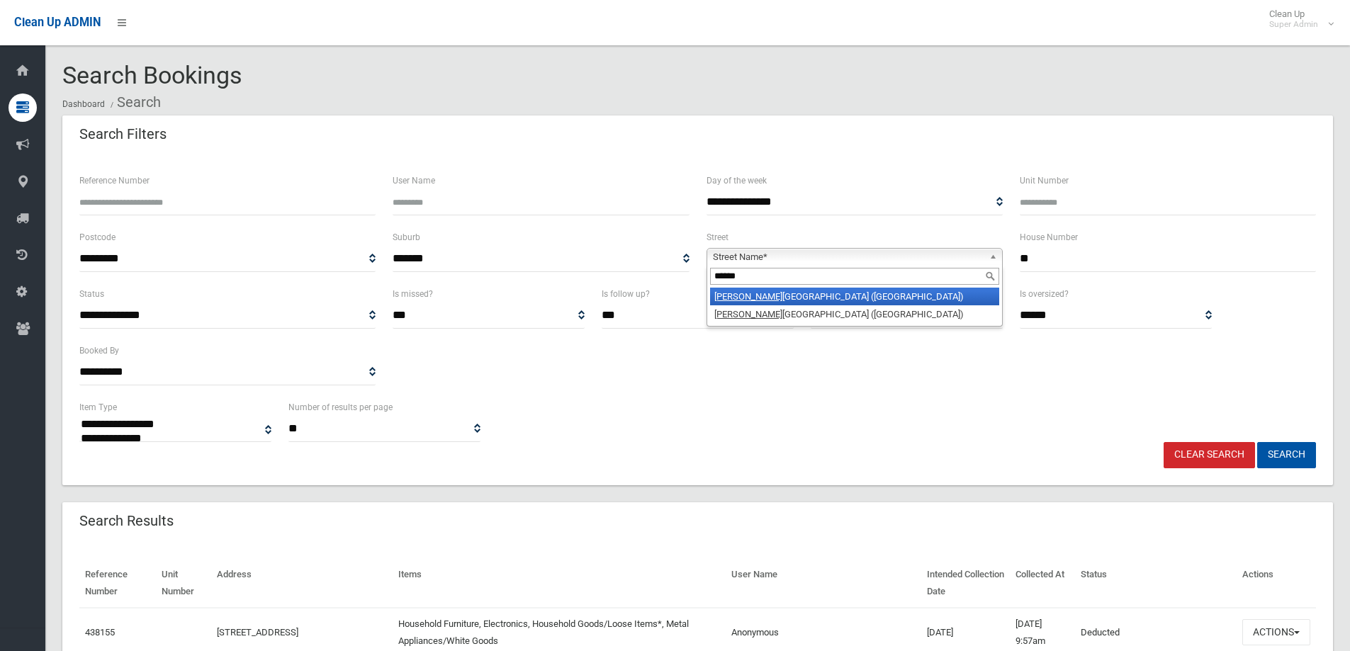
type input "*******"
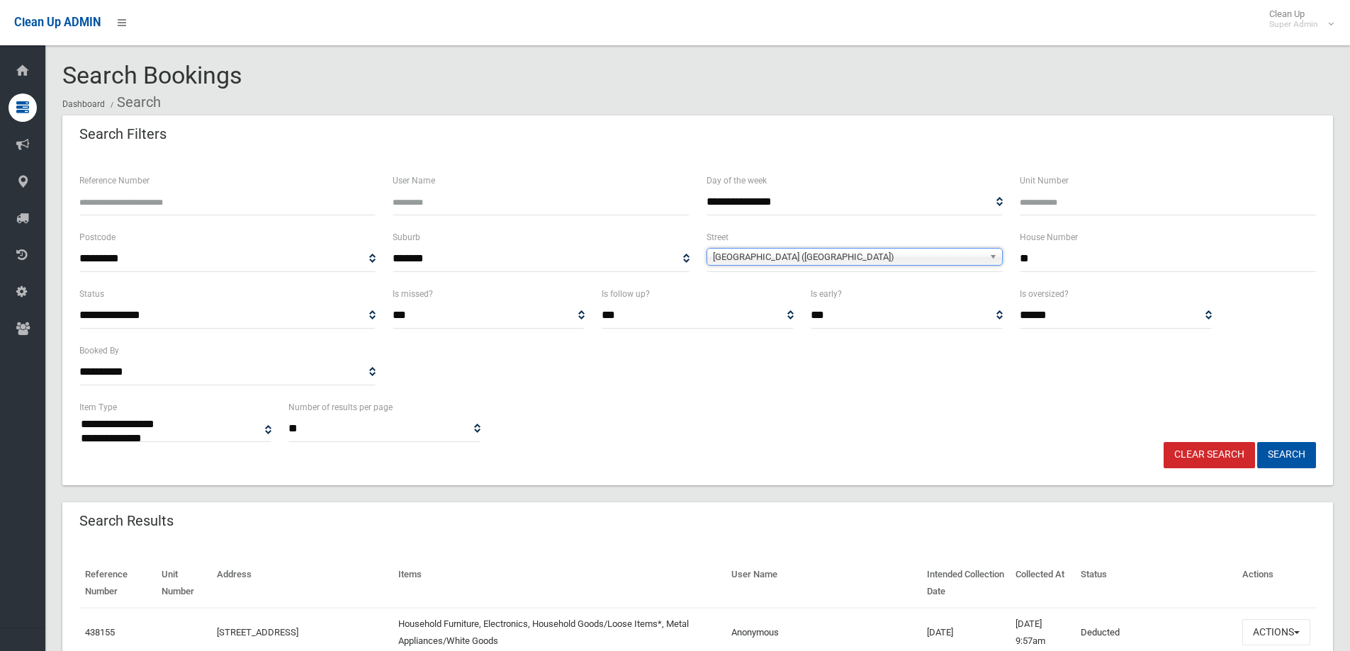
click at [743, 255] on span "Croydon Avenue (CROYDON PARK 2133)" at bounding box center [848, 257] width 271 height 17
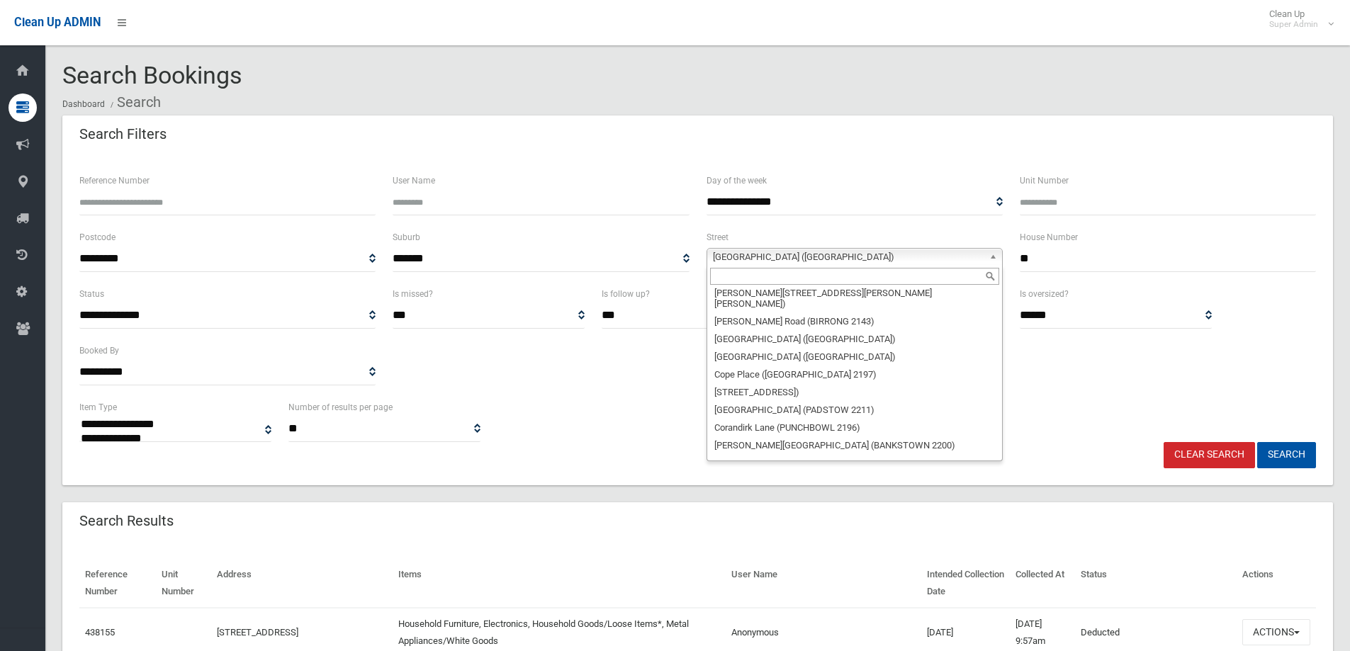
scroll to position [9751, 0]
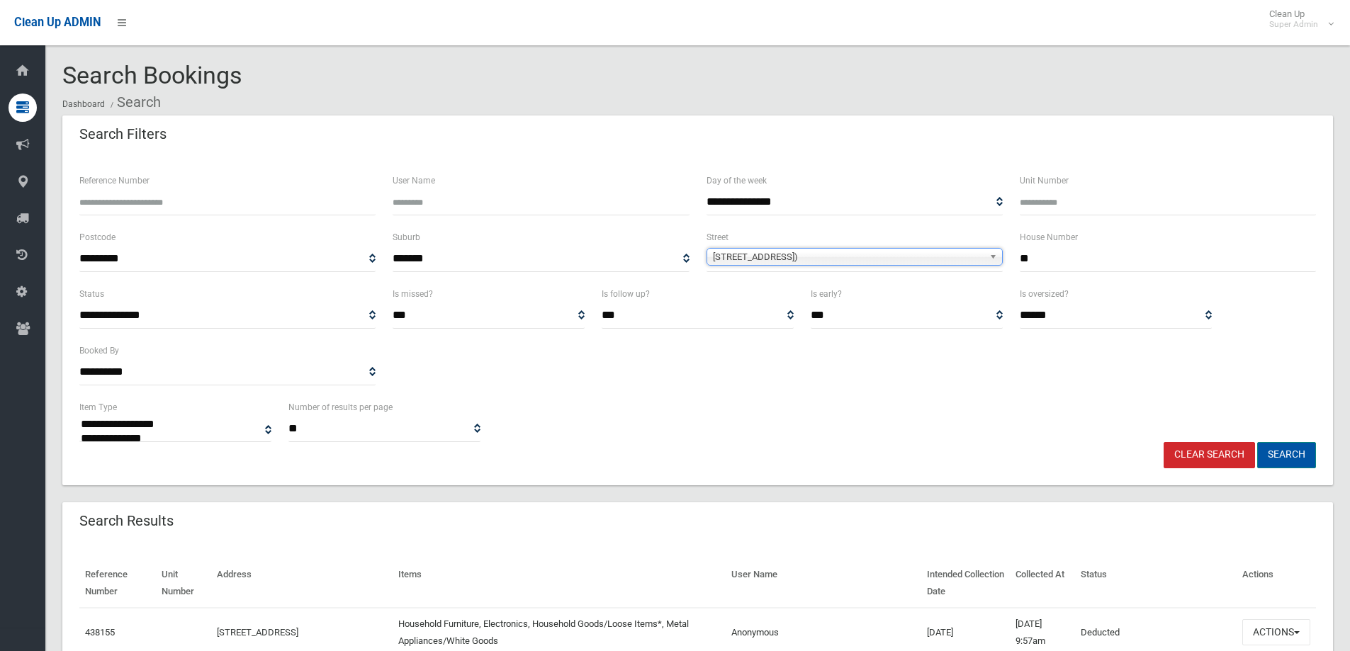
click at [1298, 454] on button "Search" at bounding box center [1286, 455] width 59 height 26
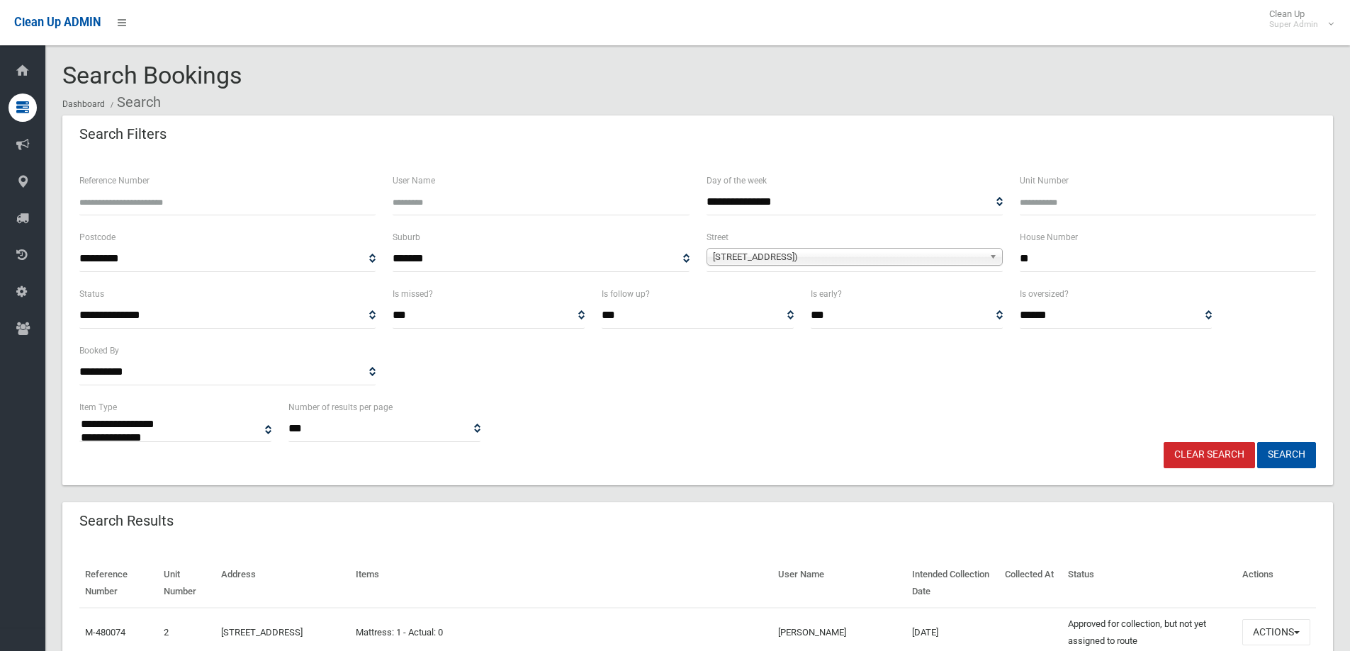
select select
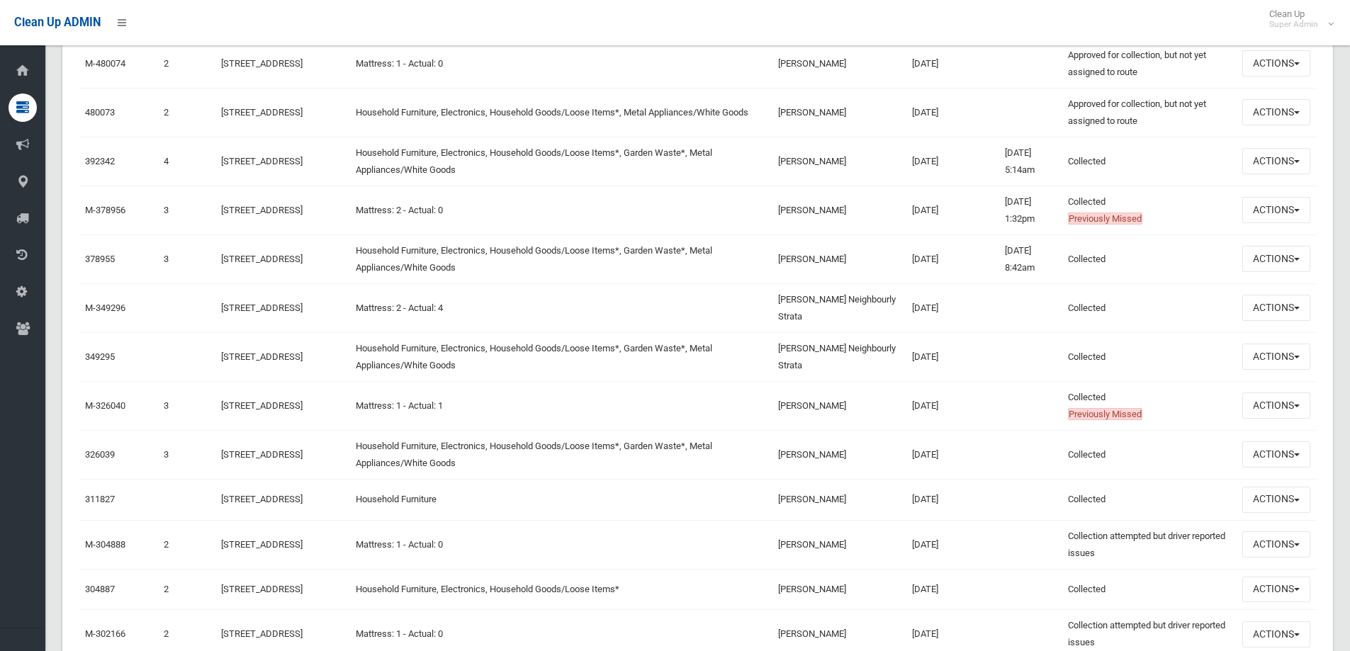
scroll to position [638, 0]
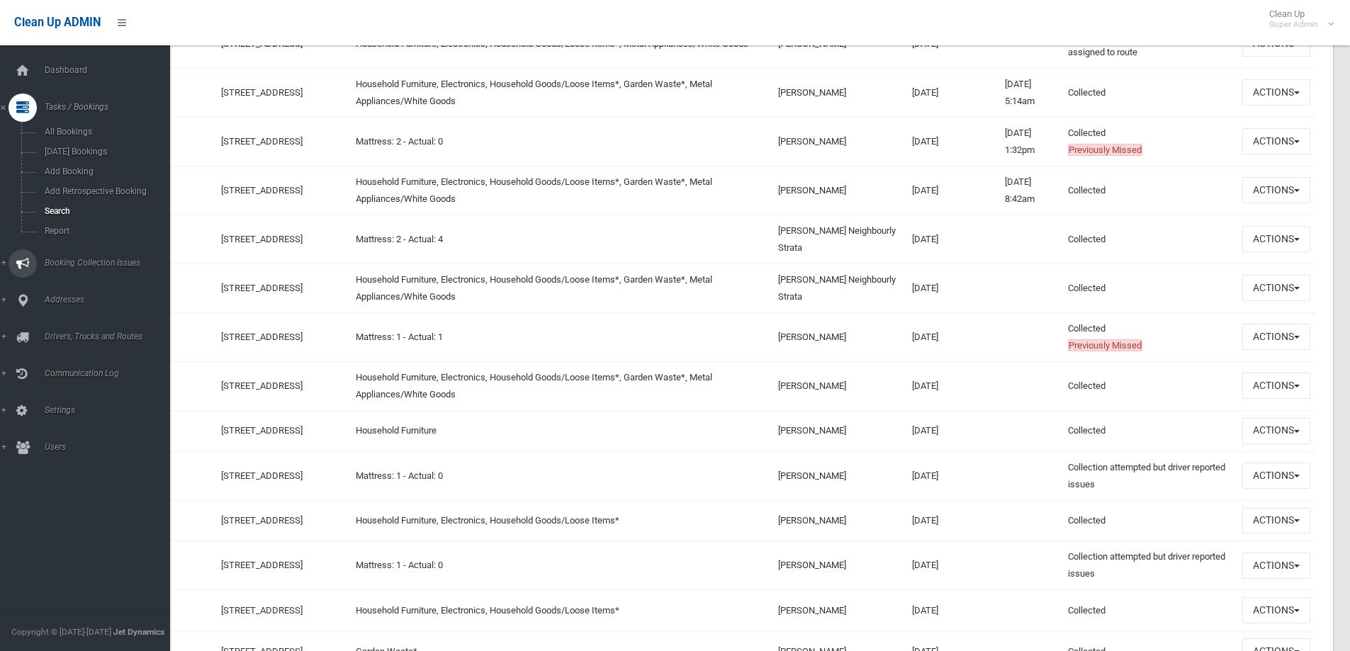
click at [70, 261] on span "Booking Collection Issues" at bounding box center [110, 263] width 140 height 10
click at [69, 235] on link "Addresses" at bounding box center [90, 241] width 181 height 28
click at [69, 205] on span "All Addresses" at bounding box center [104, 206] width 128 height 10
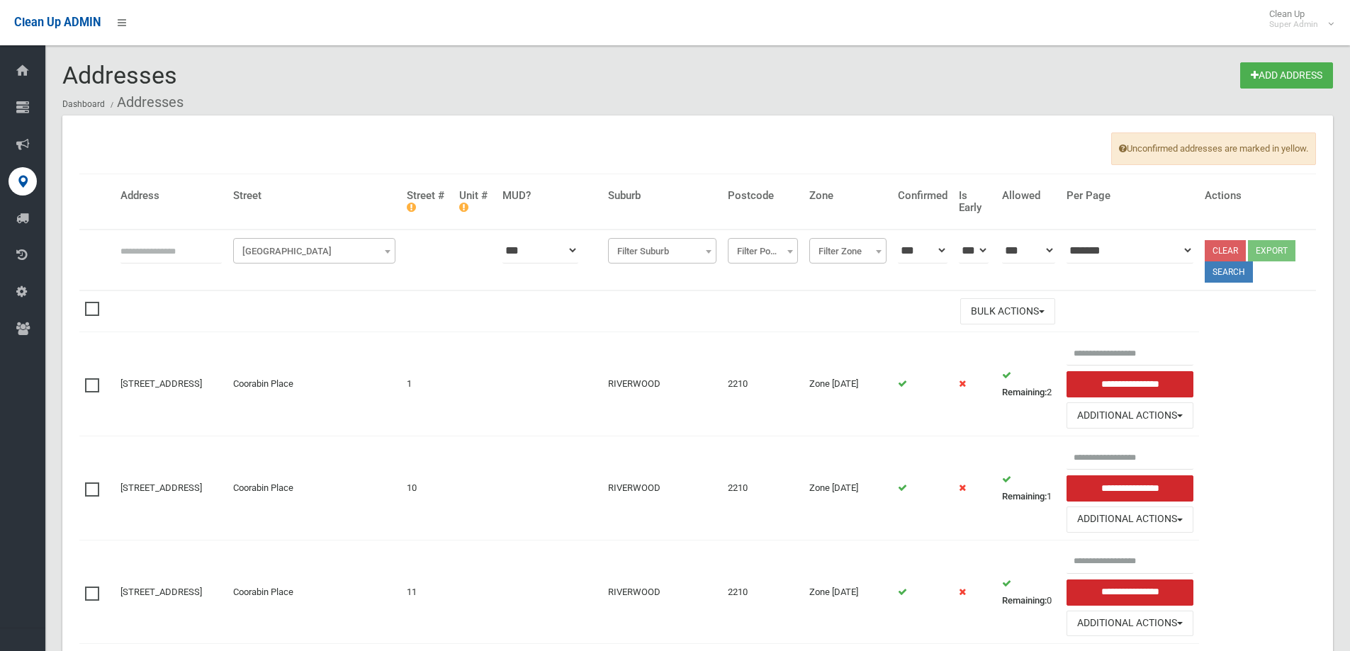
click at [147, 249] on input "text" at bounding box center [170, 250] width 101 height 26
type input "**********"
click button at bounding box center [0, 0] width 0 height 0
click at [1232, 273] on button "Search" at bounding box center [1229, 271] width 48 height 21
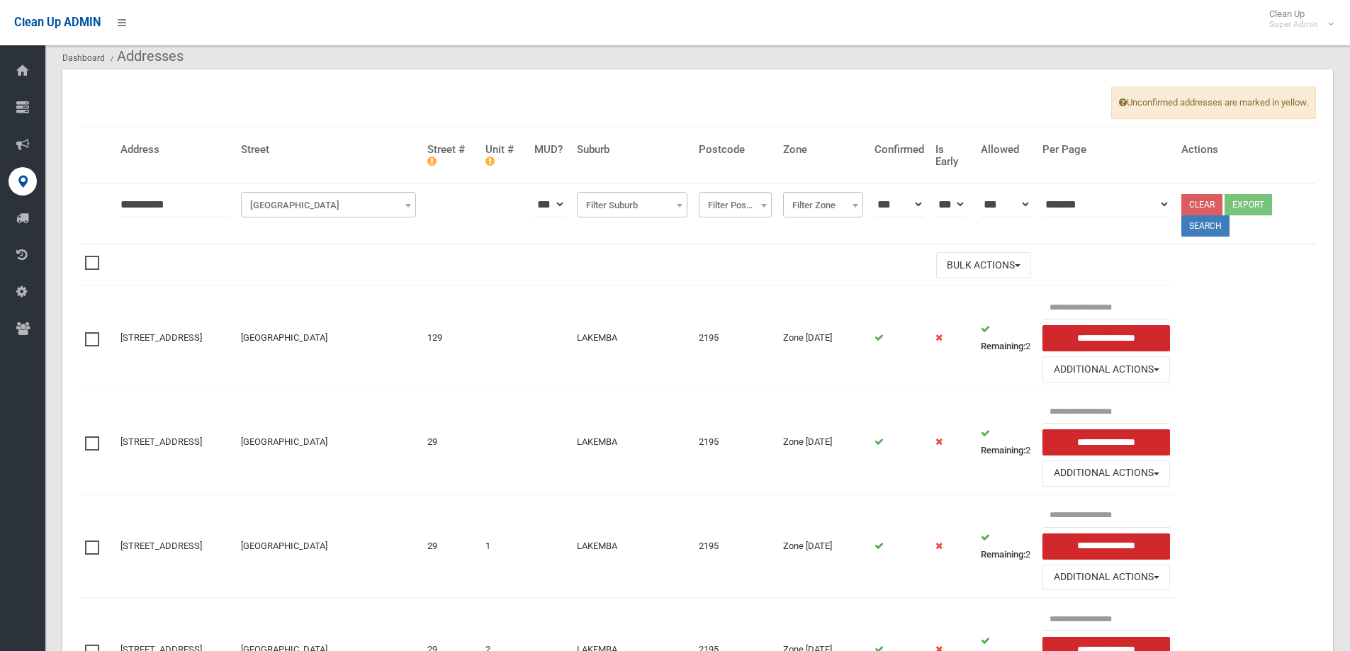
scroll to position [71, 0]
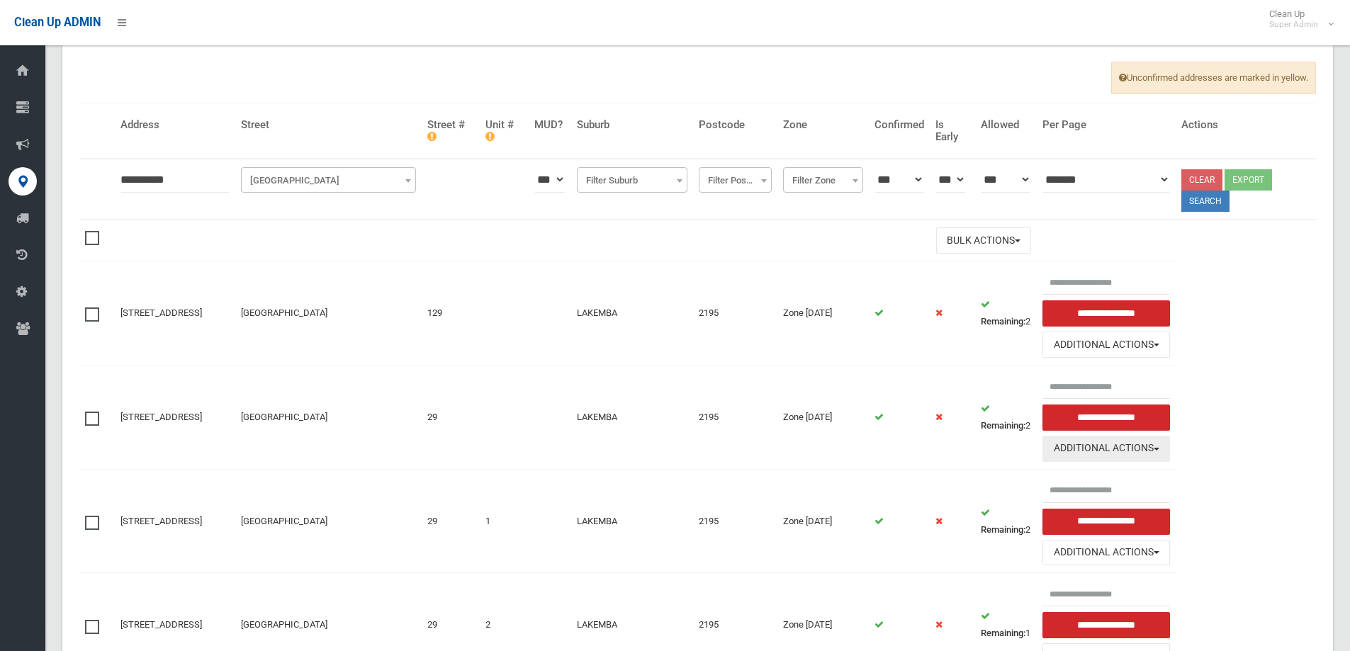
click at [1147, 449] on button "Additional Actions" at bounding box center [1106, 449] width 128 height 26
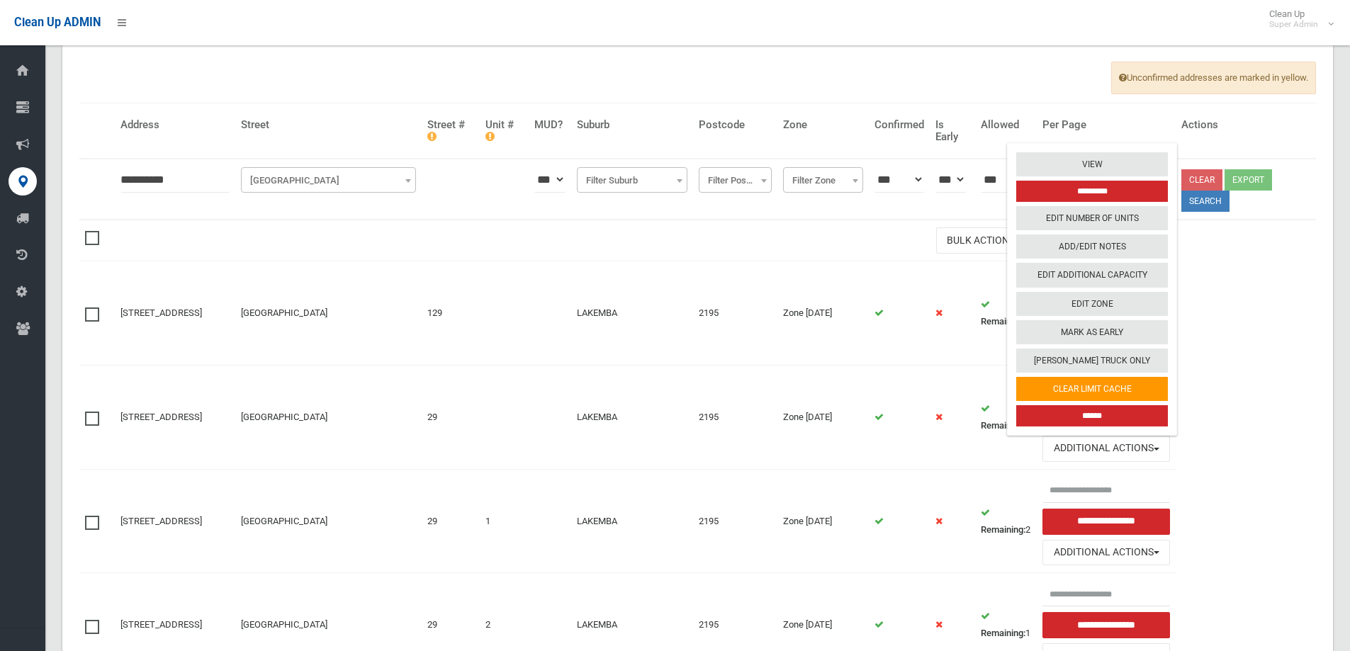
click at [1104, 413] on input "******" at bounding box center [1092, 415] width 152 height 21
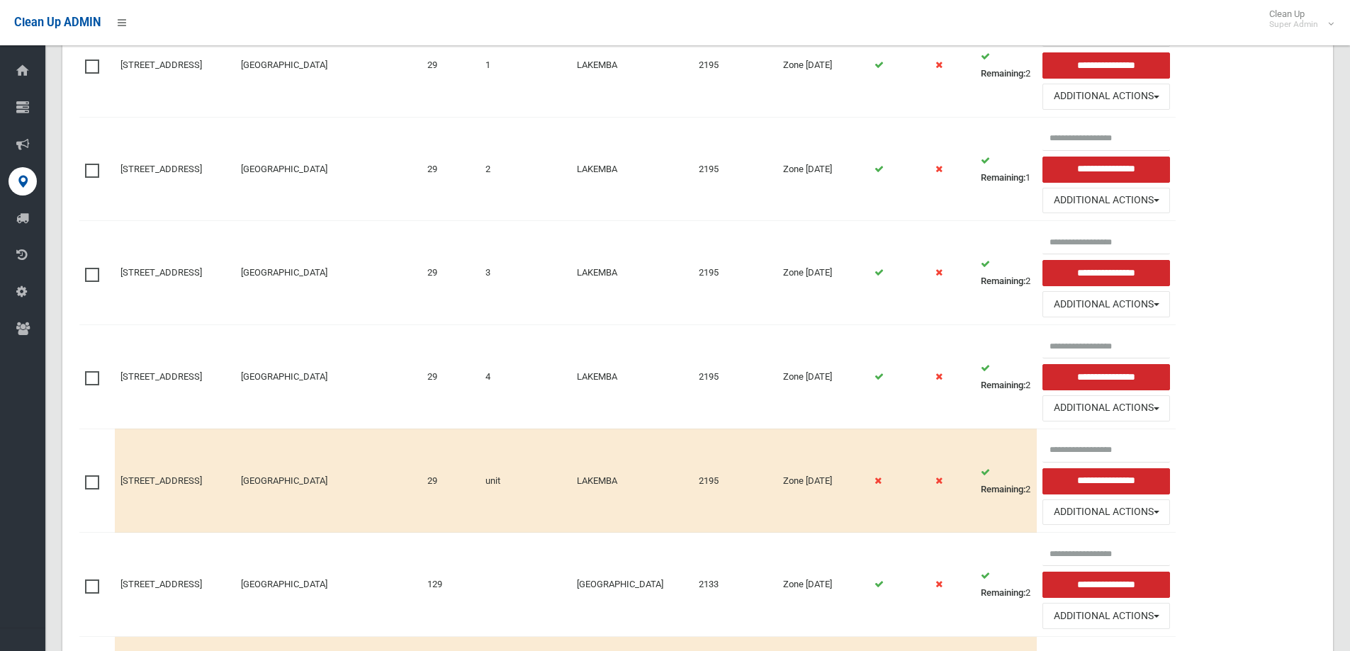
scroll to position [496, 0]
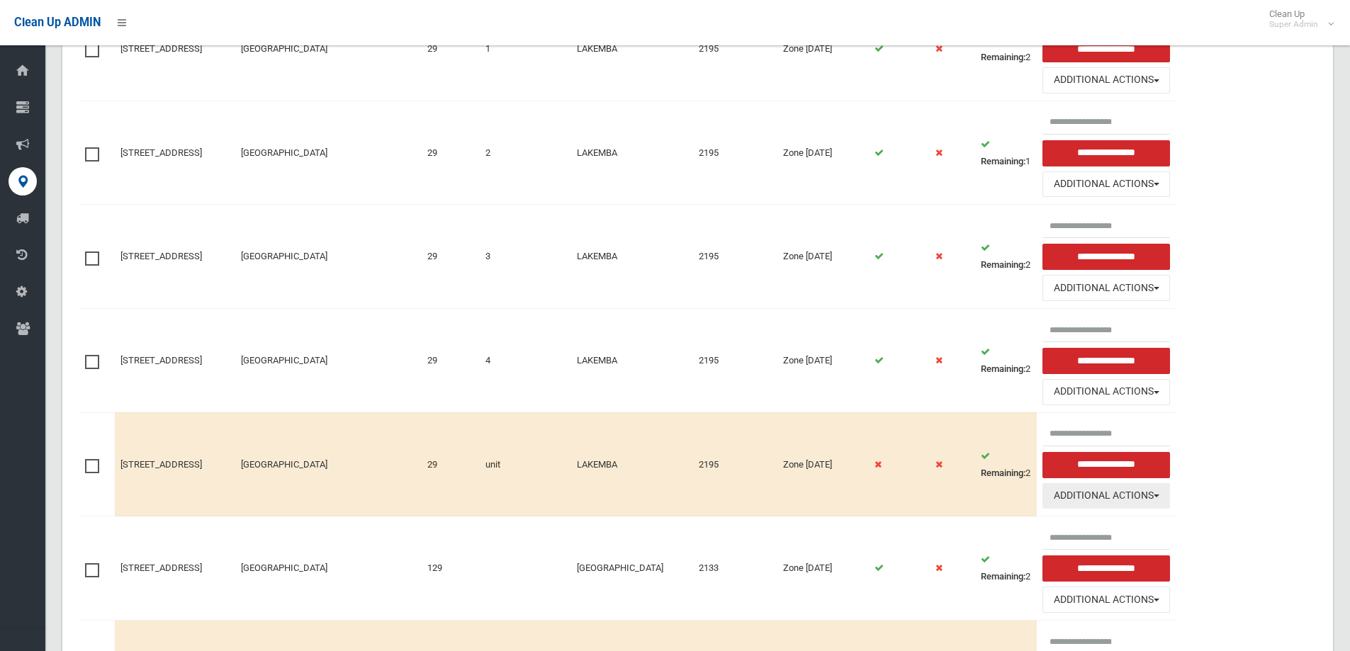
click at [1116, 495] on button "Additional Actions" at bounding box center [1106, 496] width 128 height 26
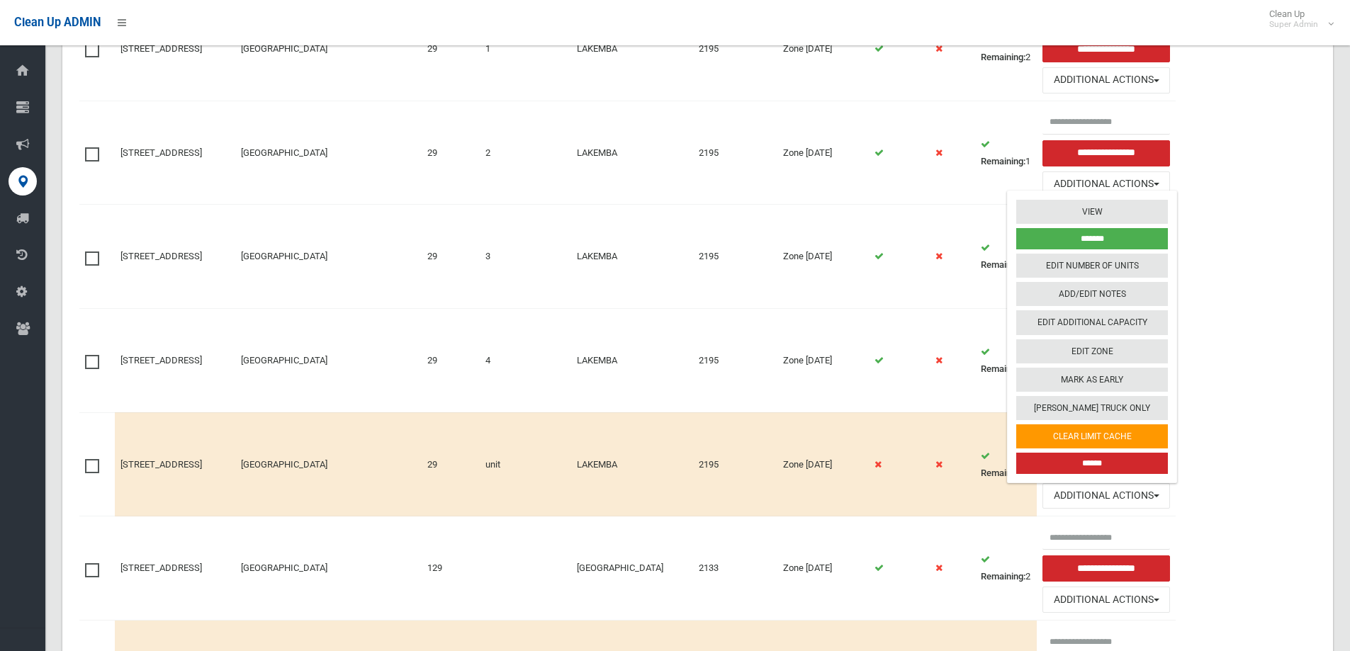
click at [1112, 462] on input "******" at bounding box center [1092, 463] width 152 height 21
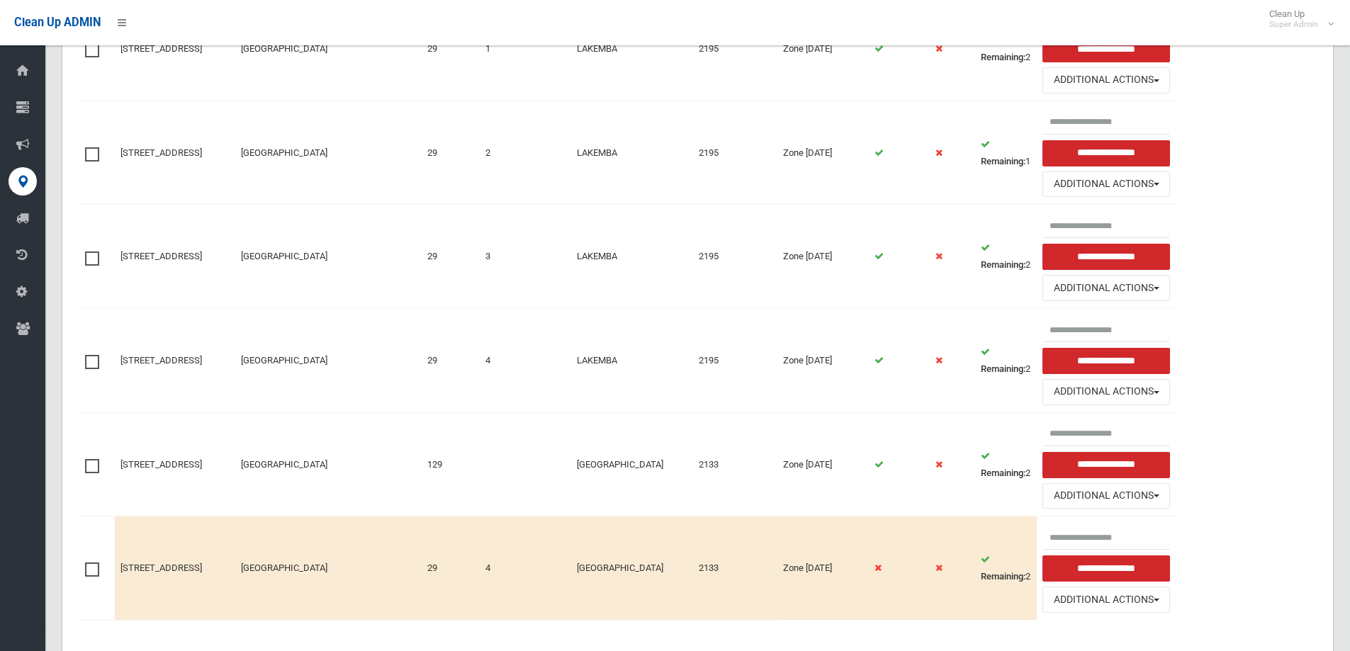
scroll to position [548, 0]
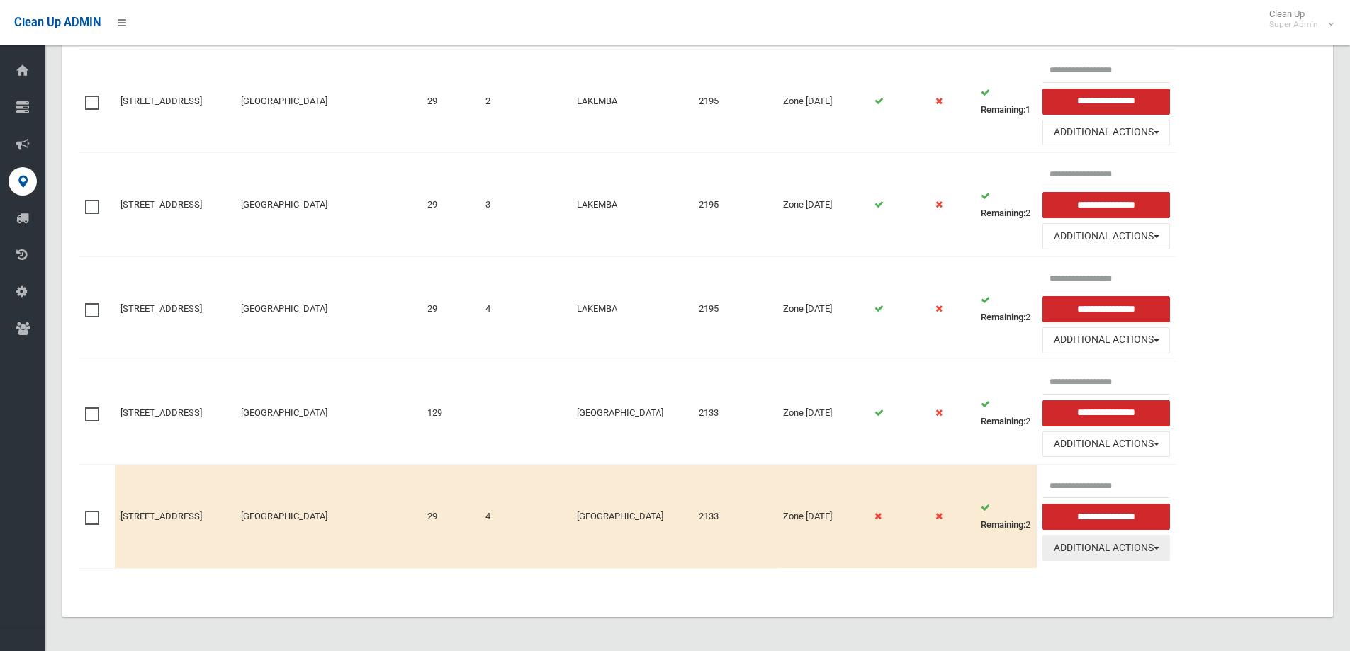
click at [1119, 545] on button "Additional Actions" at bounding box center [1106, 548] width 128 height 26
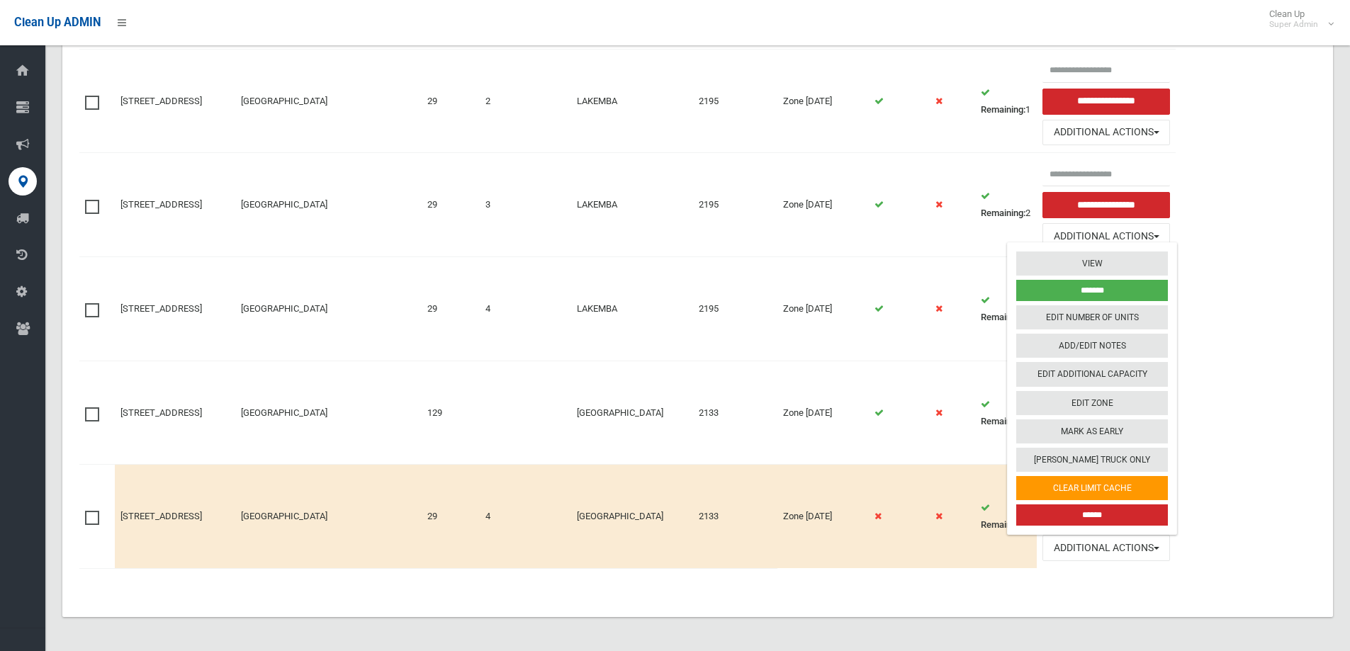
click at [1117, 512] on input "******" at bounding box center [1092, 515] width 152 height 21
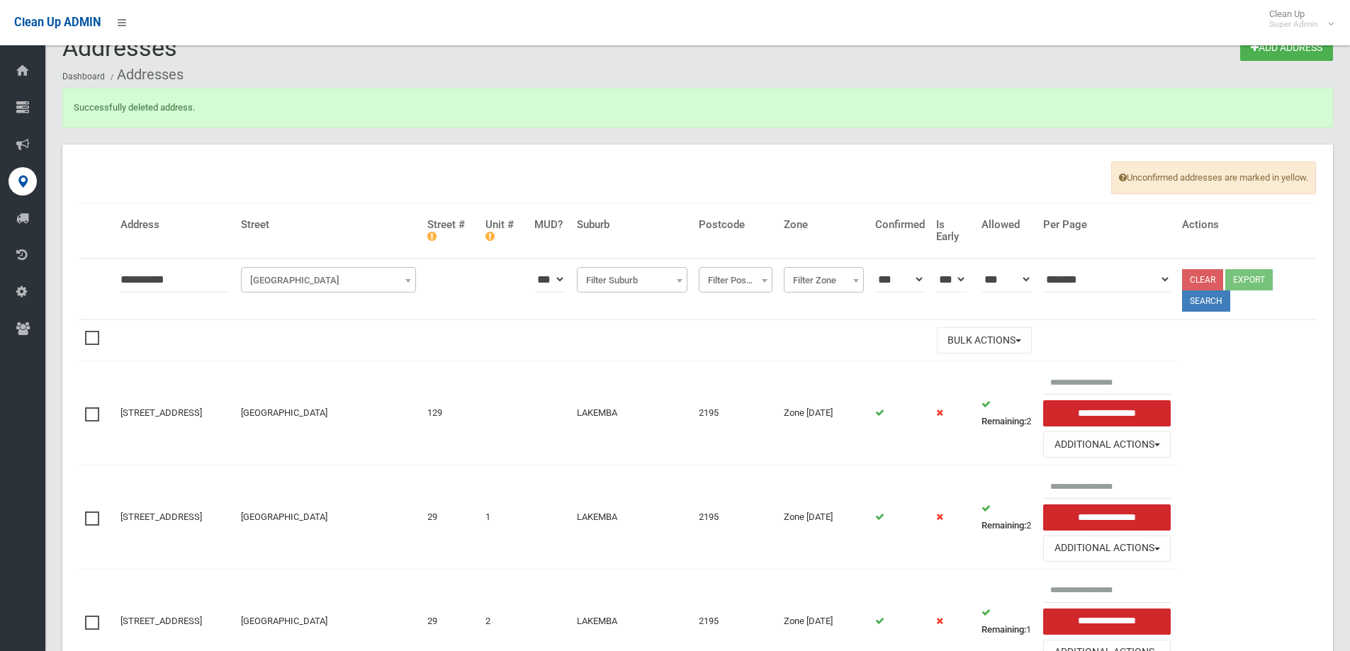
scroll to position [19, 0]
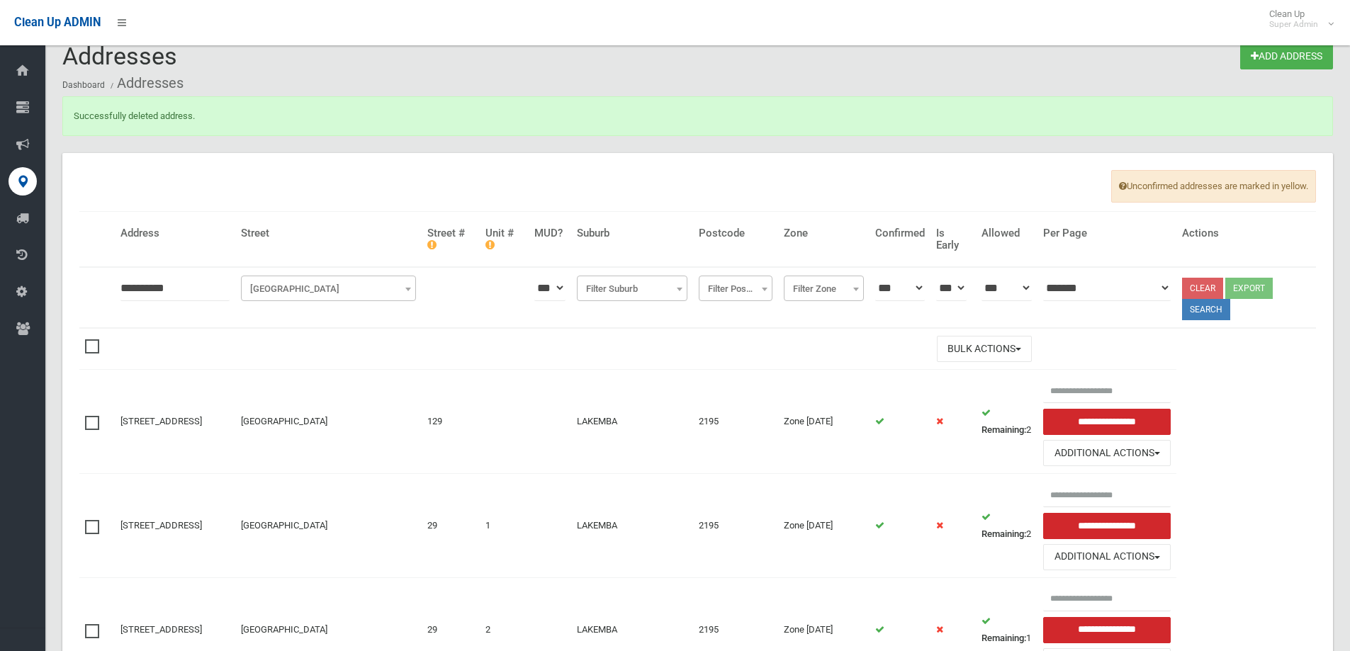
click at [767, 290] on b at bounding box center [765, 290] width 6 height 4
click at [772, 287] on span at bounding box center [765, 289] width 14 height 26
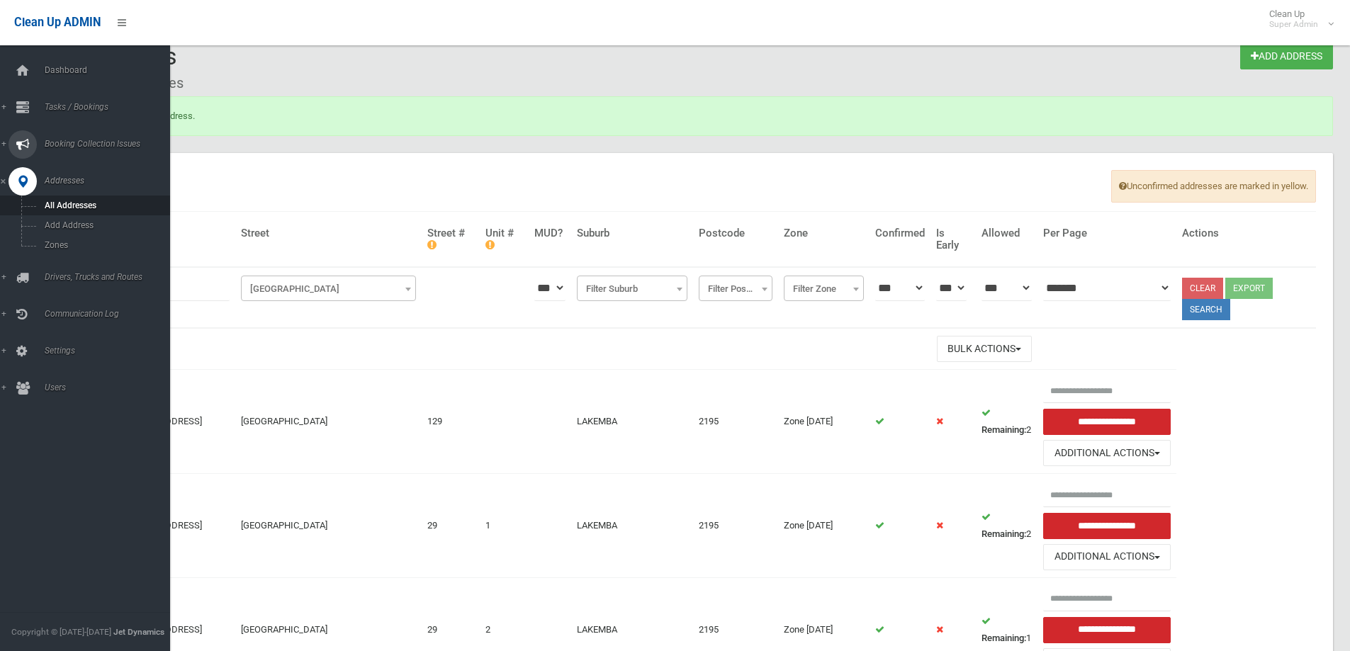
click at [92, 145] on span "Booking Collection Issues" at bounding box center [110, 144] width 140 height 10
click at [84, 164] on span "All Reported Issues" at bounding box center [104, 169] width 128 height 10
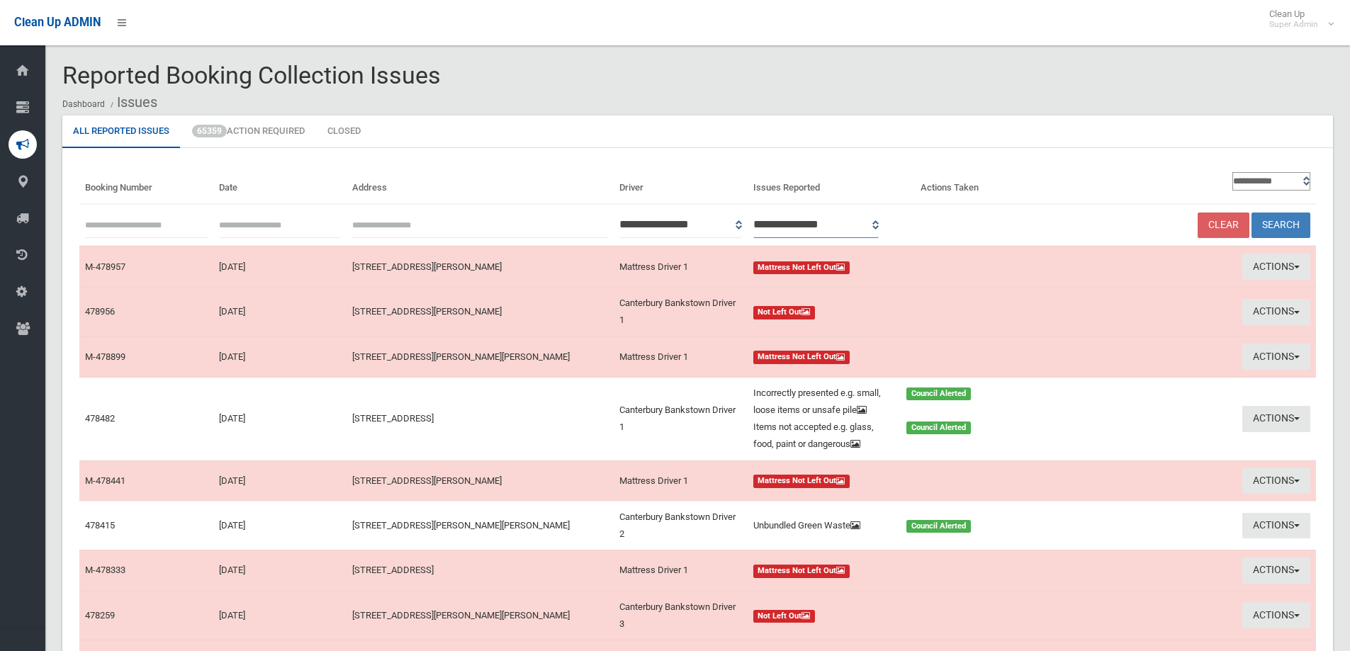
click at [879, 225] on select "**********" at bounding box center [816, 225] width 126 height 26
select select "*"
click at [772, 212] on select "**********" at bounding box center [816, 225] width 126 height 26
click at [1294, 225] on button "Search" at bounding box center [1280, 226] width 59 height 26
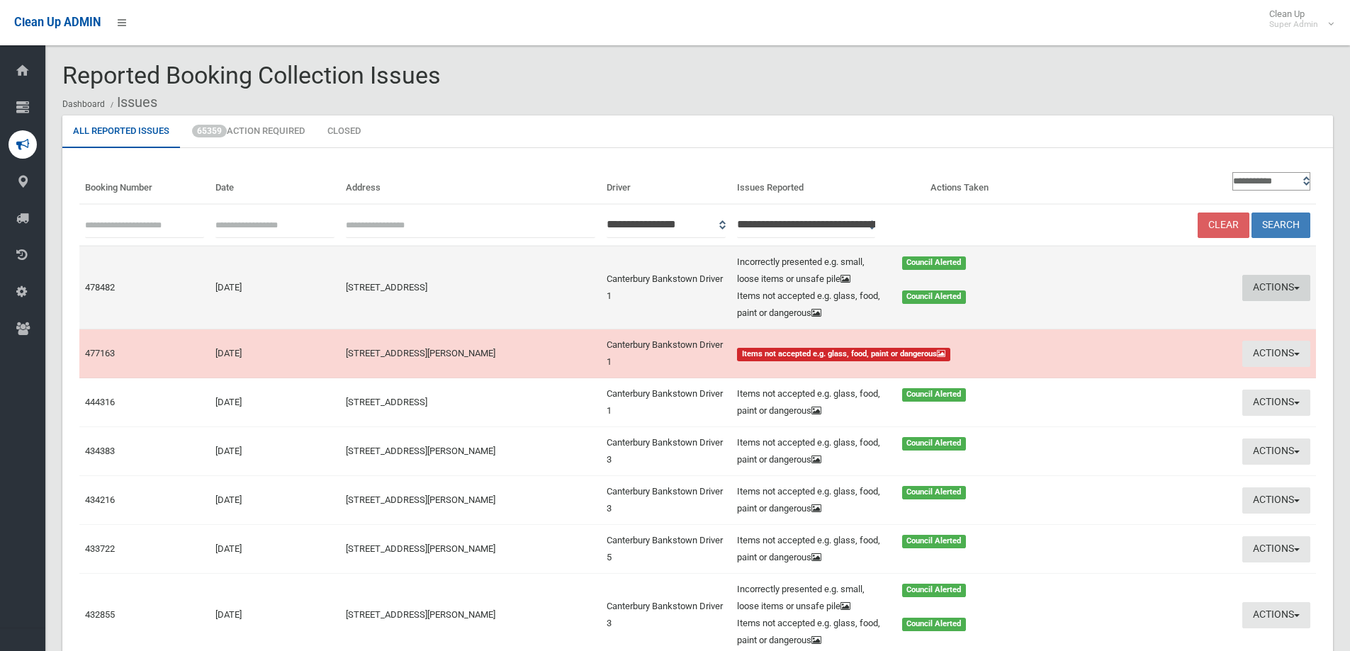
click at [1268, 287] on button "Actions" at bounding box center [1276, 288] width 68 height 26
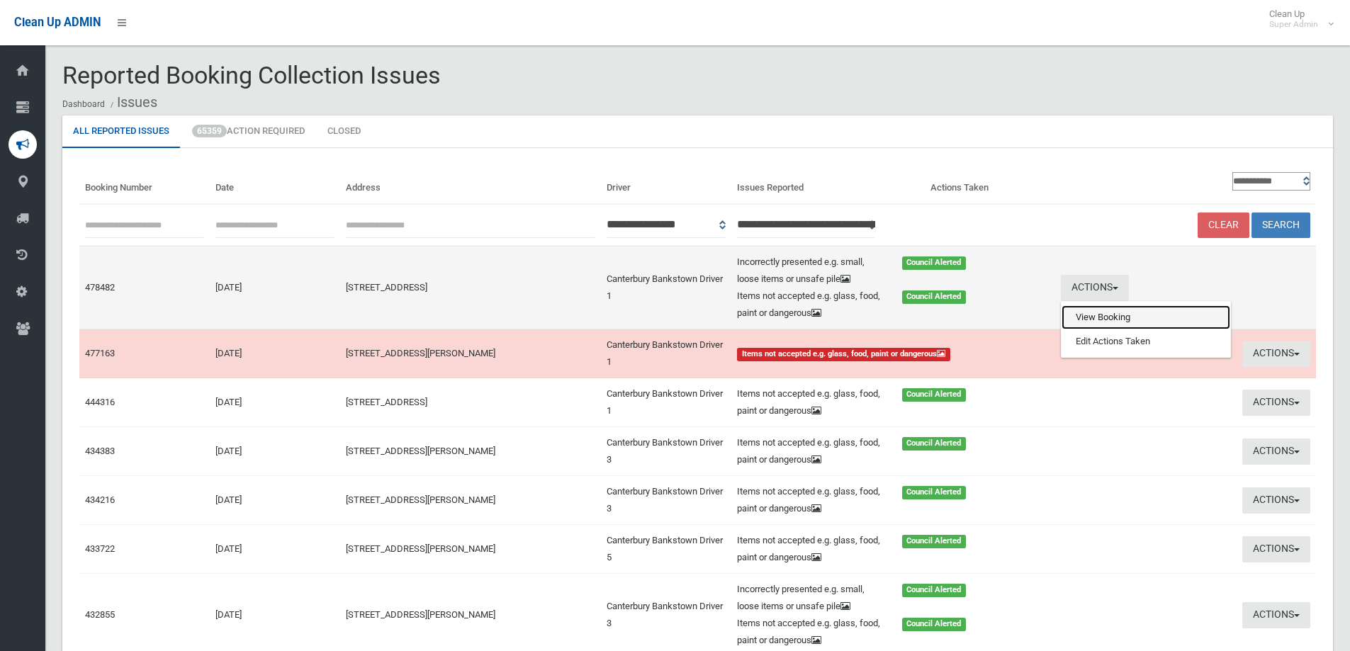
click at [1109, 313] on link "View Booking" at bounding box center [1146, 317] width 169 height 24
